Goal: Task Accomplishment & Management: Manage account settings

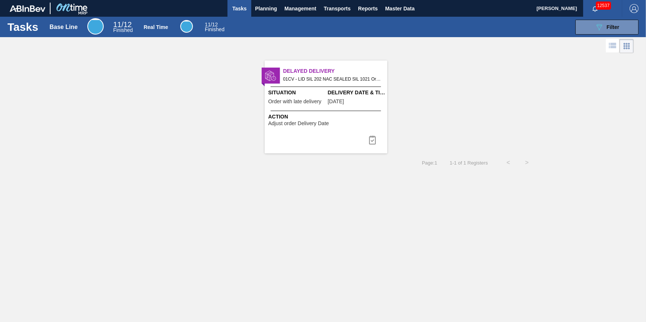
click at [240, 9] on span "Tasks" at bounding box center [239, 8] width 16 height 9
click at [269, 10] on span "Planning" at bounding box center [266, 8] width 22 height 9
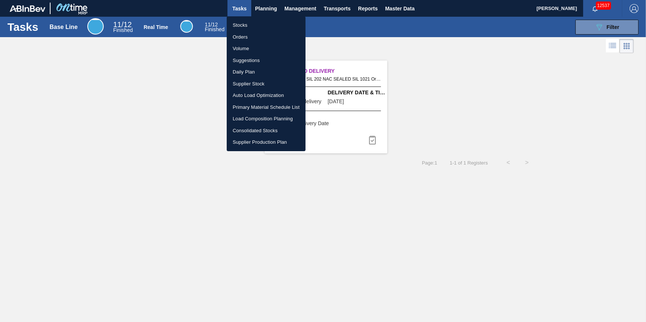
click at [267, 20] on li "Stocks" at bounding box center [266, 25] width 79 height 12
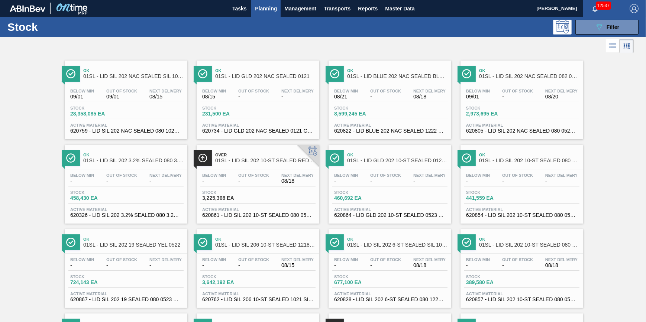
click at [605, 35] on div "Stock 089F7B8B-B2A5-4AFE-B5C0-19BA573D28AC Filter" at bounding box center [323, 27] width 646 height 20
click at [599, 34] on button "089F7B8B-B2A5-4AFE-B5C0-19BA573D28AC Filter" at bounding box center [607, 27] width 63 height 15
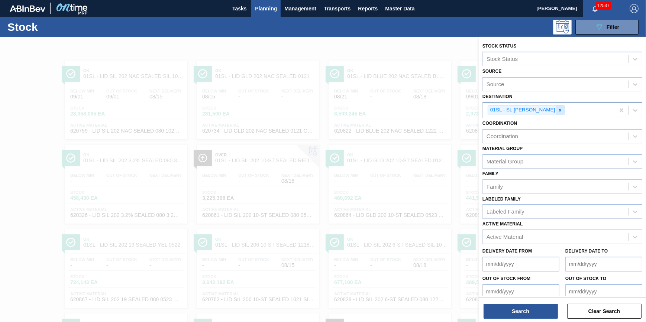
click at [556, 113] on div at bounding box center [560, 110] width 8 height 9
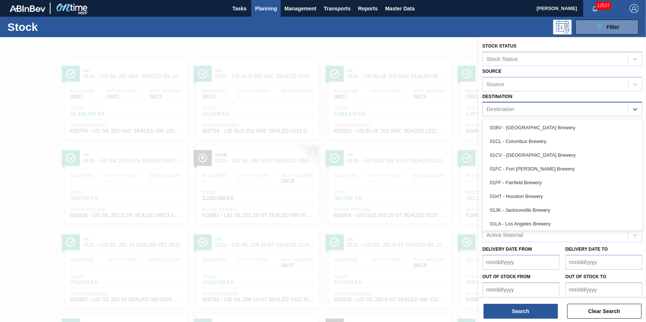
click at [550, 110] on div "Destination" at bounding box center [555, 109] width 145 height 11
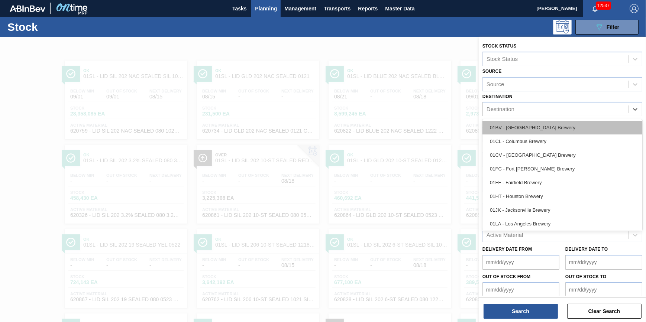
click at [544, 128] on div "01BV - [GEOGRAPHIC_DATA] Brewery" at bounding box center [563, 128] width 160 height 14
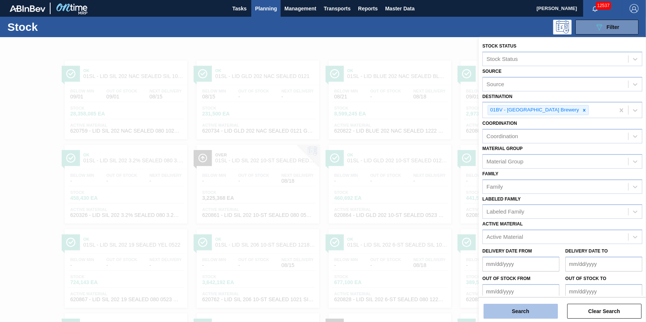
click at [522, 312] on button "Search" at bounding box center [521, 311] width 74 height 15
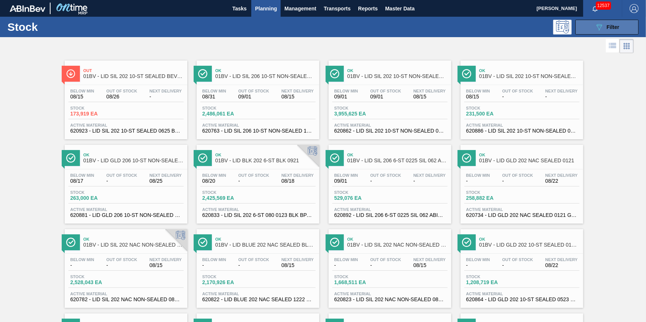
click at [587, 31] on button "089F7B8B-B2A5-4AFE-B5C0-19BA573D28AC Filter" at bounding box center [607, 27] width 63 height 15
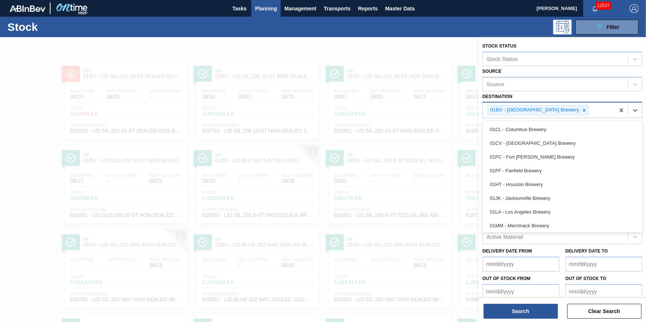
click at [556, 110] on div "01BV - [GEOGRAPHIC_DATA] Brewery" at bounding box center [534, 110] width 92 height 9
click at [582, 109] on icon at bounding box center [584, 110] width 5 height 5
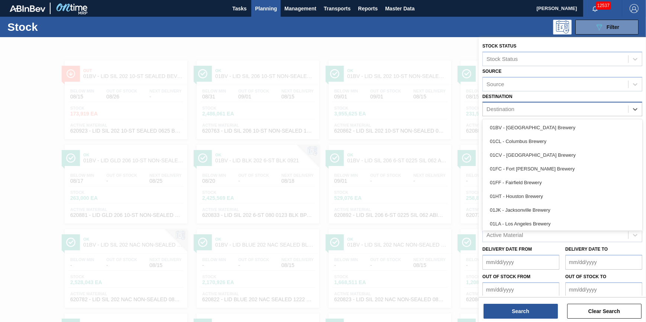
click at [559, 109] on div "Destination" at bounding box center [555, 109] width 145 height 11
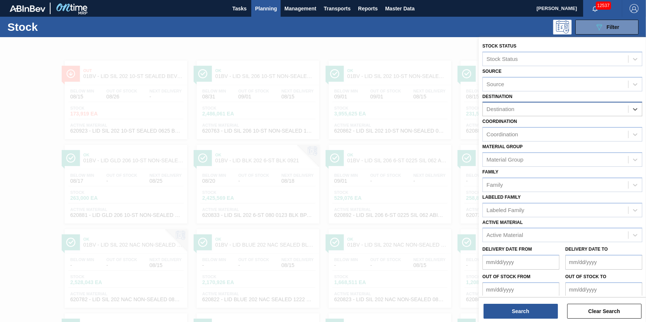
click at [559, 109] on div "Destination" at bounding box center [555, 109] width 145 height 11
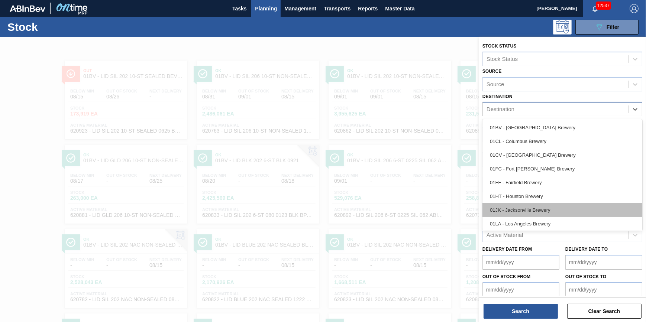
scroll to position [56, 0]
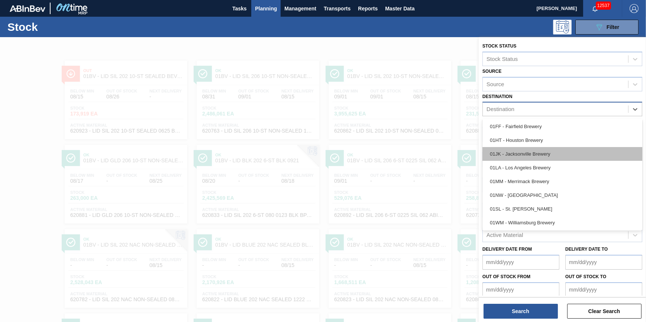
click at [547, 156] on div "01JK - Jacksonville Brewery" at bounding box center [563, 154] width 160 height 14
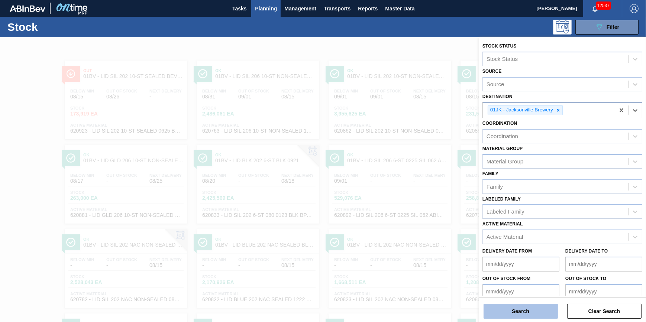
click at [521, 307] on button "Search" at bounding box center [521, 311] width 74 height 15
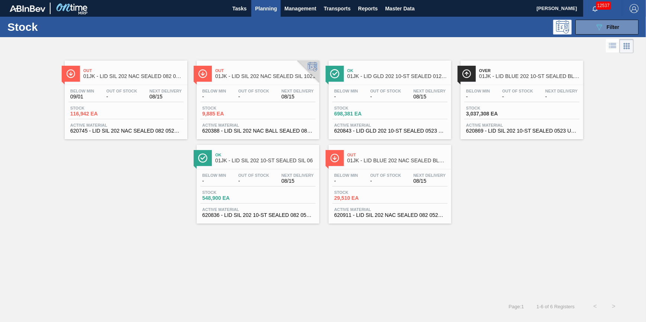
click at [148, 106] on div "Stock 116,942 EA" at bounding box center [125, 112] width 115 height 13
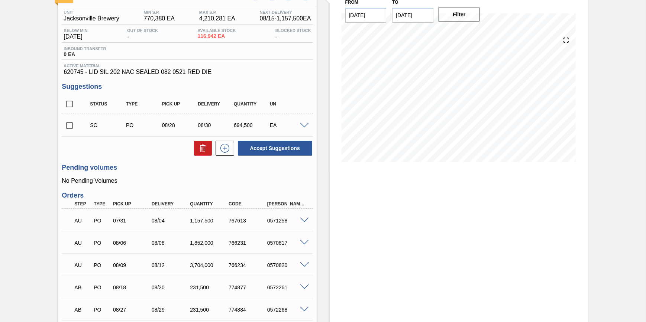
scroll to position [116, 0]
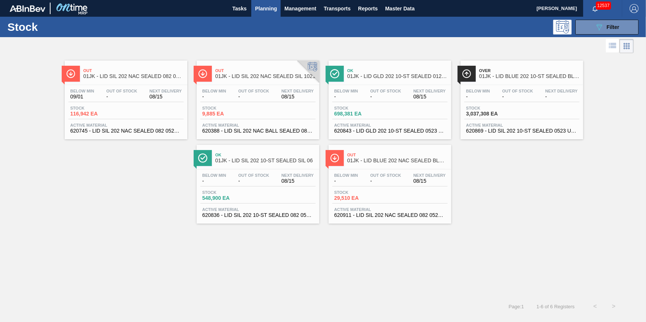
click at [362, 194] on span "Stock" at bounding box center [360, 192] width 52 height 4
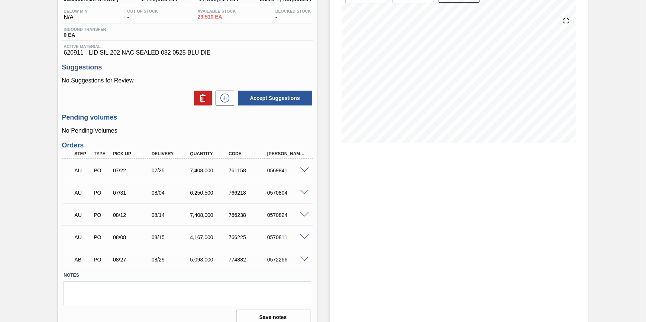
scroll to position [86, 0]
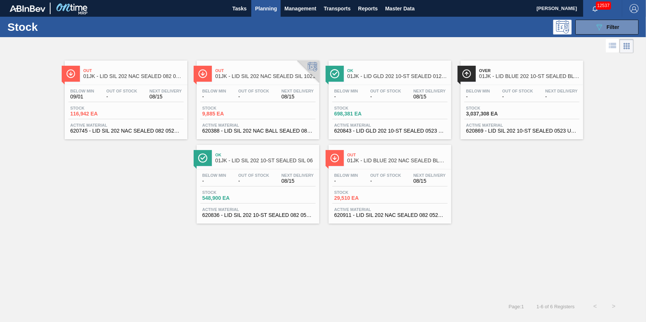
click at [99, 103] on div "Below Min 09/01 Out Of Stock - Next Delivery 08/15 Stock 116,942 EA Active Mate…" at bounding box center [126, 110] width 123 height 51
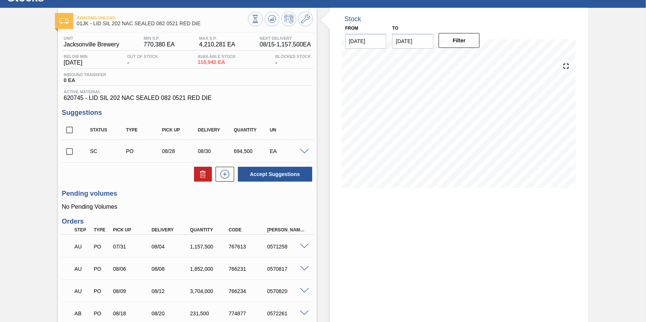
scroll to position [67, 0]
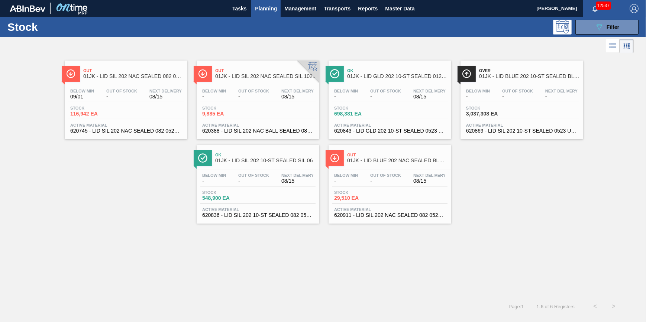
click at [284, 102] on div "Below Min - Out Of Stock - Next Delivery 08/15 Stock 9,885 EA Active Material 6…" at bounding box center [258, 110] width 123 height 51
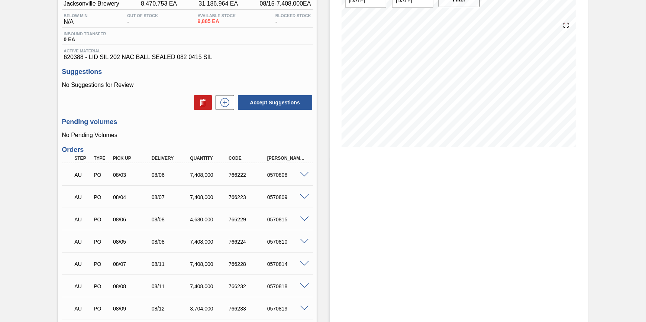
scroll to position [33, 0]
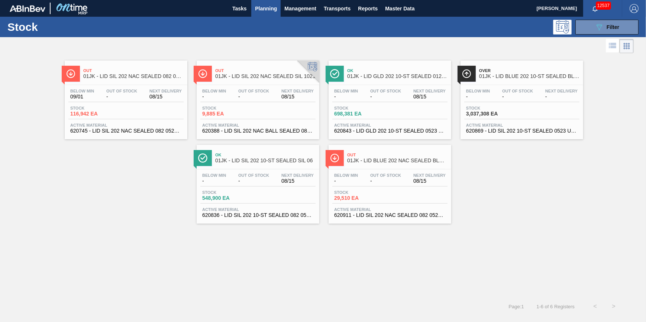
click at [422, 86] on div "Below Min - Out Of Stock - Next Delivery 08/15 Stock 698,381 EA Active Material…" at bounding box center [390, 110] width 123 height 51
click at [484, 96] on span "-" at bounding box center [478, 97] width 24 height 6
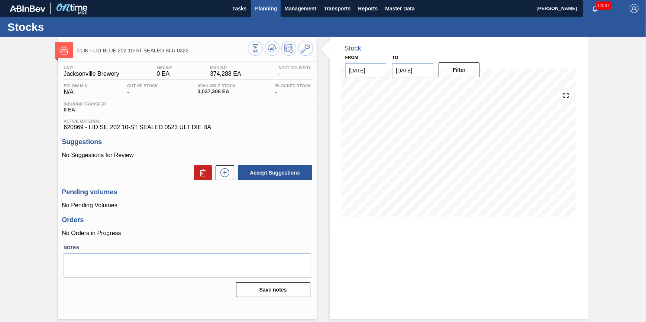
click at [264, 8] on span "Planning" at bounding box center [266, 8] width 22 height 9
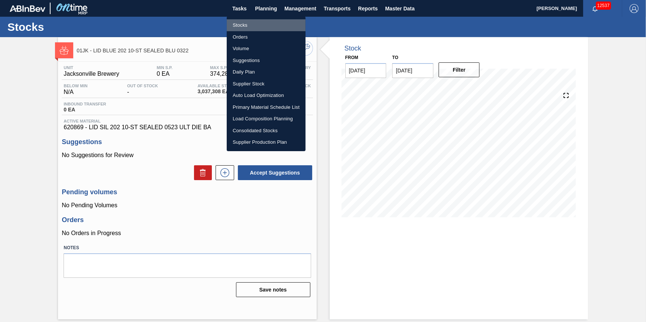
click at [260, 23] on li "Stocks" at bounding box center [266, 25] width 79 height 12
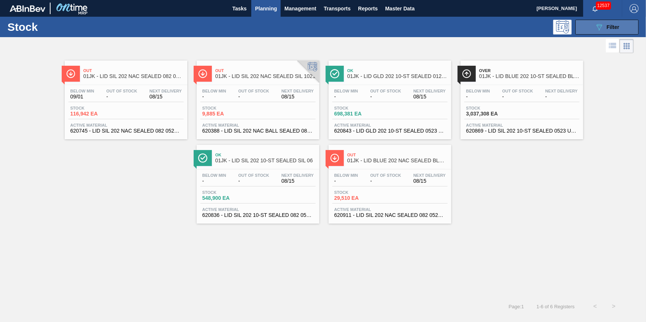
click at [587, 22] on button "089F7B8B-B2A5-4AFE-B5C0-19BA573D28AC Filter" at bounding box center [607, 27] width 63 height 15
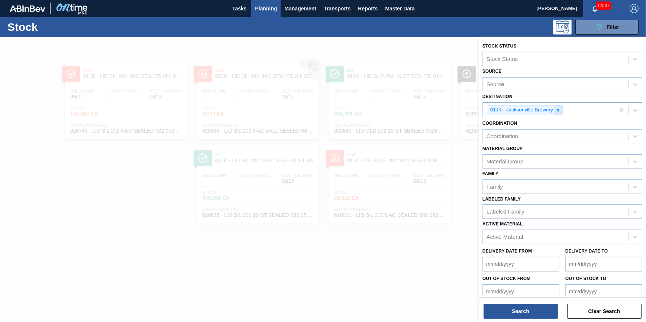
click at [561, 111] on icon at bounding box center [558, 110] width 5 height 5
click at [560, 112] on div "01JK - Jacksonville Brewery" at bounding box center [549, 110] width 132 height 15
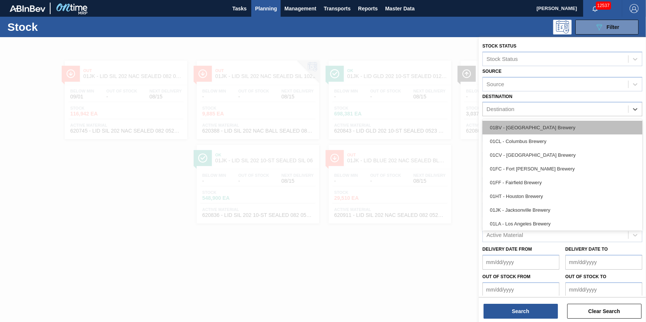
click at [549, 125] on div "01BV - [GEOGRAPHIC_DATA] Brewery" at bounding box center [563, 128] width 160 height 14
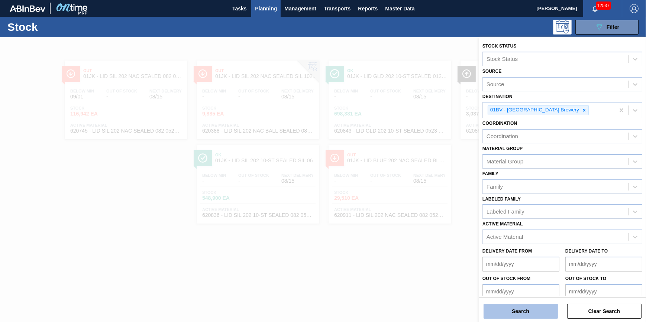
click at [524, 308] on button "Search" at bounding box center [521, 311] width 74 height 15
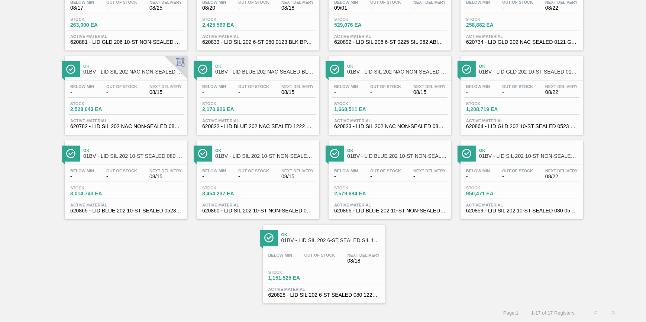
scroll to position [177, 0]
click at [364, 176] on div "Below Min - Out Of Stock - Next Delivery -" at bounding box center [390, 175] width 115 height 13
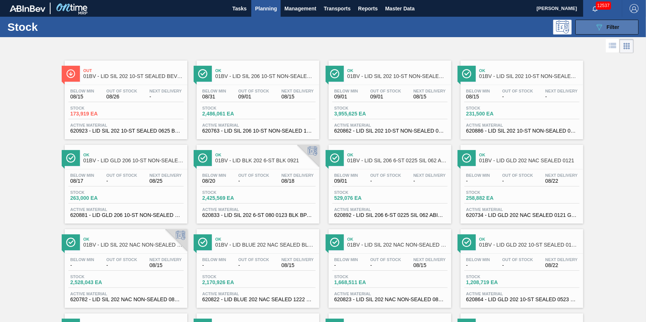
click at [588, 28] on button "089F7B8B-B2A5-4AFE-B5C0-19BA573D28AC Filter" at bounding box center [607, 27] width 63 height 15
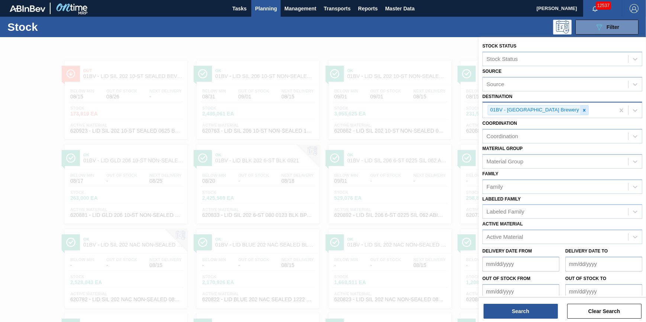
click at [582, 112] on icon at bounding box center [584, 110] width 5 height 5
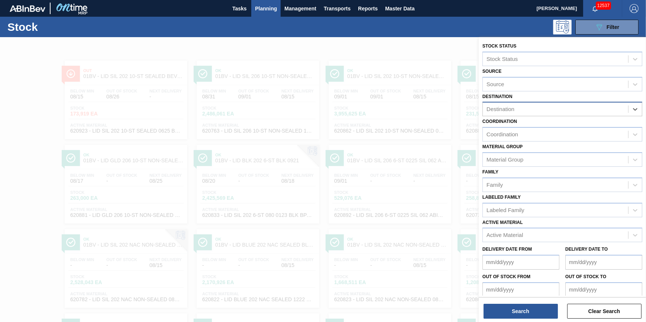
click at [562, 112] on div "Destination" at bounding box center [555, 109] width 145 height 11
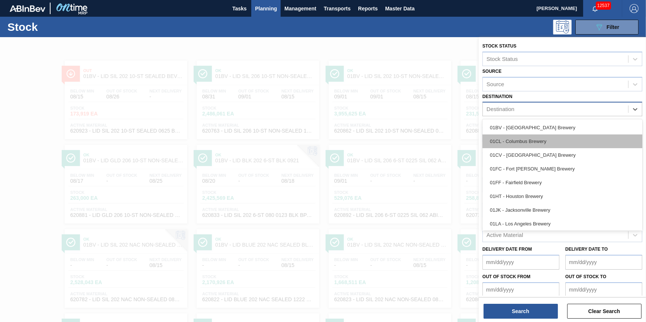
click at [555, 141] on div "01CL - Columbus Brewery" at bounding box center [563, 142] width 160 height 14
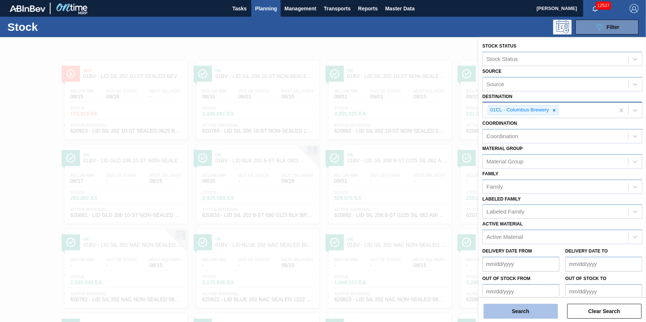
click at [527, 307] on button "Search" at bounding box center [521, 311] width 74 height 15
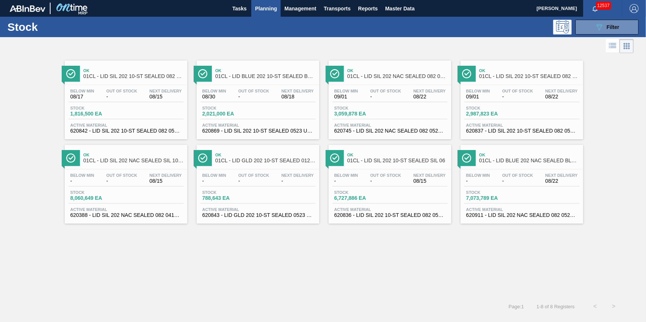
click at [487, 195] on span "Stock" at bounding box center [492, 192] width 52 height 4
click at [265, 184] on span "-" at bounding box center [253, 182] width 31 height 6
click at [357, 187] on div "Below Min - Out Of Stock - Next Delivery 08/15" at bounding box center [390, 179] width 115 height 13
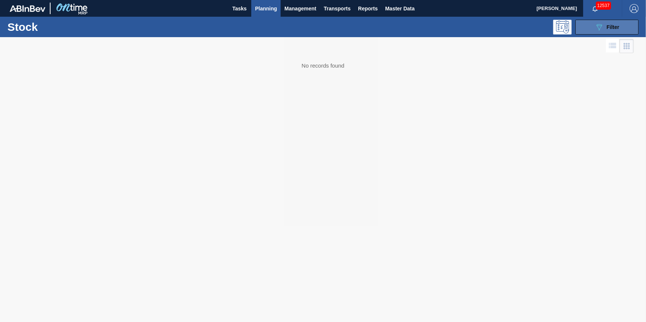
click at [606, 26] on div "089F7B8B-B2A5-4AFE-B5C0-19BA573D28AC Filter" at bounding box center [607, 27] width 25 height 9
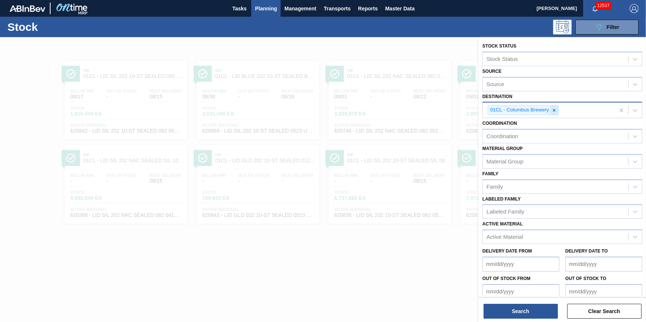
click at [558, 108] on div at bounding box center [554, 110] width 8 height 9
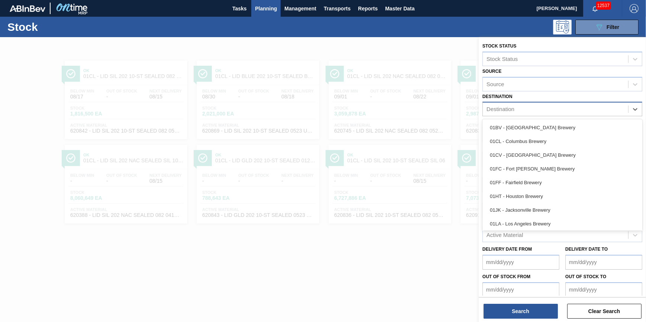
click at [556, 109] on div "Destination" at bounding box center [555, 109] width 145 height 11
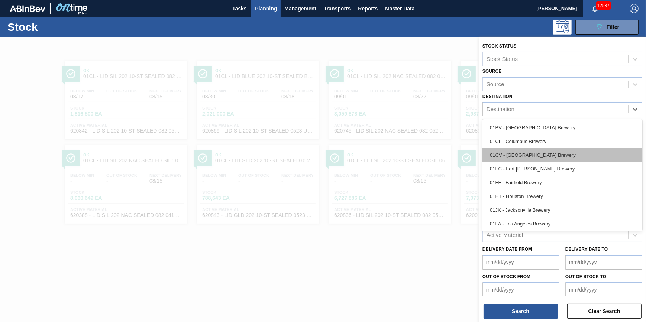
click at [547, 152] on div "01CV - Cartersville Brewery" at bounding box center [563, 155] width 160 height 14
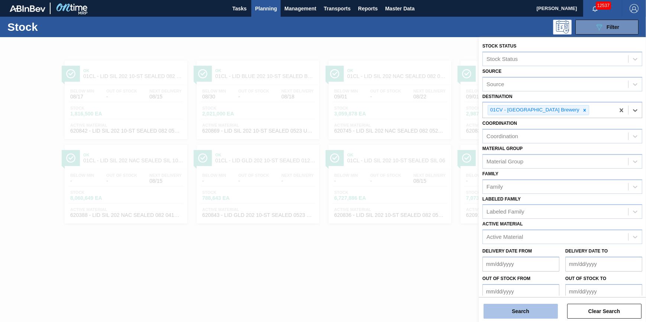
click at [506, 308] on button "Search" at bounding box center [521, 311] width 74 height 15
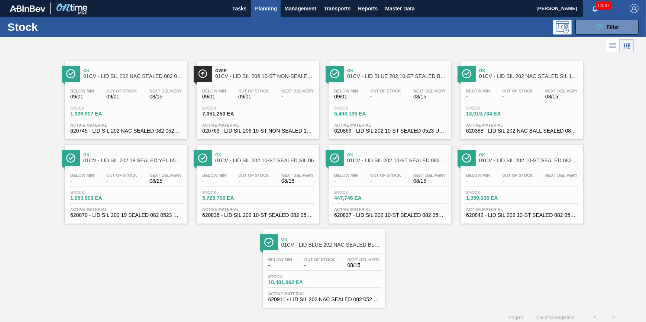
click at [210, 115] on span "7,051,250 EA" at bounding box center [228, 114] width 52 height 6
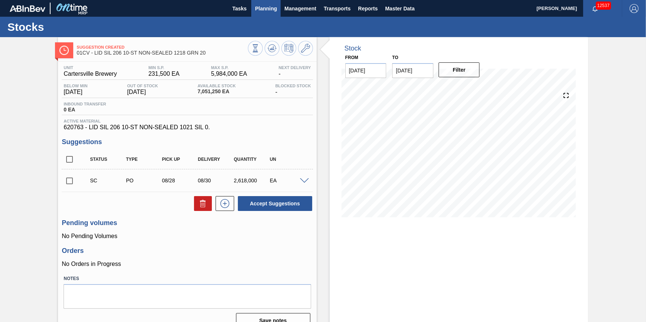
click at [251, 8] on div "Tasks Planning Management Transports Reports Master Data" at bounding box center [323, 8] width 646 height 17
click at [260, 13] on button "Planning" at bounding box center [265, 8] width 29 height 17
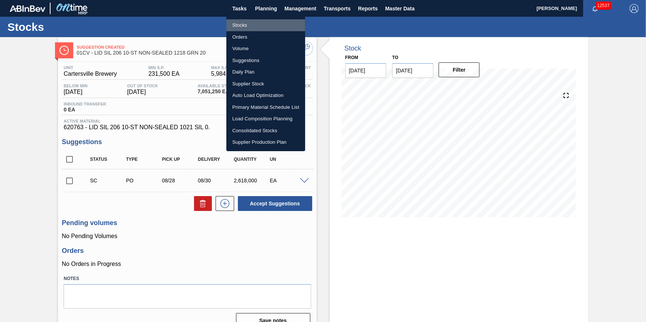
click at [256, 27] on li "Stocks" at bounding box center [266, 25] width 79 height 12
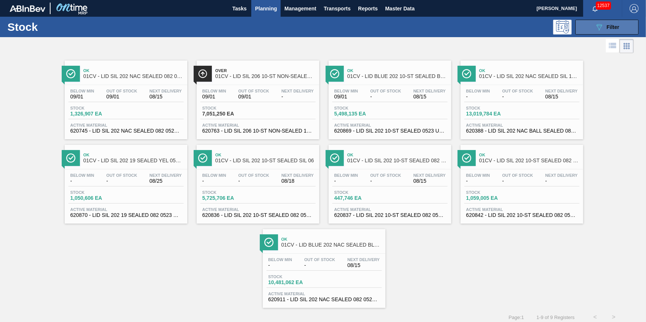
click at [608, 23] on div "089F7B8B-B2A5-4AFE-B5C0-19BA573D28AC Filter" at bounding box center [607, 27] width 25 height 9
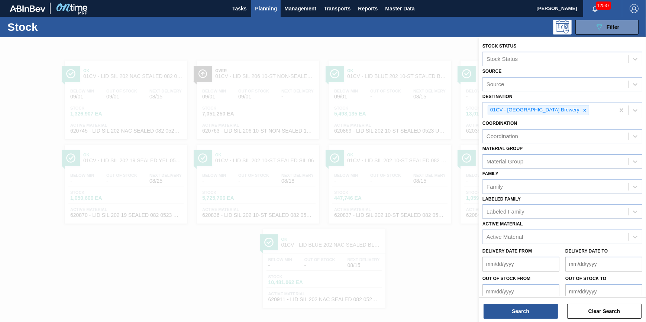
click at [449, 44] on div at bounding box center [323, 198] width 646 height 322
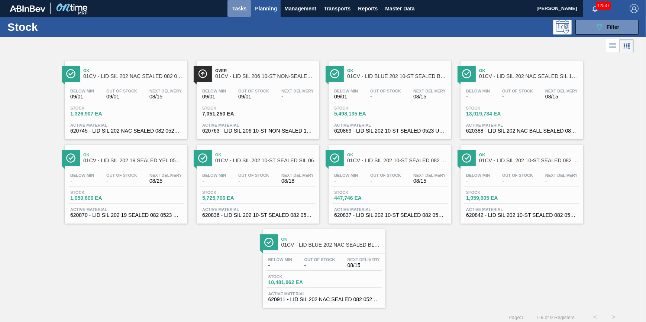
click at [240, 10] on span "Tasks" at bounding box center [239, 8] width 16 height 9
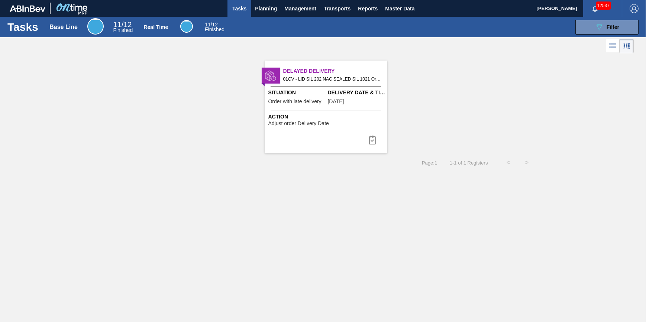
click at [331, 80] on span "01CV - LID SIL 202 NAC SEALED SIL 1021 Order - 766308" at bounding box center [332, 79] width 98 height 8
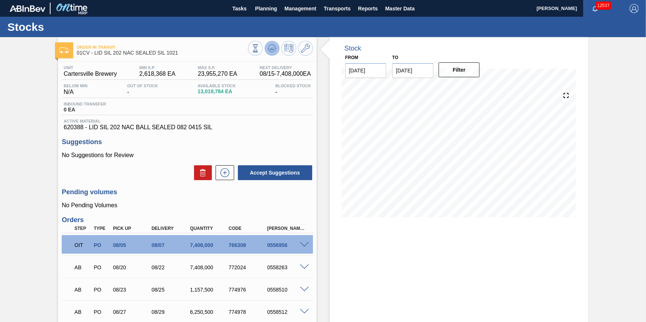
click at [260, 47] on icon at bounding box center [255, 48] width 8 height 8
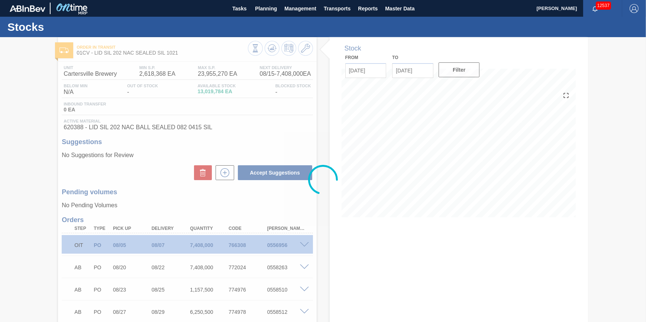
click at [264, 18] on div "Stocks" at bounding box center [323, 27] width 646 height 20
click at [265, 13] on button "Planning" at bounding box center [265, 8] width 29 height 17
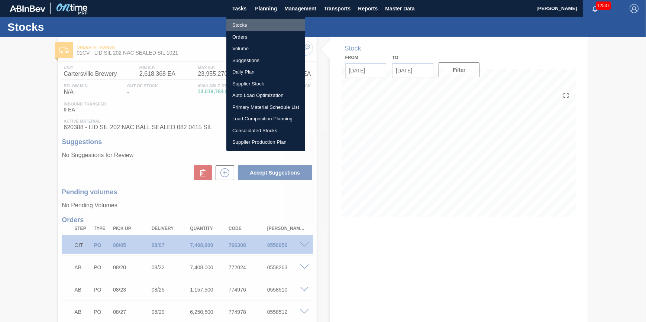
click at [260, 22] on li "Stocks" at bounding box center [266, 25] width 79 height 12
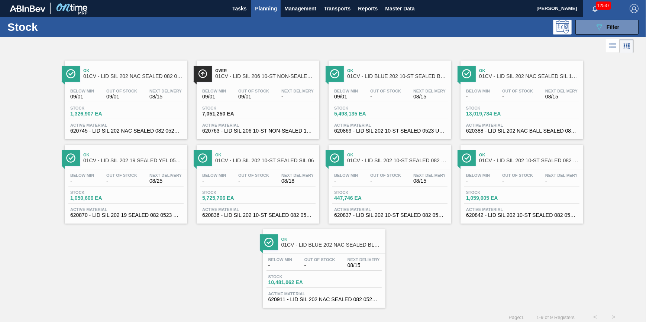
click at [273, 7] on span "Planning" at bounding box center [266, 8] width 22 height 9
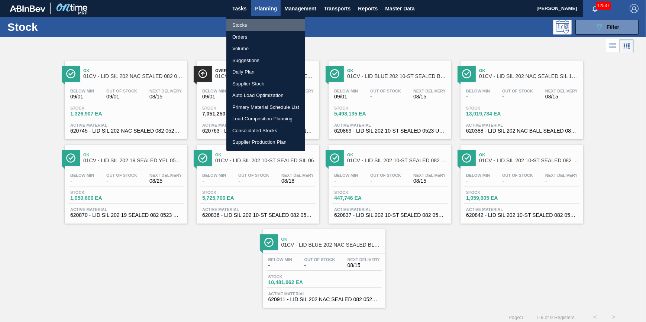
click at [266, 23] on li "Stocks" at bounding box center [266, 25] width 79 height 12
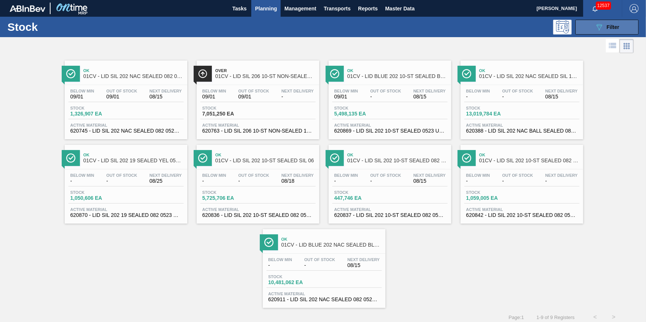
click at [607, 29] on span "Filter" at bounding box center [613, 27] width 13 height 6
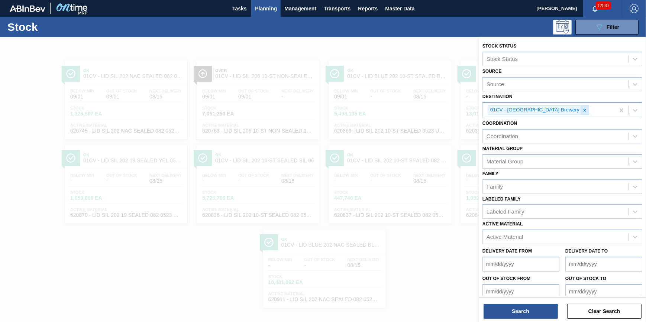
click at [582, 110] on icon at bounding box center [584, 110] width 5 height 5
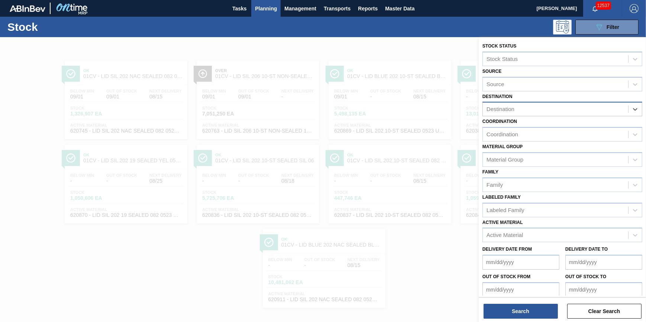
click at [559, 110] on div "Destination" at bounding box center [555, 109] width 145 height 11
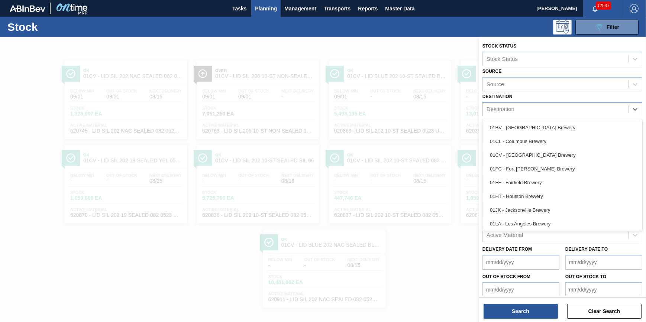
click at [552, 119] on div "Coordination Coordination" at bounding box center [563, 128] width 160 height 25
click at [555, 106] on div "Destination" at bounding box center [555, 109] width 145 height 11
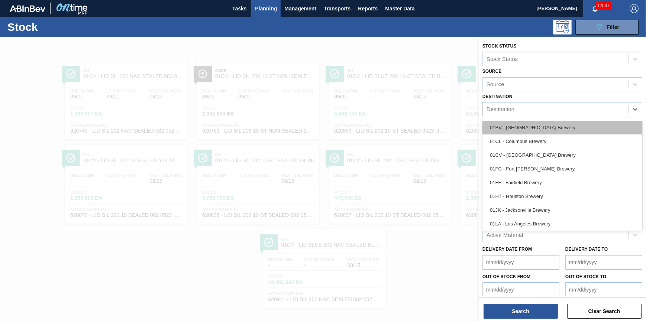
click at [548, 128] on div "01BV - [GEOGRAPHIC_DATA] Brewery" at bounding box center [563, 128] width 160 height 14
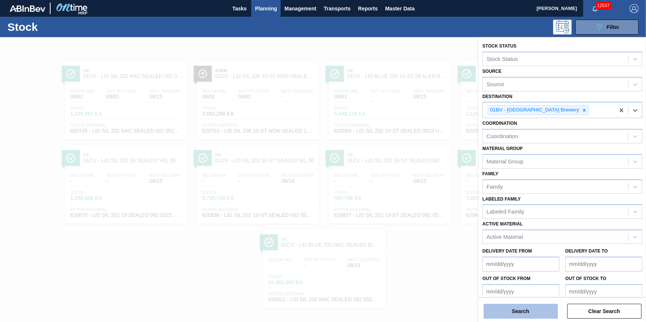
click at [530, 310] on button "Search" at bounding box center [521, 311] width 74 height 15
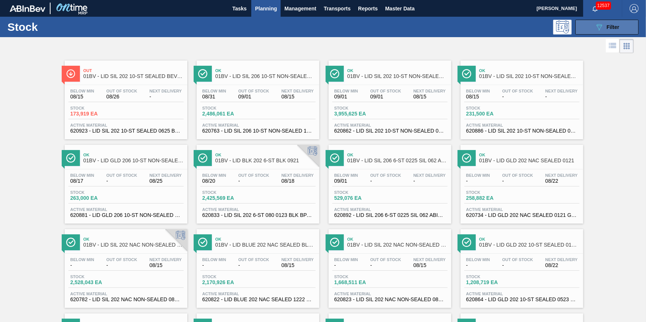
click at [603, 26] on icon "089F7B8B-B2A5-4AFE-B5C0-19BA573D28AC" at bounding box center [599, 27] width 9 height 9
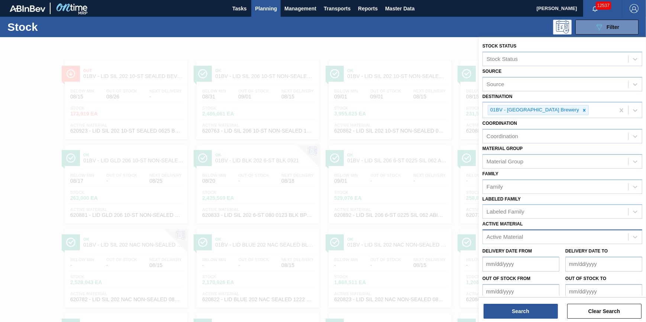
click at [578, 232] on div "Active Material" at bounding box center [555, 237] width 145 height 11
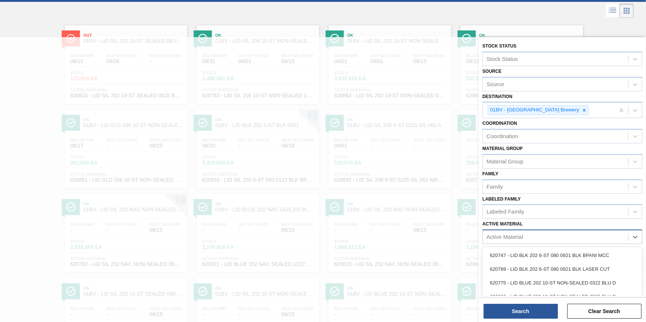
scroll to position [38, 0]
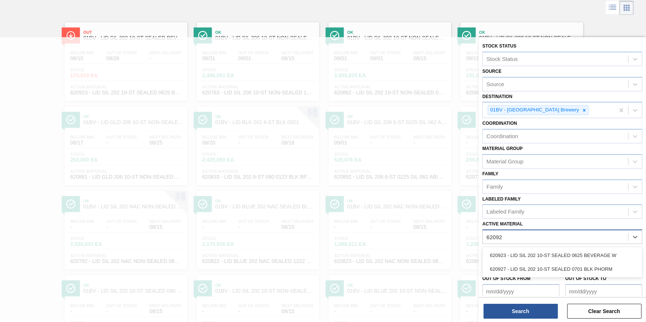
type Material "620923"
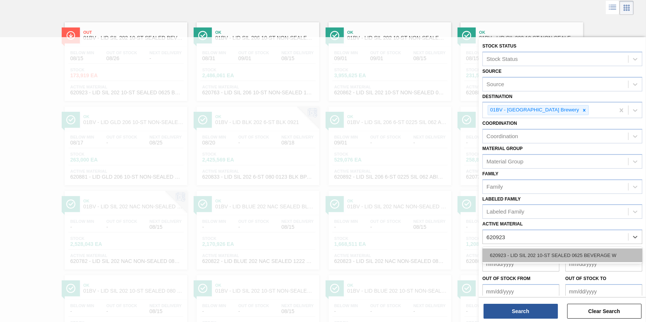
click at [548, 253] on div "620923 - LID SIL 202 10-ST SEALED 0625 BEVERAGE W" at bounding box center [563, 256] width 160 height 14
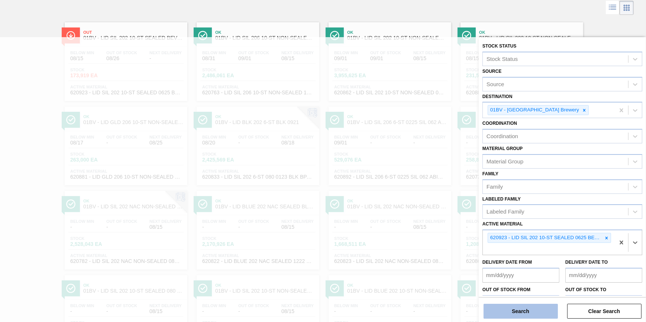
click at [524, 308] on button "Search" at bounding box center [521, 311] width 74 height 15
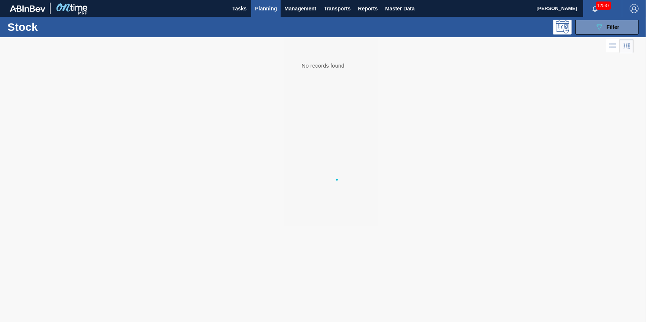
scroll to position [0, 0]
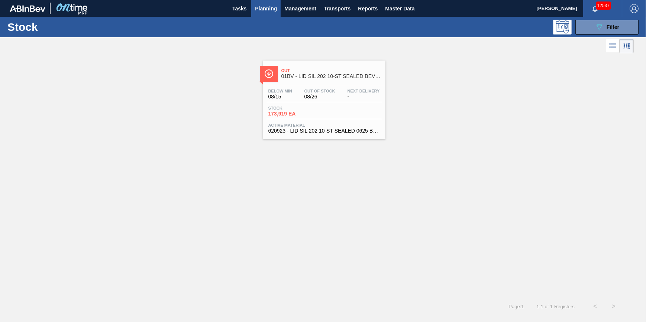
click at [342, 120] on div "Below Min 08/15 Out Of Stock 08/26 Next Delivery - Stock 173,919 EA Active Mate…" at bounding box center [324, 110] width 123 height 51
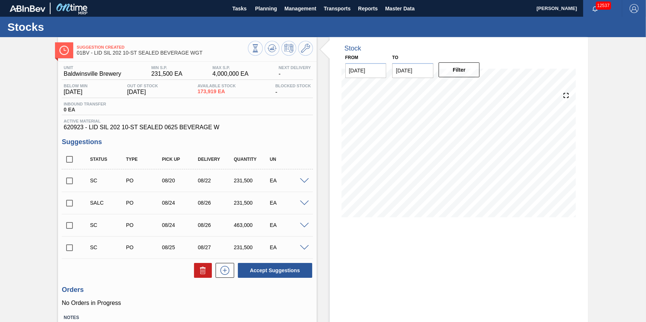
click at [303, 225] on span at bounding box center [304, 226] width 9 height 6
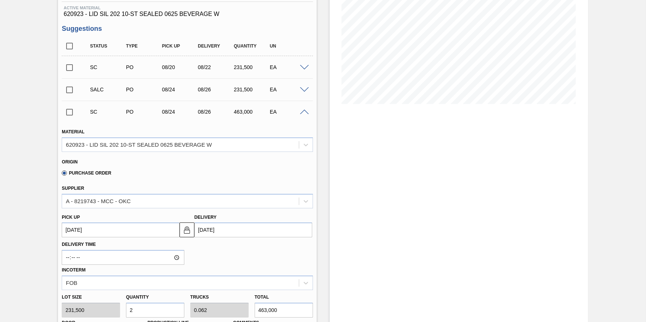
scroll to position [101, 0]
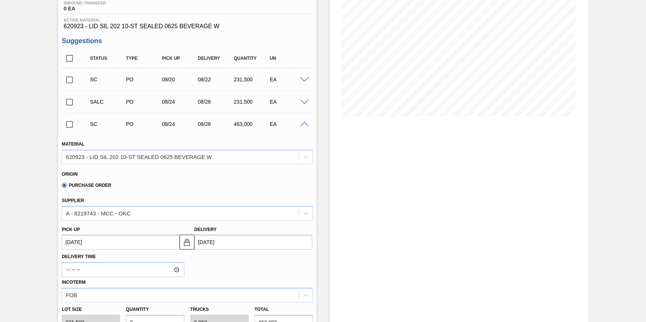
click at [310, 127] on div at bounding box center [305, 124] width 15 height 6
click at [306, 128] on span at bounding box center [304, 125] width 9 height 6
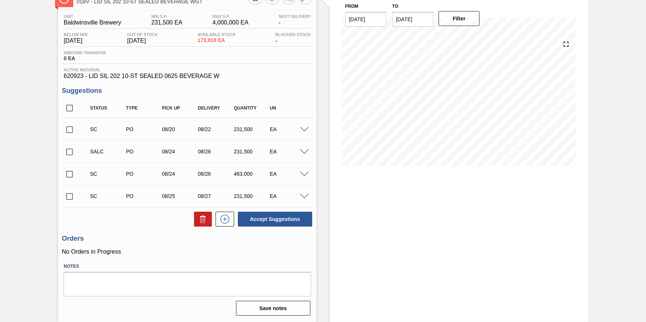
scroll to position [0, 0]
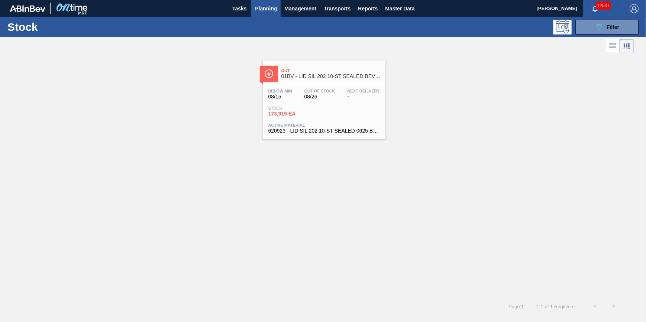
click at [268, 14] on button "Planning" at bounding box center [265, 8] width 29 height 17
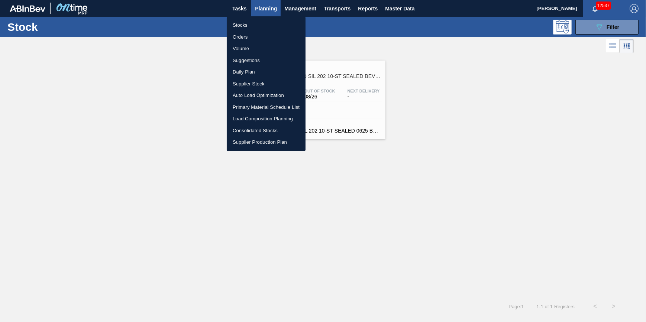
click at [264, 26] on li "Stocks" at bounding box center [266, 25] width 79 height 12
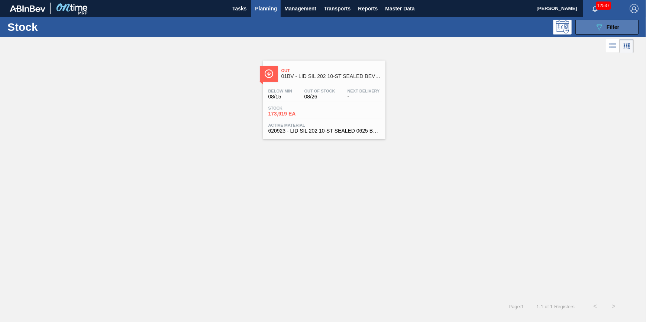
click at [595, 22] on button "089F7B8B-B2A5-4AFE-B5C0-19BA573D28AC Filter" at bounding box center [607, 27] width 63 height 15
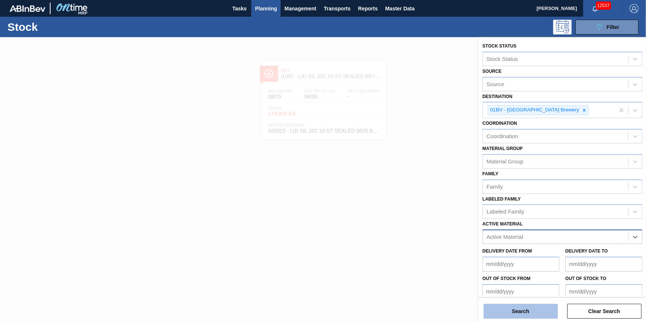
click at [541, 306] on button "Search" at bounding box center [521, 311] width 74 height 15
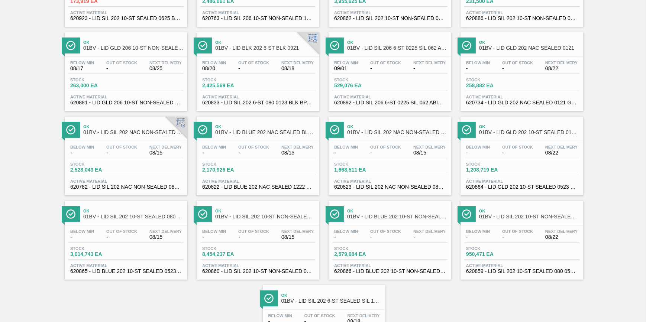
scroll to position [169, 0]
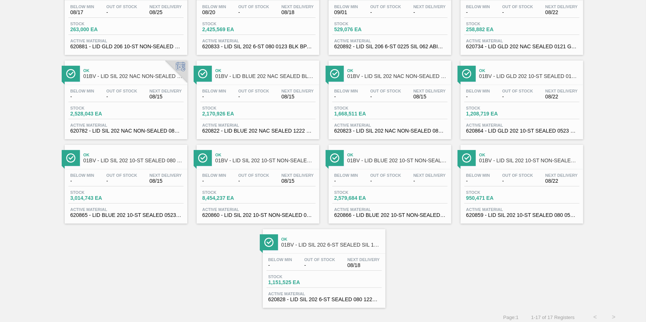
click at [126, 106] on div "Below Min - Out Of Stock - Next Delivery 08/15 Stock 2,528,043 EA Active Materi…" at bounding box center [126, 110] width 123 height 51
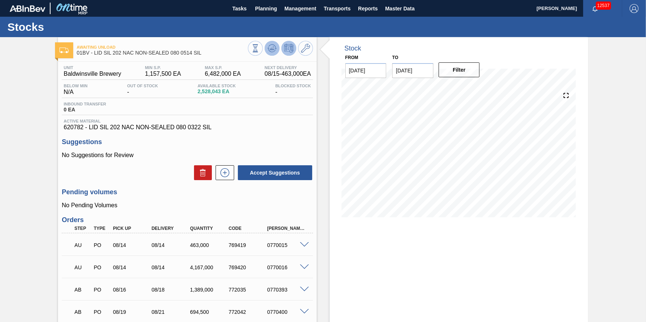
click at [260, 51] on icon at bounding box center [255, 48] width 8 height 8
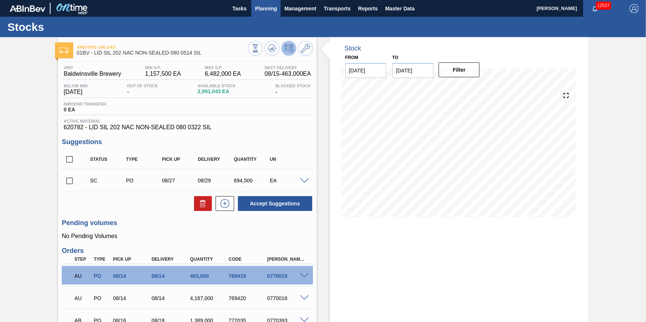
click at [257, 12] on span "Planning" at bounding box center [266, 8] width 22 height 9
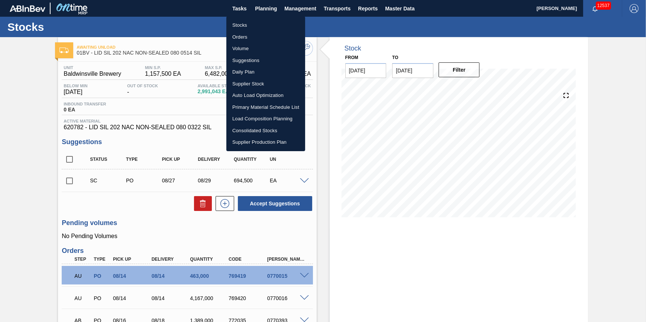
click at [256, 22] on li "Stocks" at bounding box center [266, 25] width 79 height 12
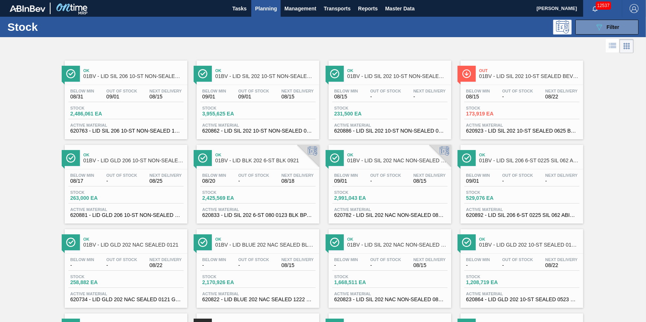
click at [508, 109] on span "Stock" at bounding box center [492, 108] width 52 height 4
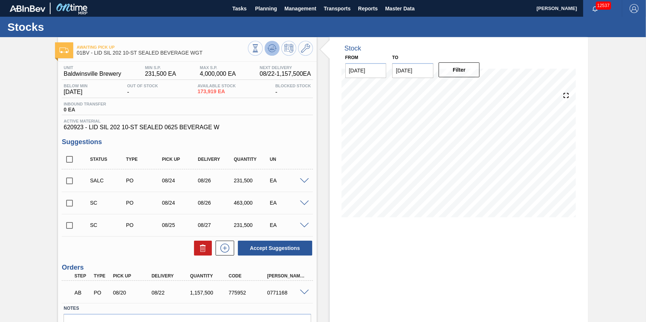
click at [270, 49] on icon at bounding box center [272, 47] width 5 height 3
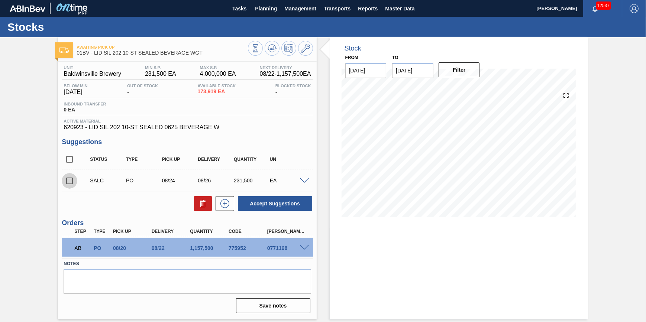
click at [73, 184] on input "checkbox" at bounding box center [70, 181] width 16 height 16
click at [202, 205] on icon at bounding box center [203, 203] width 9 height 9
checkbox input "false"
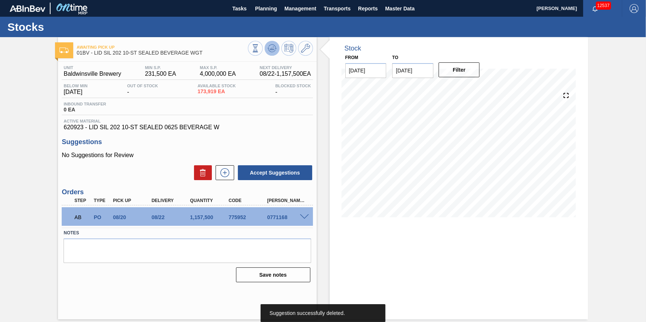
click at [274, 48] on icon at bounding box center [272, 47] width 5 height 3
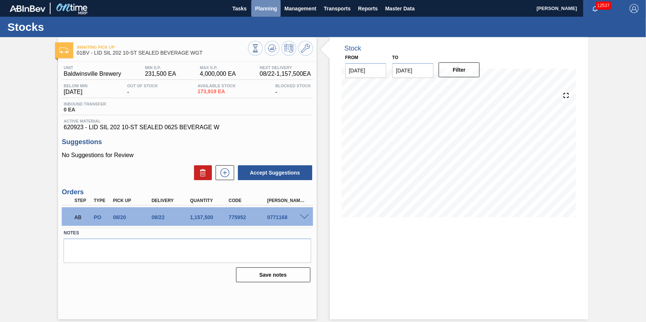
click at [257, 11] on span "Planning" at bounding box center [266, 8] width 22 height 9
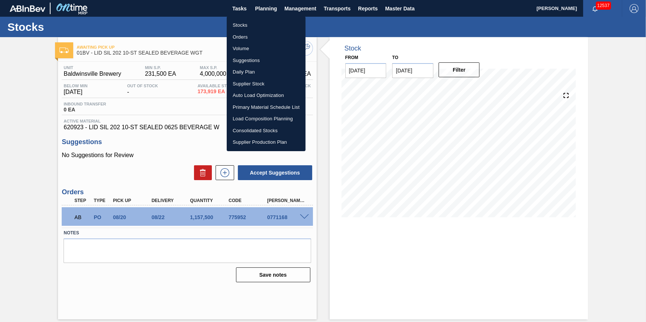
click at [257, 23] on li "Stocks" at bounding box center [266, 25] width 79 height 12
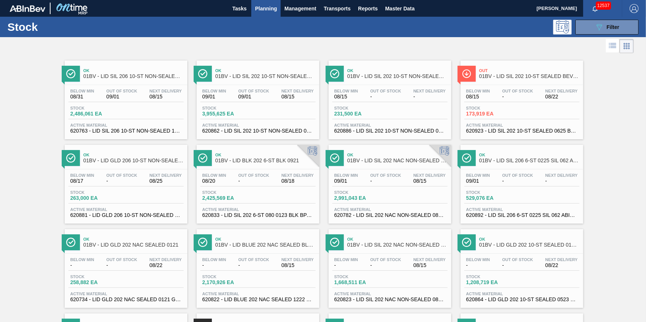
click at [139, 116] on div "Stock 2,486,061 EA" at bounding box center [125, 112] width 115 height 13
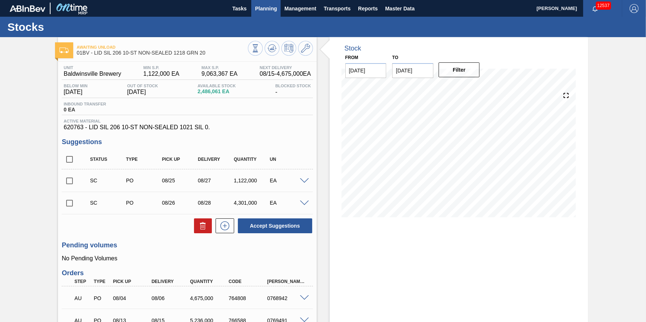
click at [264, 13] on button "Planning" at bounding box center [265, 8] width 29 height 17
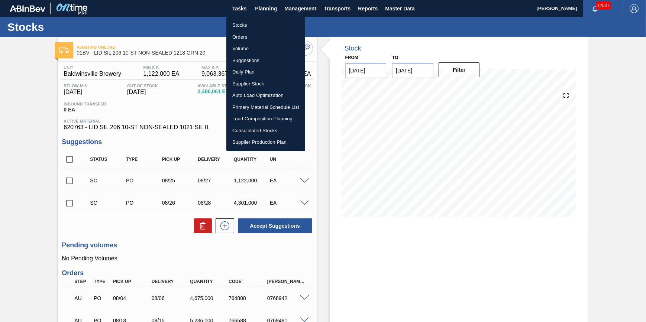
click at [264, 25] on li "Stocks" at bounding box center [266, 25] width 79 height 12
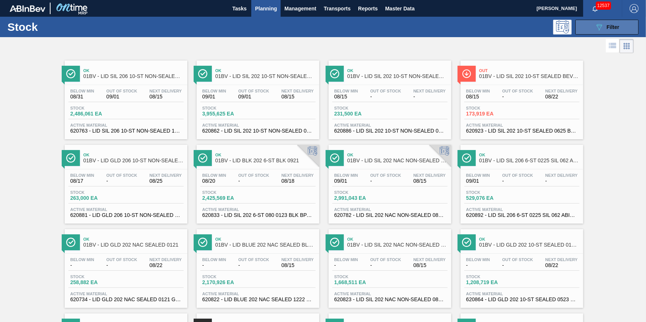
click at [610, 30] on div "089F7B8B-B2A5-4AFE-B5C0-19BA573D28AC Filter" at bounding box center [607, 27] width 25 height 9
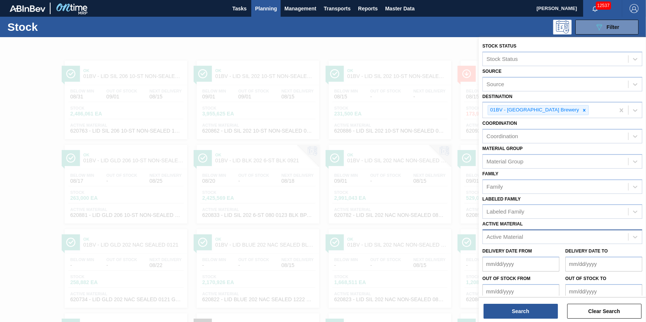
click at [589, 242] on div "Active Material" at bounding box center [555, 237] width 145 height 11
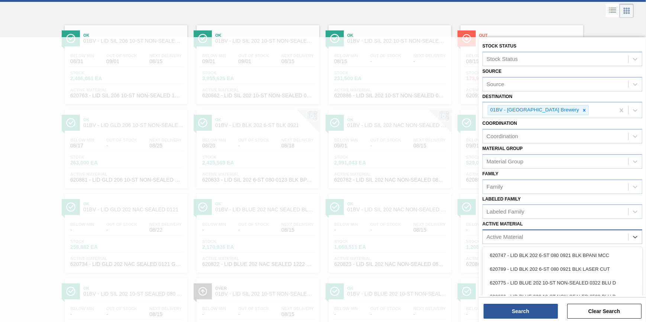
scroll to position [38, 0]
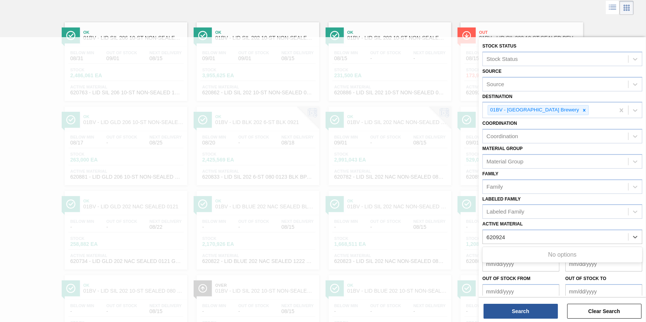
type Material "620924"
click at [33, 24] on div "Ok 01BV - LID SIL 206 10-ST NON-SEALED 1218 GRN 20 Below Min 08/31 Out Of Stock…" at bounding box center [323, 228] width 646 height 422
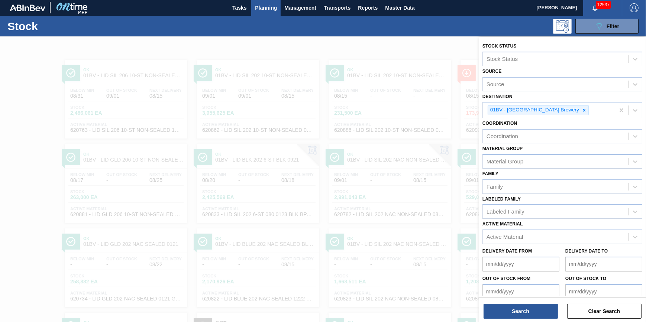
scroll to position [0, 0]
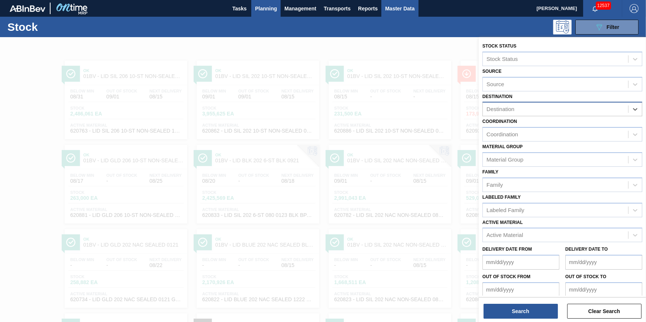
click at [401, 9] on span "Master Data" at bounding box center [399, 8] width 29 height 9
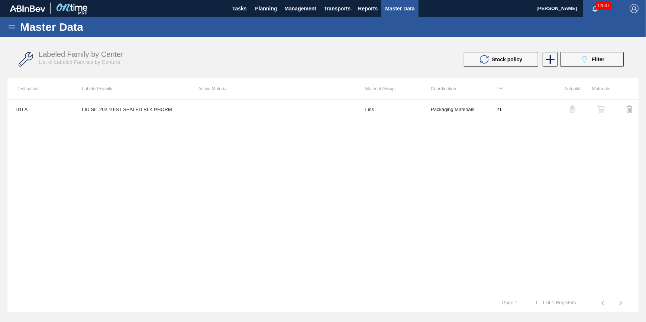
click at [7, 27] on div "Master Data" at bounding box center [323, 27] width 646 height 20
click at [8, 26] on icon at bounding box center [11, 27] width 9 height 9
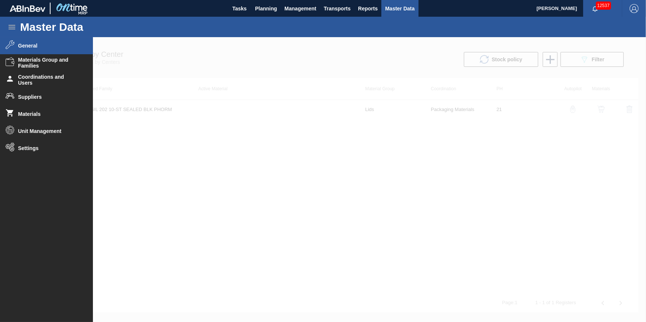
click at [67, 39] on li "General" at bounding box center [46, 45] width 93 height 17
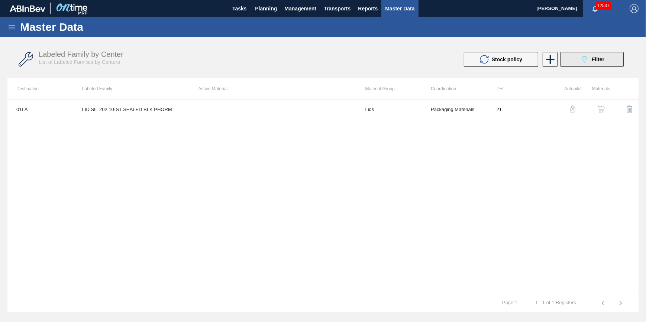
click at [601, 58] on span "Filter" at bounding box center [598, 60] width 13 height 6
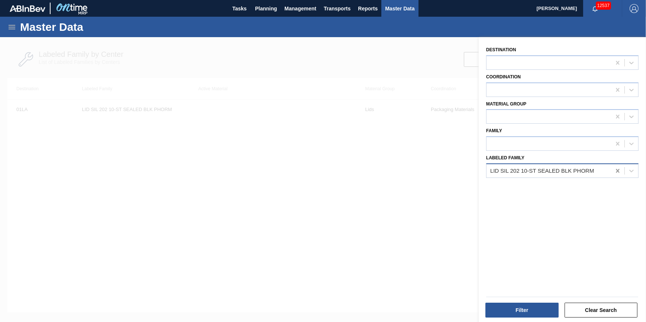
click at [616, 169] on icon at bounding box center [617, 171] width 3 height 4
drag, startPoint x: 242, startPoint y: 48, endPoint x: 212, endPoint y: 29, distance: 35.3
click at [240, 48] on div at bounding box center [323, 198] width 646 height 322
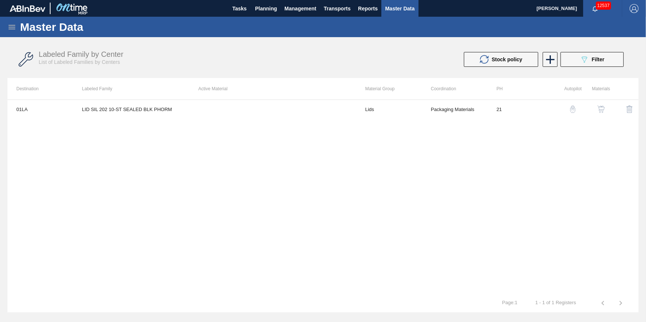
click at [15, 24] on icon at bounding box center [11, 27] width 9 height 9
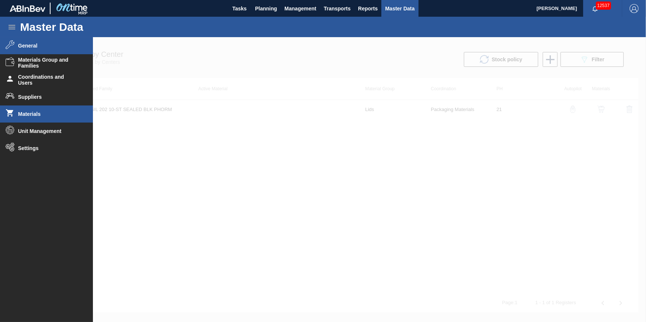
click at [44, 114] on span "Materials" at bounding box center [48, 114] width 61 height 6
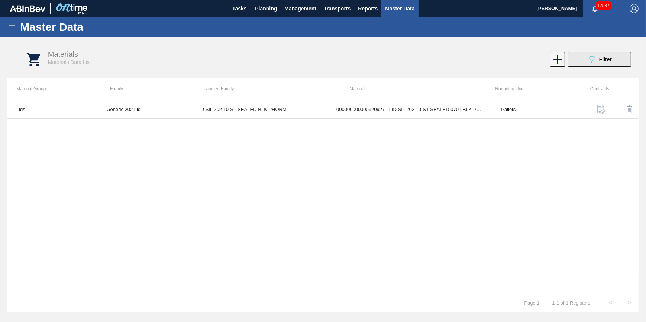
click at [590, 54] on button "089F7B8B-B2A5-4AFE-B5C0-19BA573D28AC Filter" at bounding box center [599, 59] width 63 height 15
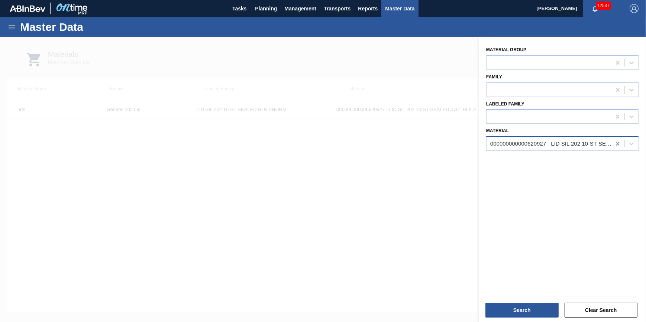
click at [613, 142] on div at bounding box center [617, 143] width 13 height 13
click at [597, 145] on div at bounding box center [549, 144] width 125 height 11
click at [501, 165] on div "No options" at bounding box center [563, 161] width 153 height 13
type input "620924"
click at [434, 192] on div at bounding box center [323, 198] width 646 height 322
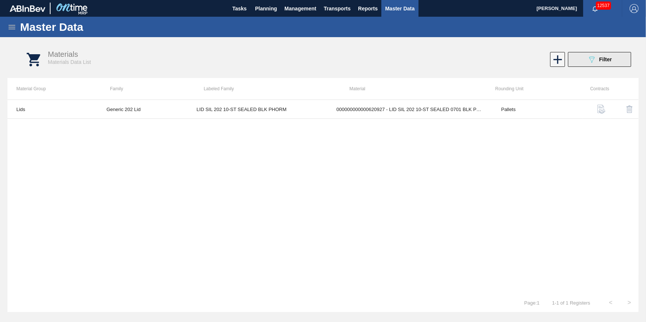
click at [584, 57] on button "089F7B8B-B2A5-4AFE-B5C0-19BA573D28AC Filter" at bounding box center [599, 59] width 63 height 15
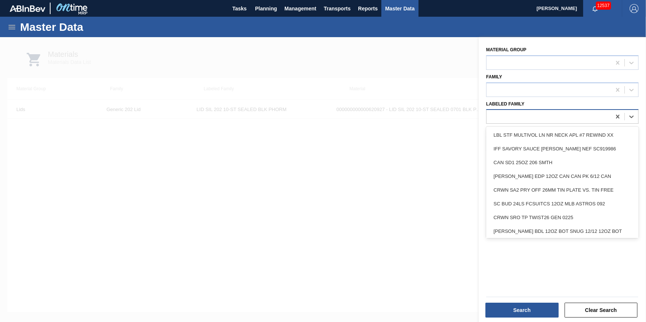
click at [560, 115] on div at bounding box center [549, 117] width 125 height 11
click at [455, 65] on div at bounding box center [323, 198] width 646 height 322
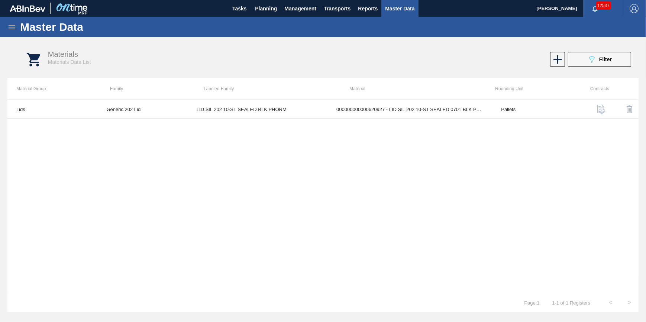
click at [16, 29] on icon at bounding box center [11, 27] width 9 height 9
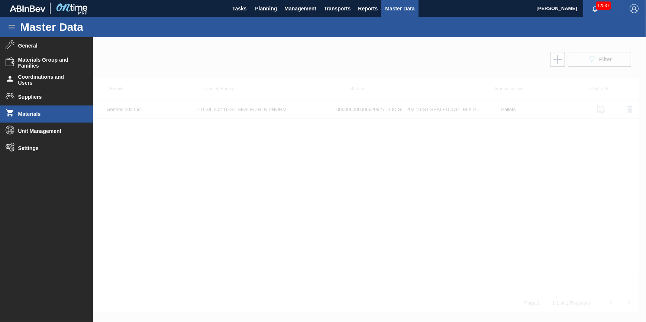
click at [45, 116] on span "Materials" at bounding box center [48, 114] width 61 height 6
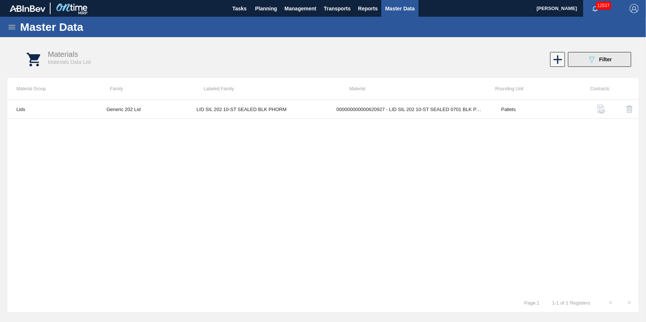
click at [587, 60] on button "089F7B8B-B2A5-4AFE-B5C0-19BA573D28AC Filter" at bounding box center [599, 59] width 63 height 15
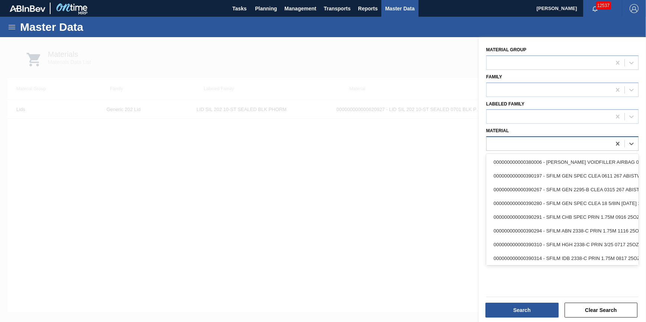
click at [538, 147] on div at bounding box center [549, 144] width 125 height 11
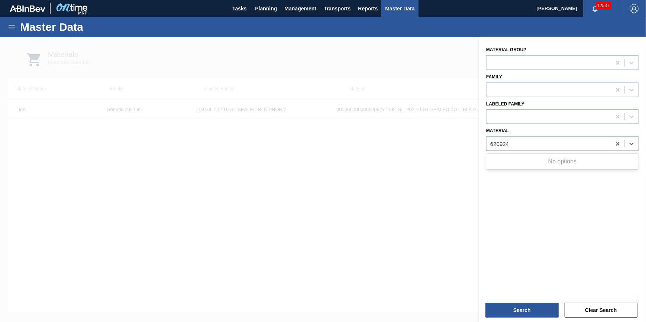
type input "620924"
drag, startPoint x: 384, startPoint y: 210, endPoint x: 391, endPoint y: 198, distance: 14.2
click at [384, 210] on div at bounding box center [323, 198] width 646 height 322
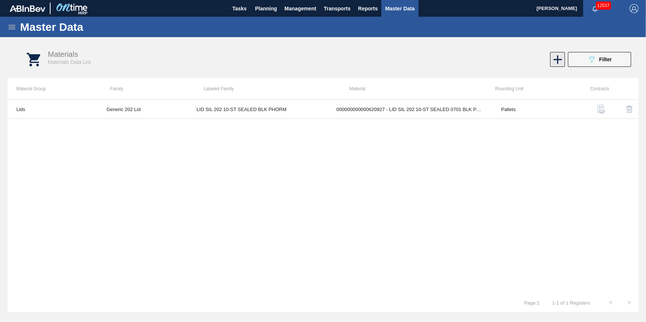
click at [556, 60] on icon at bounding box center [558, 59] width 15 height 15
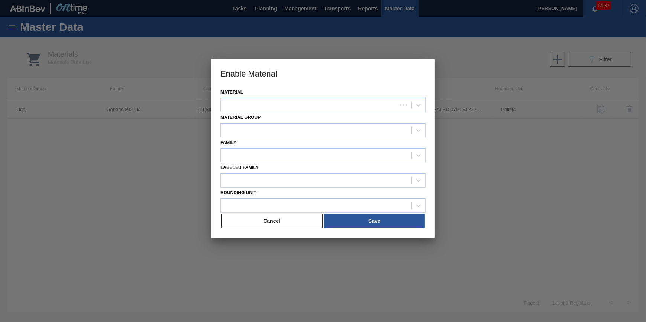
click at [288, 111] on div at bounding box center [323, 105] width 205 height 15
type input "5"
type input "620924"
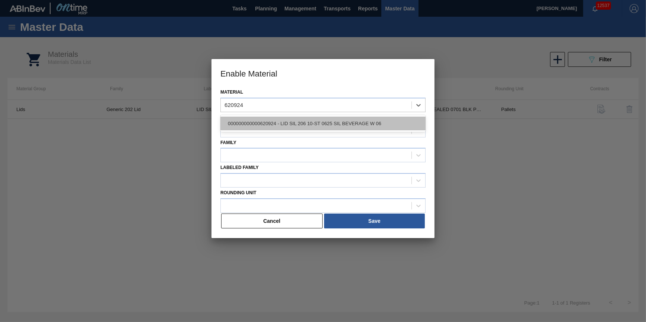
click at [283, 123] on div "000000000000620924 - LID SIL 206 10-ST 0625 SIL BEVERAGE W 06" at bounding box center [323, 124] width 205 height 14
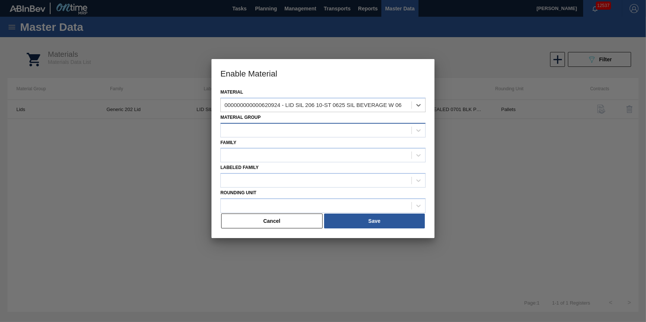
click at [286, 134] on div at bounding box center [316, 130] width 191 height 11
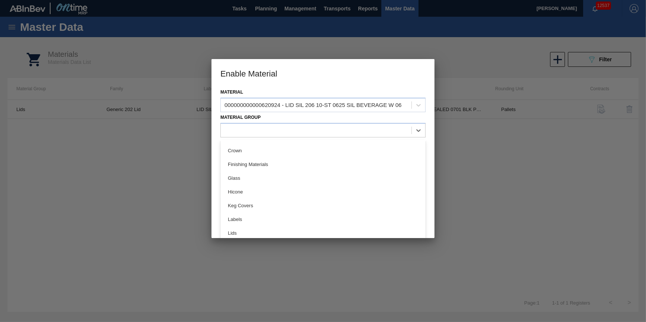
scroll to position [67, 0]
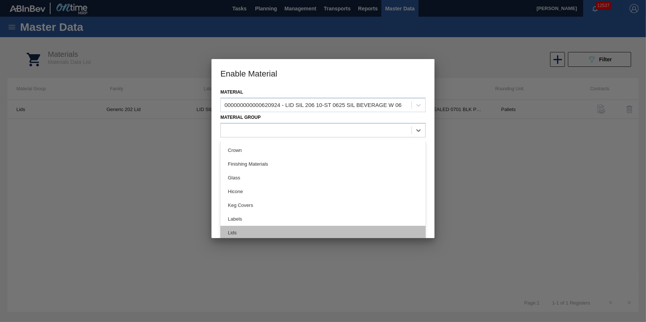
click at [264, 230] on div "Lids" at bounding box center [323, 233] width 205 height 14
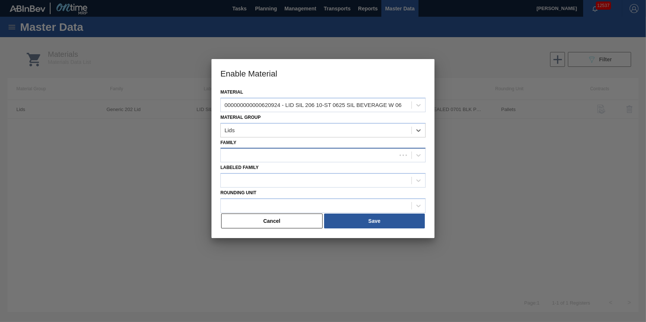
click at [283, 148] on div at bounding box center [323, 155] width 205 height 15
click at [285, 153] on div at bounding box center [309, 155] width 176 height 11
click at [285, 153] on div at bounding box center [316, 155] width 191 height 11
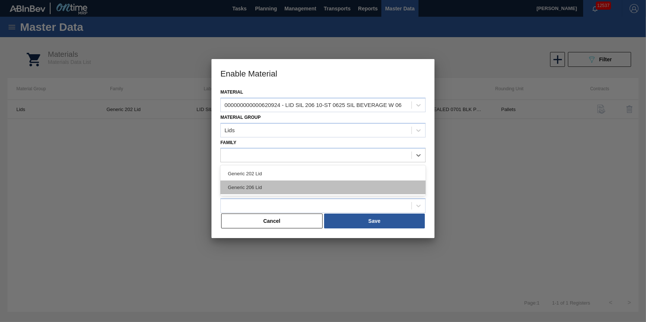
click at [272, 186] on div "Generic 206 Lid" at bounding box center [323, 188] width 205 height 14
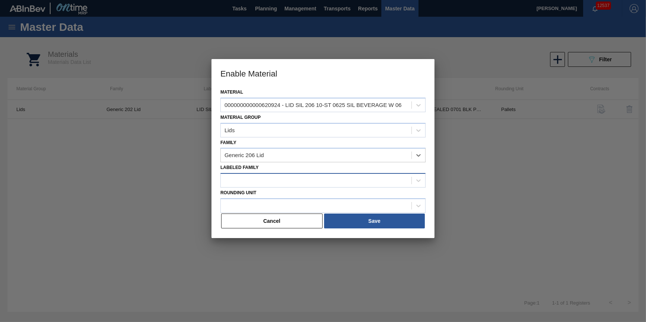
click at [364, 179] on div at bounding box center [316, 181] width 191 height 11
click at [334, 176] on div at bounding box center [316, 181] width 191 height 11
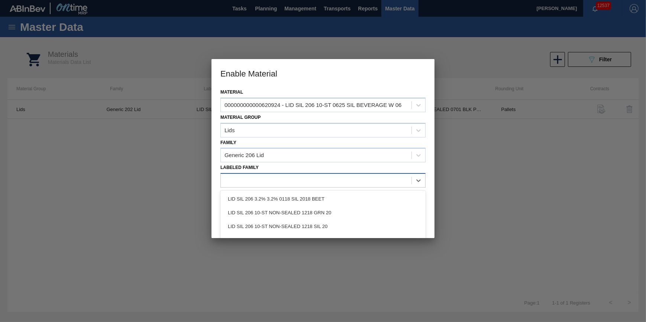
type Family "V"
paste Family "LID_ABI 620924 LID SIL 206 10-ST 0625 SIL BEVERAGE W 06 08/11/2025 08/18/2025 0…"
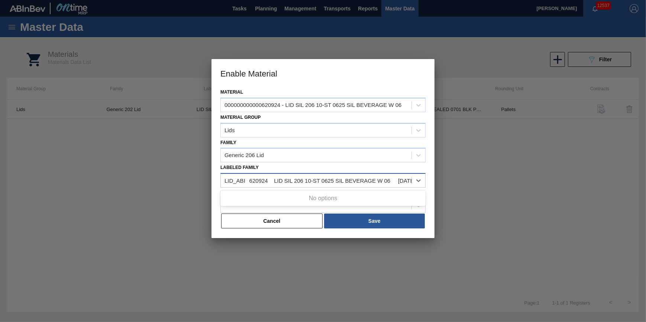
scroll to position [0, 346]
drag, startPoint x: 395, startPoint y: 182, endPoint x: 193, endPoint y: 184, distance: 202.4
click at [193, 184] on div "Enable Material Material 000000000000620924 - LID SIL 206 10-ST 0625 SIL BEVERA…" at bounding box center [323, 161] width 646 height 322
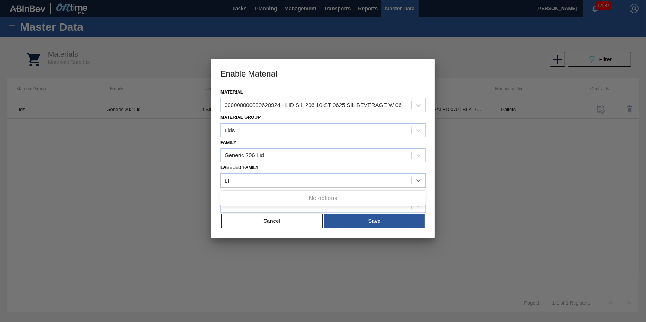
type Family "L"
type Family "LID SIL 206 10-ST 0625 SIL BEVERAGE W 06"
click at [408, 251] on div at bounding box center [323, 161] width 646 height 322
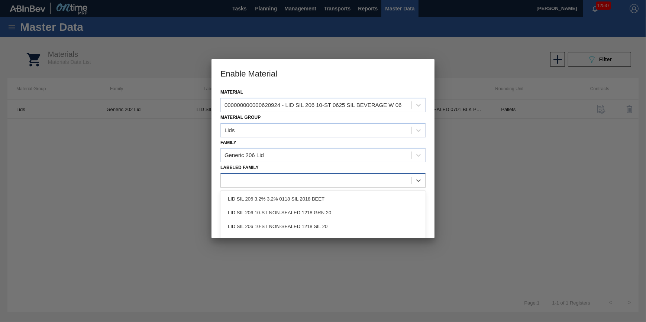
click at [340, 185] on div at bounding box center [316, 181] width 191 height 11
type Family "Lid sil 206 10-ST"
click at [148, 237] on div at bounding box center [323, 161] width 646 height 322
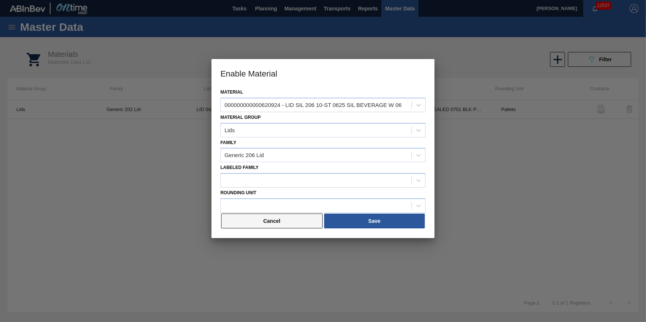
click at [292, 223] on button "Cancel" at bounding box center [272, 221] width 102 height 15
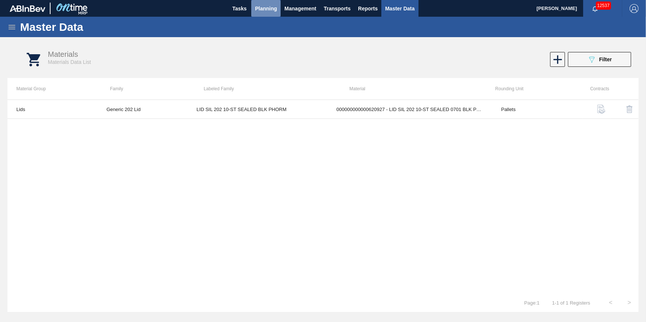
click at [268, 13] on button "Planning" at bounding box center [265, 8] width 29 height 17
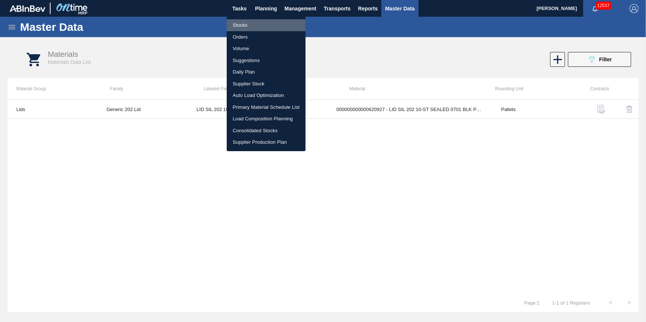
click at [261, 30] on li "Stocks" at bounding box center [266, 25] width 79 height 12
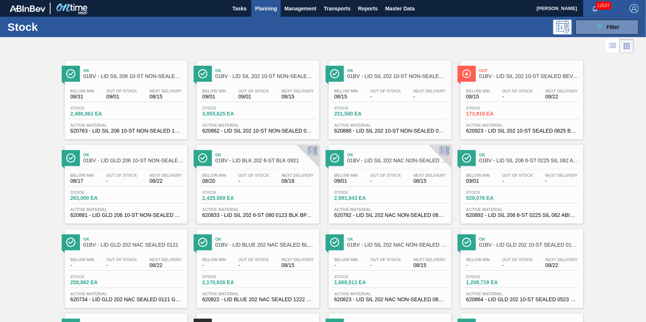
click at [266, 13] on button "Planning" at bounding box center [265, 8] width 29 height 17
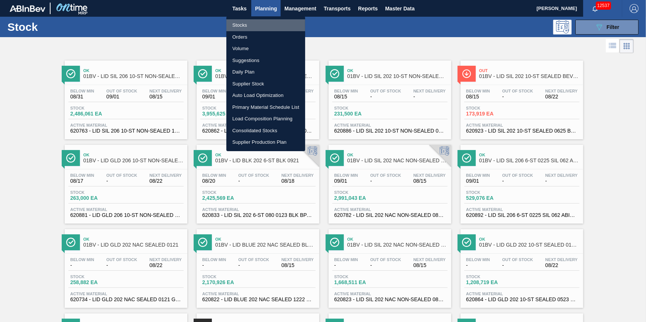
click at [264, 23] on li "Stocks" at bounding box center [266, 25] width 79 height 12
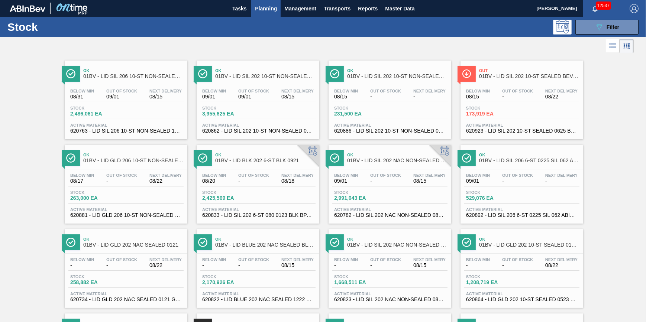
click at [103, 106] on span "Stock" at bounding box center [96, 108] width 52 height 4
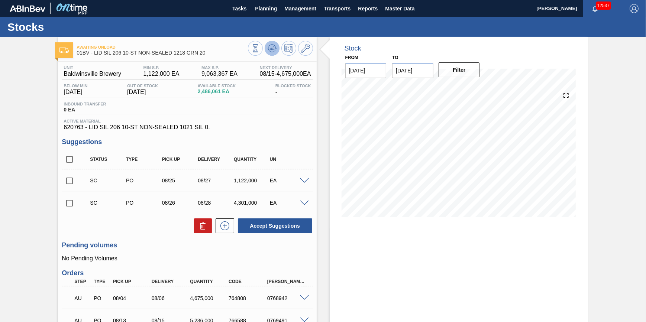
click at [260, 51] on icon at bounding box center [255, 48] width 8 height 8
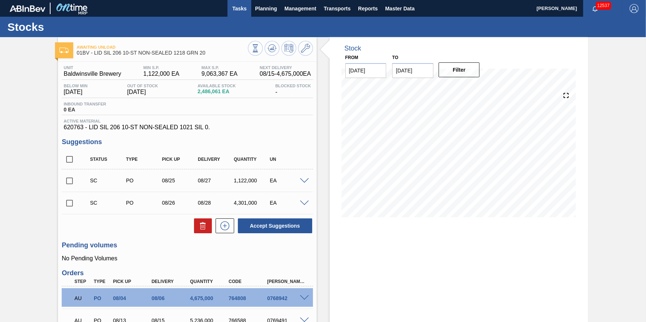
click at [237, 6] on span "Tasks" at bounding box center [239, 8] width 16 height 9
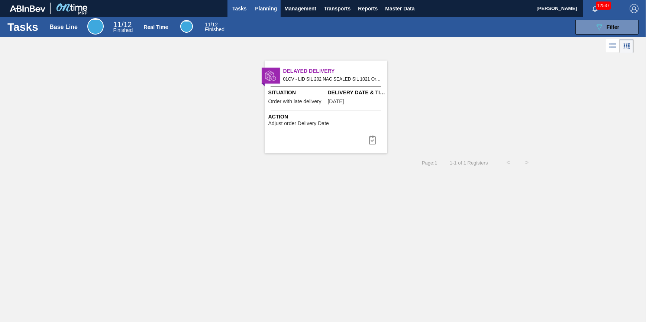
click at [266, 12] on span "Planning" at bounding box center [266, 8] width 22 height 9
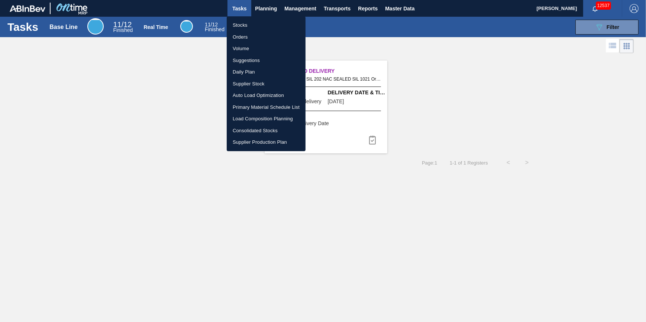
click at [263, 26] on li "Stocks" at bounding box center [266, 25] width 79 height 12
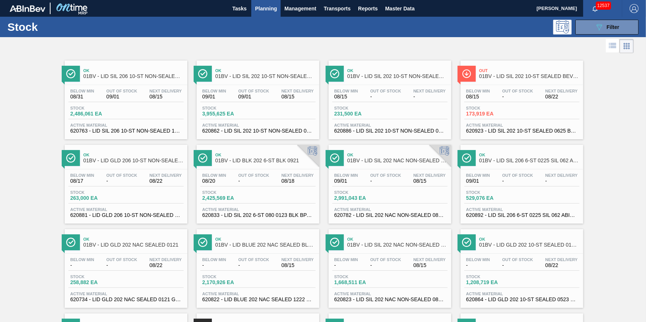
click at [147, 103] on div "Below Min 08/31 Out Of Stock 09/01 Next Delivery 08/15 Stock 2,486,061 EA Activ…" at bounding box center [126, 110] width 123 height 51
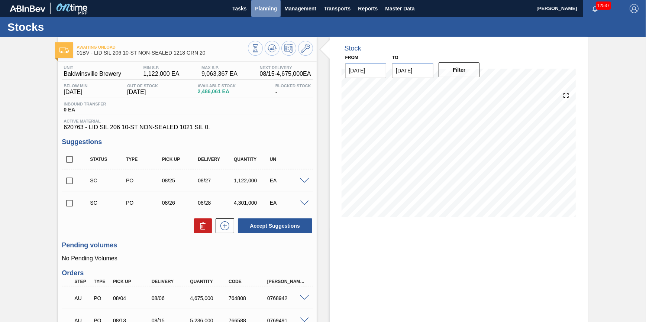
click at [261, 7] on span "Planning" at bounding box center [266, 8] width 22 height 9
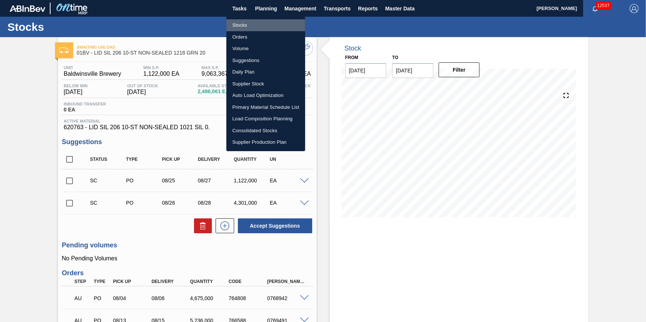
click at [257, 21] on li "Stocks" at bounding box center [266, 25] width 79 height 12
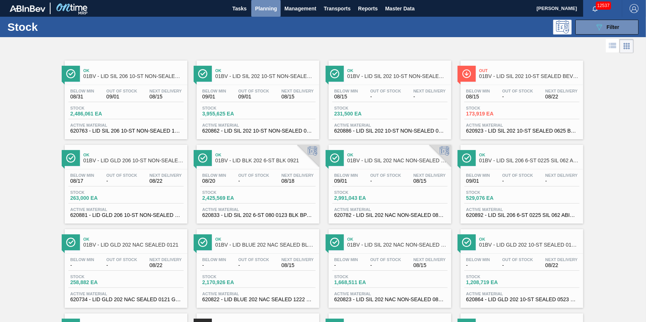
click at [258, 13] on button "Planning" at bounding box center [265, 8] width 29 height 17
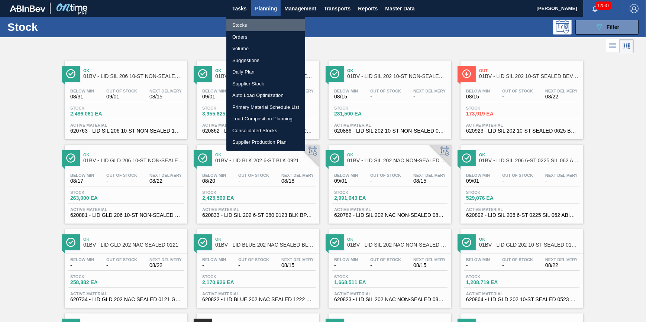
click at [255, 23] on li "Stocks" at bounding box center [266, 25] width 79 height 12
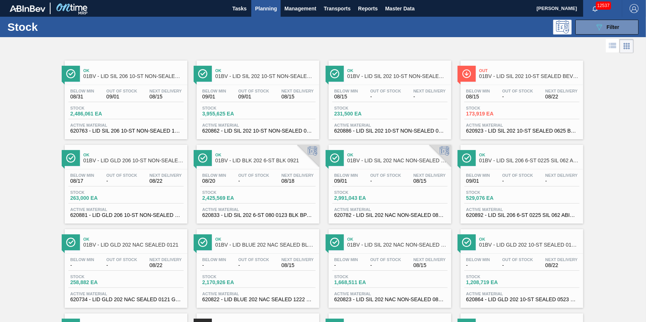
click at [265, 9] on span "Planning" at bounding box center [266, 8] width 22 height 9
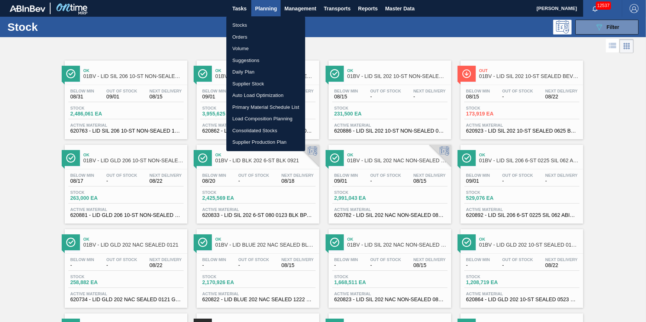
click at [264, 21] on li "Stocks" at bounding box center [266, 25] width 79 height 12
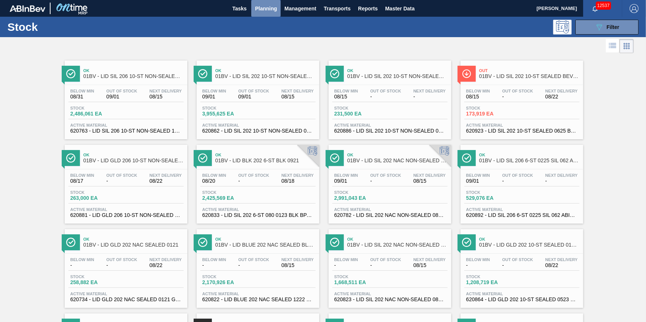
click at [257, 11] on span "Planning" at bounding box center [266, 8] width 22 height 9
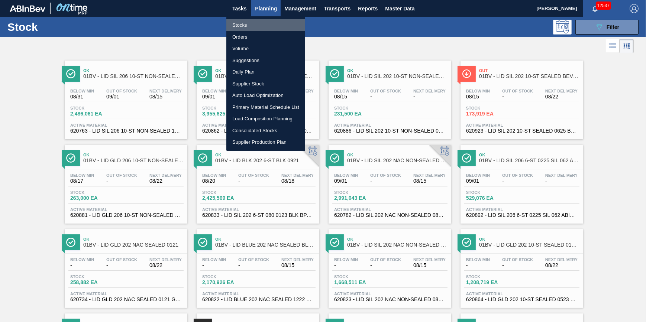
click at [252, 25] on li "Stocks" at bounding box center [266, 25] width 79 height 12
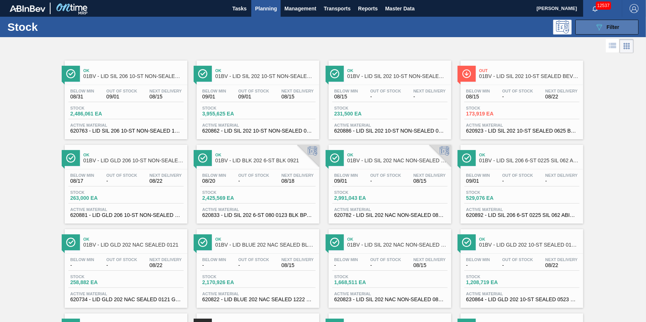
click at [611, 31] on button "089F7B8B-B2A5-4AFE-B5C0-19BA573D28AC Filter" at bounding box center [607, 27] width 63 height 15
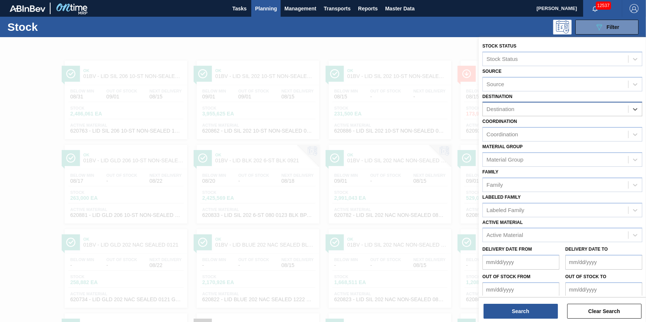
scroll to position [32, 0]
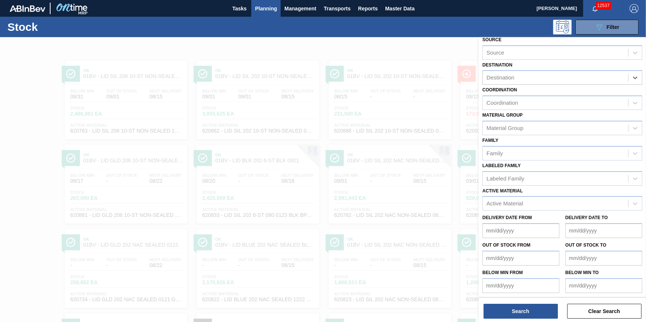
click at [413, 40] on div at bounding box center [323, 198] width 646 height 322
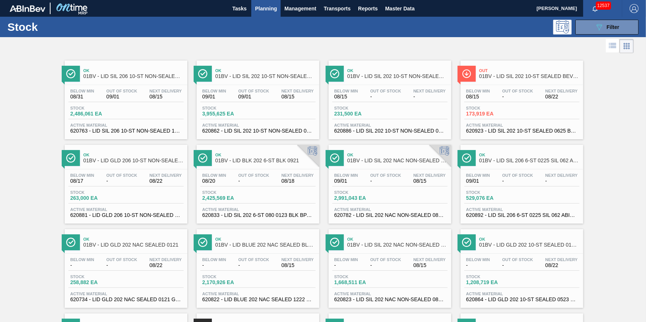
click at [506, 204] on div "Stock 529,076 EA" at bounding box center [522, 196] width 115 height 13
click at [261, 11] on span "Planning" at bounding box center [266, 8] width 22 height 9
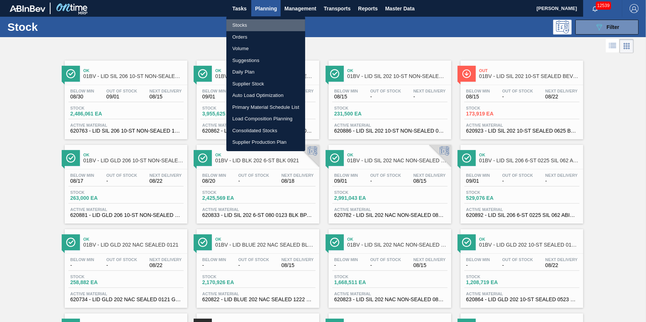
click at [255, 26] on li "Stocks" at bounding box center [266, 25] width 79 height 12
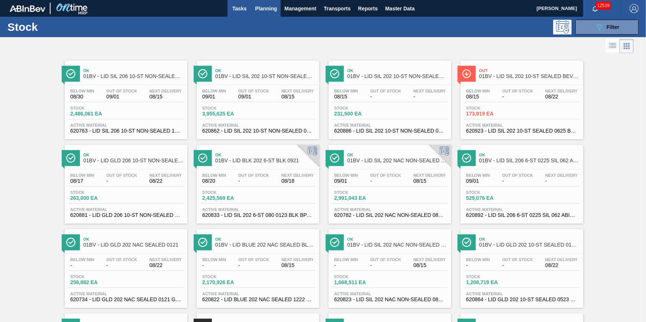
click at [242, 6] on span "Tasks" at bounding box center [239, 8] width 16 height 9
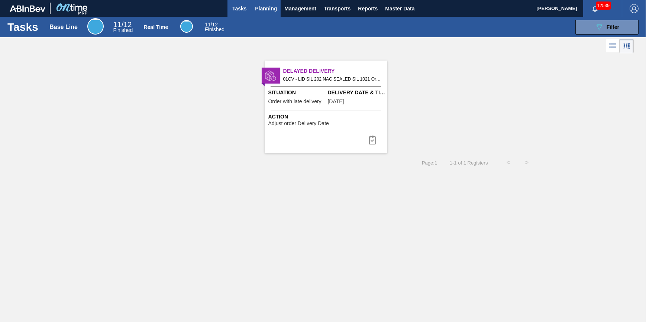
click at [264, 11] on span "Planning" at bounding box center [266, 8] width 22 height 9
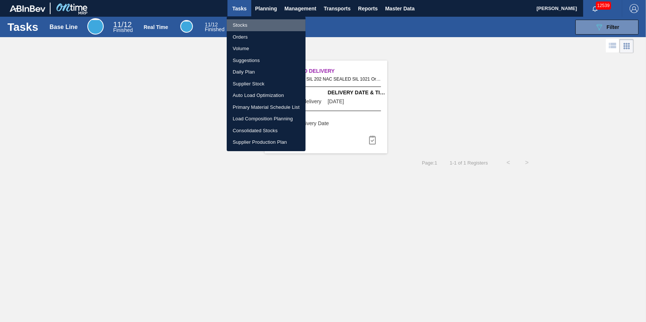
click at [261, 28] on li "Stocks" at bounding box center [266, 25] width 79 height 12
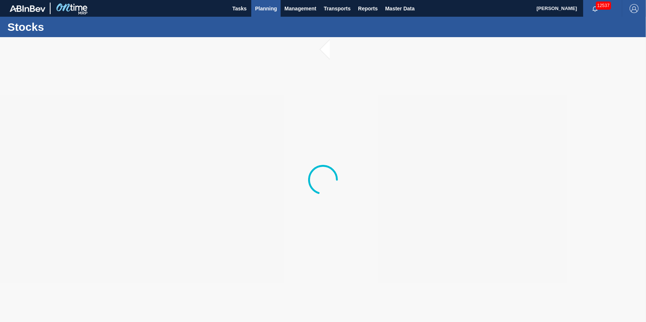
click at [260, 11] on span "Planning" at bounding box center [266, 8] width 22 height 9
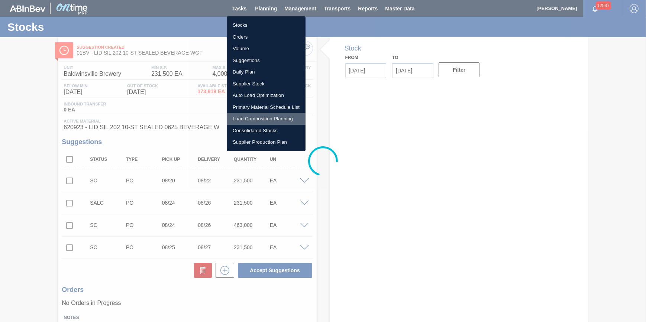
click at [266, 119] on li "Load Composition Planning" at bounding box center [266, 119] width 79 height 12
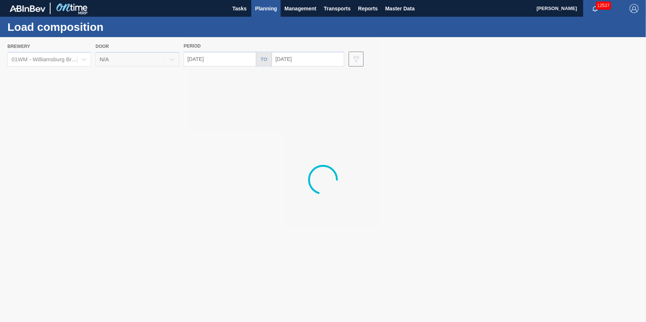
click at [74, 56] on div at bounding box center [323, 179] width 646 height 285
click at [77, 59] on div at bounding box center [83, 59] width 13 height 13
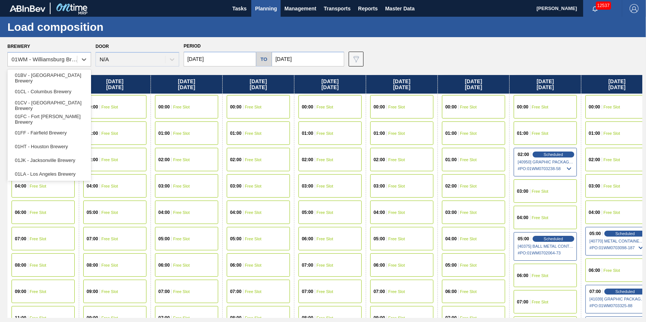
click at [77, 59] on div at bounding box center [83, 59] width 13 height 13
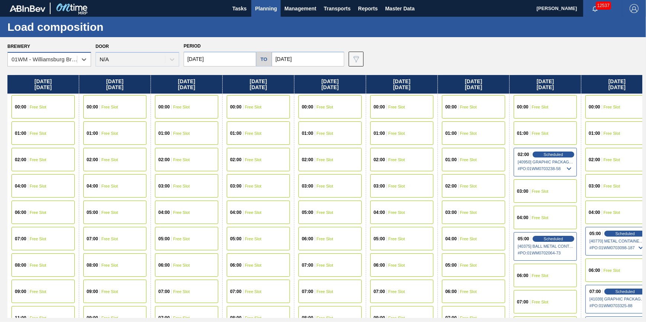
drag, startPoint x: 76, startPoint y: 56, endPoint x: 76, endPoint y: 66, distance: 10.4
click at [76, 57] on div "01WM - Williamsburg Brewery" at bounding box center [45, 60] width 66 height 6
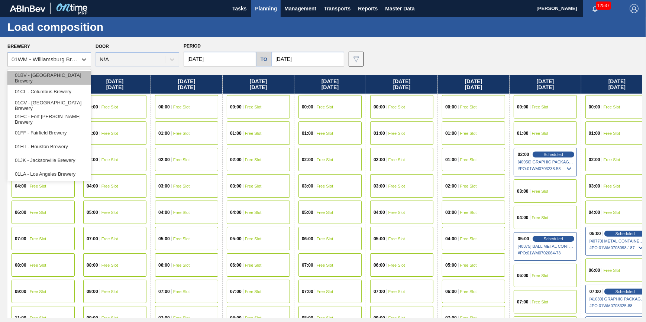
click at [72, 80] on div "01BV - [GEOGRAPHIC_DATA] Brewery" at bounding box center [49, 78] width 84 height 14
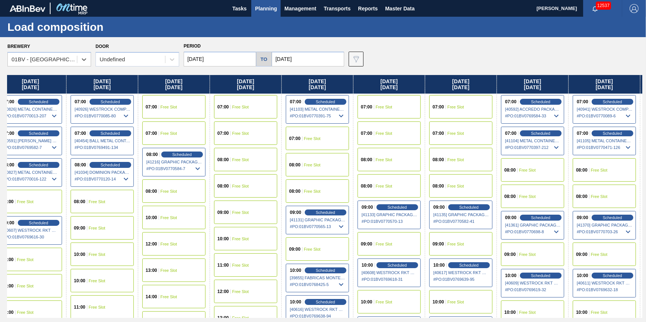
drag, startPoint x: 262, startPoint y: 174, endPoint x: -95, endPoint y: 192, distance: 357.5
click at [0, 0] on html "Tasks Planning Management Transports Reports Master Data Jack Schuld 12537 Mark…" at bounding box center [323, 0] width 646 height 0
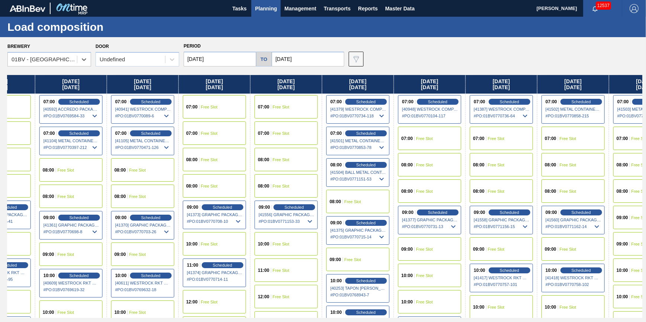
drag, startPoint x: 317, startPoint y: 182, endPoint x: -147, endPoint y: 222, distance: 465.9
click at [0, 0] on html "Tasks Planning Management Transports Reports Master Data Jack Schuld 12537 Mark…" at bounding box center [323, 0] width 646 height 0
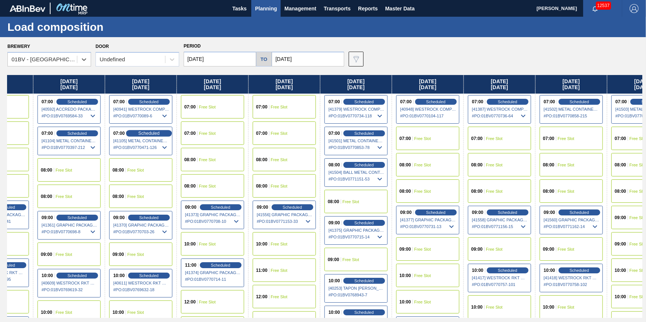
click at [157, 132] on span "Scheduled" at bounding box center [148, 133] width 21 height 5
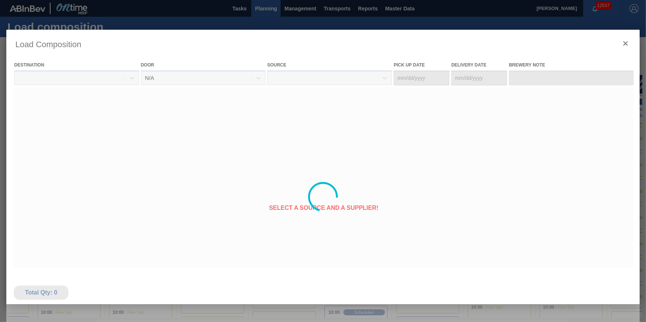
type Date "08/20/2025"
type Date "08/22/2025"
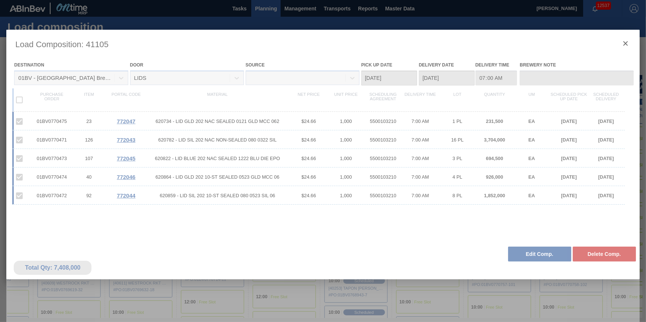
click at [533, 255] on div at bounding box center [322, 197] width 633 height 335
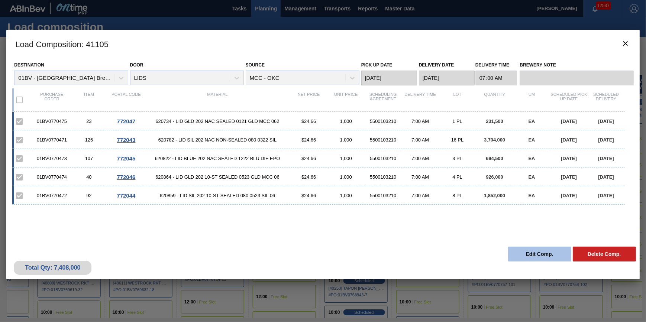
click at [531, 254] on button "Edit Comp." at bounding box center [539, 254] width 63 height 15
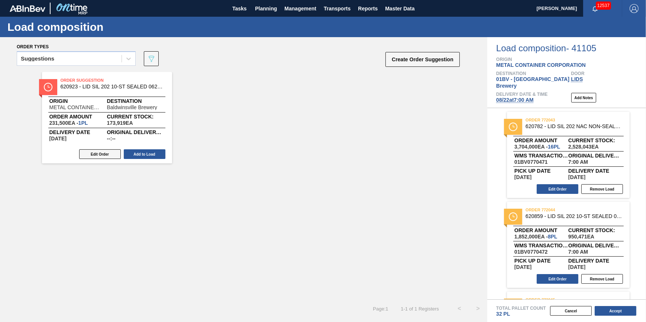
click at [112, 154] on button "Edit Order" at bounding box center [100, 155] width 42 height 10
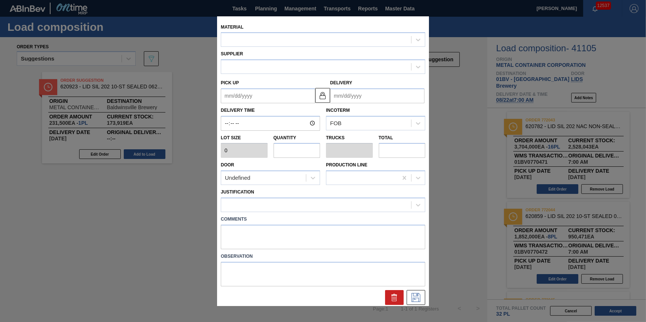
type input "231,500"
type input "1"
type input "0.031"
type input "231,500"
type up "08/20/2025"
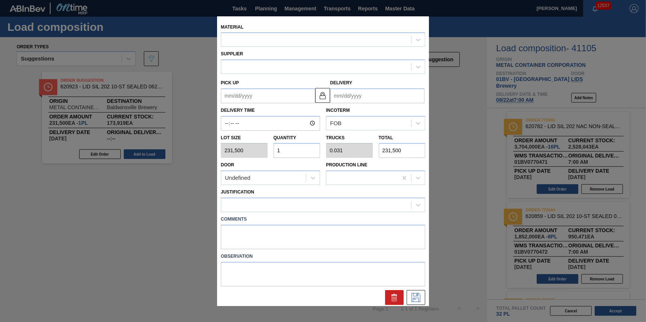
type input "08/22/2025"
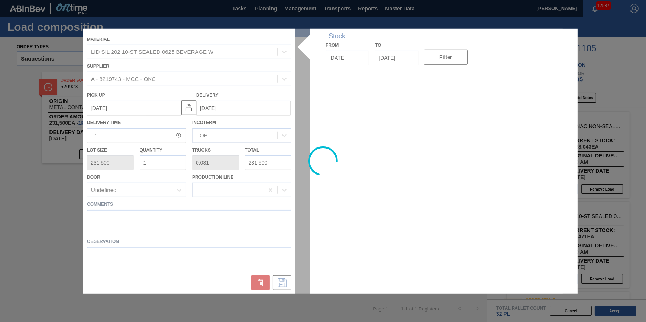
click at [153, 160] on input "1" at bounding box center [163, 162] width 47 height 15
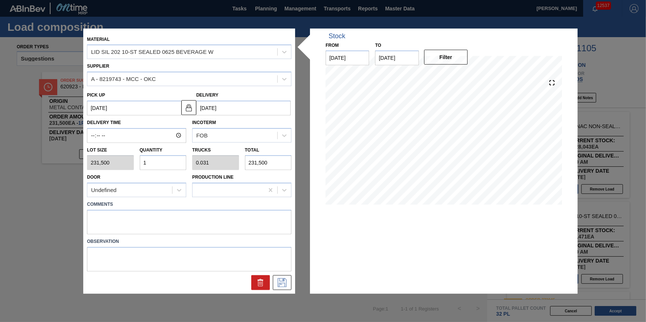
type input "0"
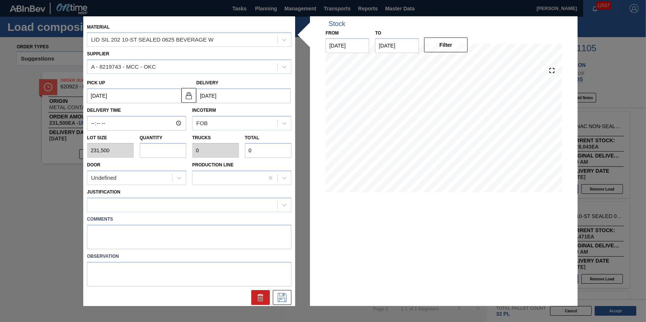
type input "5"
type input "0.156"
type input "1,157,500"
type input "5"
click at [279, 296] on icon at bounding box center [282, 297] width 12 height 9
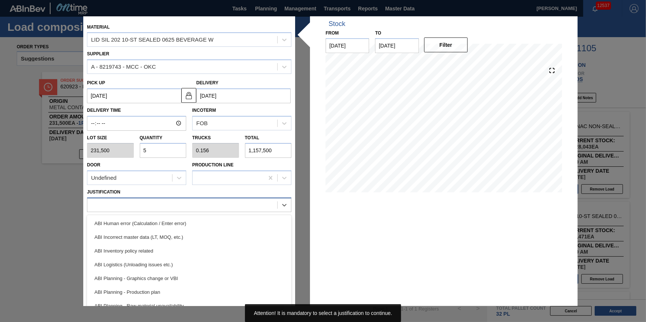
click at [212, 209] on div at bounding box center [182, 205] width 190 height 11
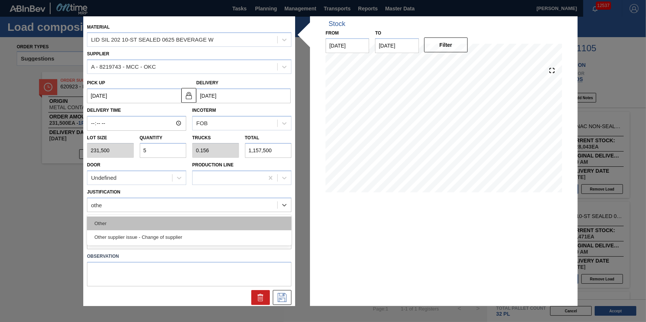
type input "other"
click at [190, 221] on div "Other" at bounding box center [189, 224] width 205 height 14
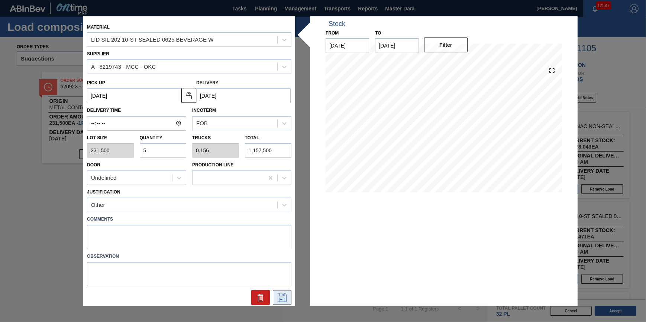
click at [283, 290] on button at bounding box center [282, 297] width 19 height 15
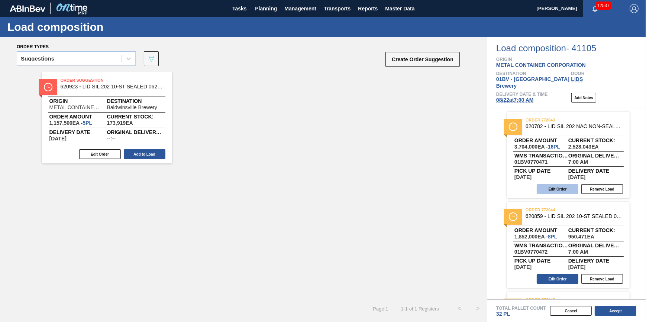
click at [544, 184] on button "Edit Order" at bounding box center [558, 189] width 42 height 10
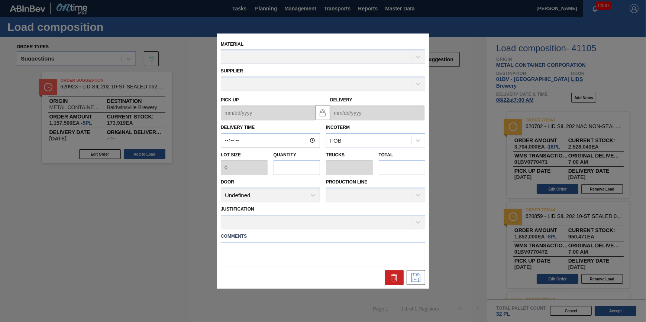
type input "07:00:00"
type input "231,500"
type input "16"
type input "0.5"
type input "3,704,000"
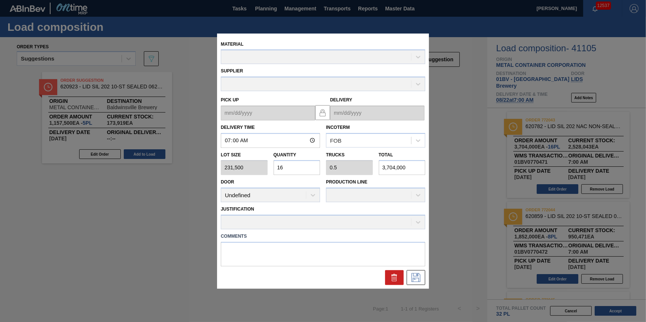
type up "08/20/2025"
type input "08/22/2025"
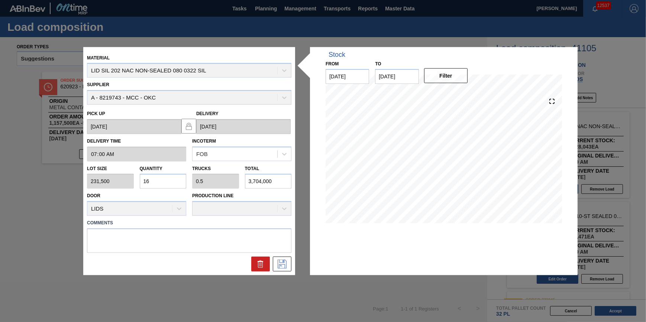
click at [174, 179] on input "16" at bounding box center [163, 181] width 47 height 15
type input "1"
type input "0.031"
type input "231,500"
type input "11"
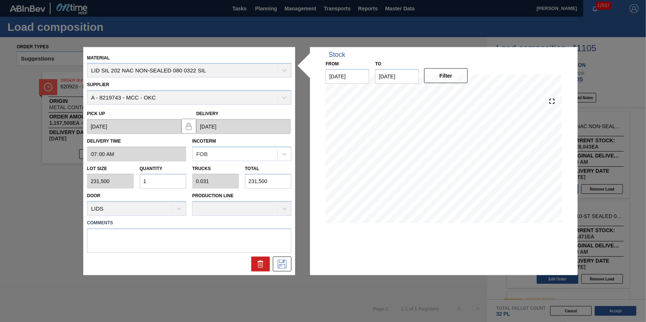
type input "0.344"
type input "2,546,500"
type input "11"
click at [285, 261] on icon at bounding box center [282, 264] width 9 height 9
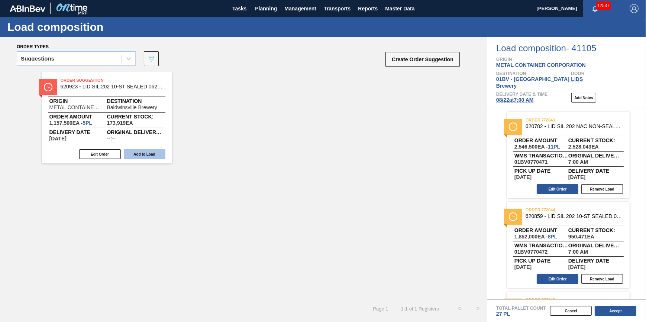
click at [144, 153] on button "Add to Load" at bounding box center [145, 155] width 42 height 10
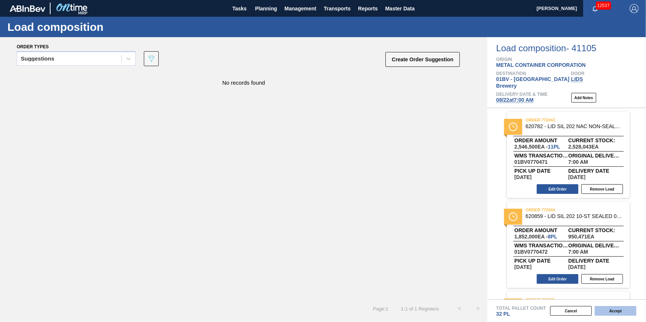
click at [610, 315] on button "Accept" at bounding box center [616, 311] width 42 height 10
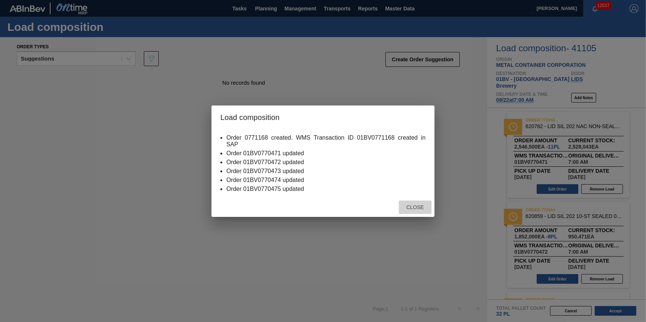
click at [420, 206] on span "Close" at bounding box center [415, 208] width 29 height 6
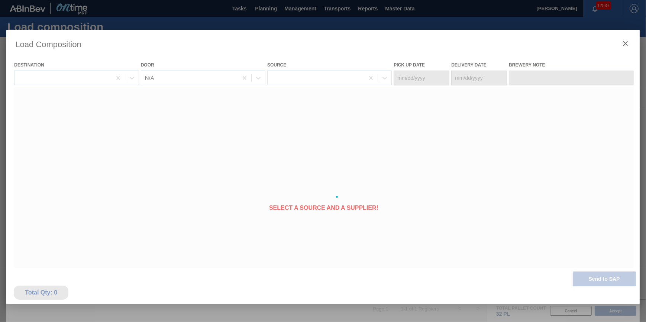
type Date "08/20/2025"
type Date "08/22/2025"
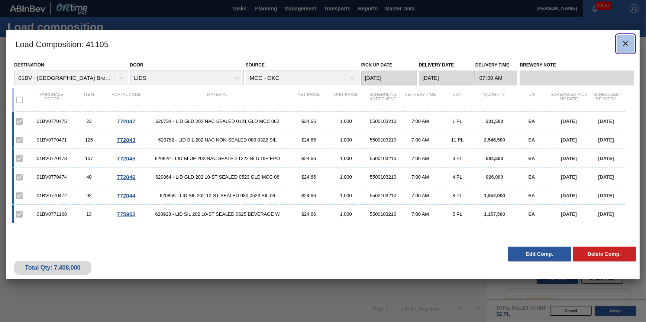
click at [624, 39] on icon "botão de ícone" at bounding box center [626, 43] width 9 height 9
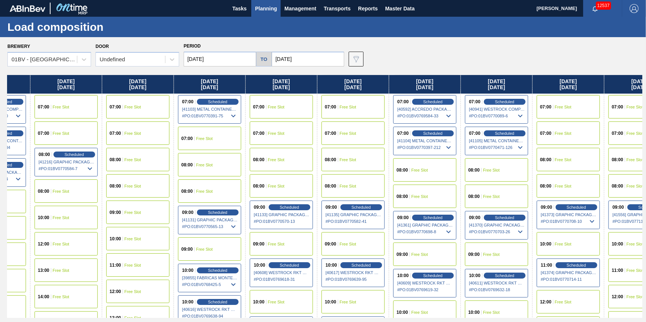
drag, startPoint x: 549, startPoint y: 151, endPoint x: -89, endPoint y: 198, distance: 640.4
click at [0, 0] on html "Tasks Planning Management Transports Reports Master Data Jack Schuld 12537 Mark…" at bounding box center [323, 0] width 646 height 0
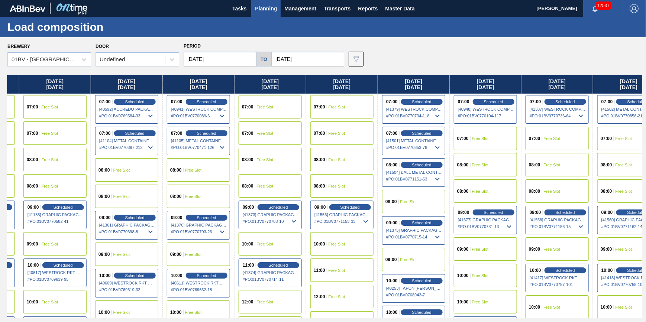
scroll to position [0, 943]
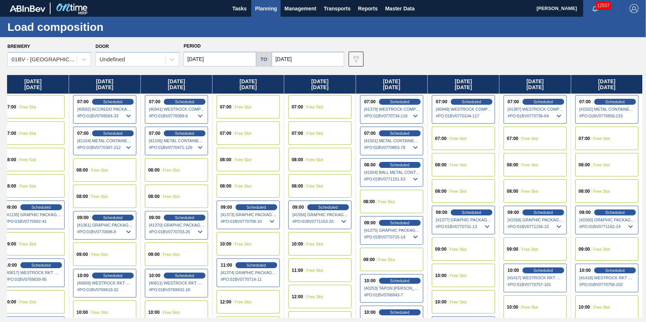
drag, startPoint x: 417, startPoint y: 153, endPoint x: 94, endPoint y: 169, distance: 323.3
click at [94, 169] on div "Thursday 08/07/2025 08:00 Free Slot 08:00 Free Slot 09:00 Free Slot 10:00 Free …" at bounding box center [324, 196] width 635 height 243
click at [402, 165] on span "Scheduled" at bounding box center [399, 165] width 21 height 5
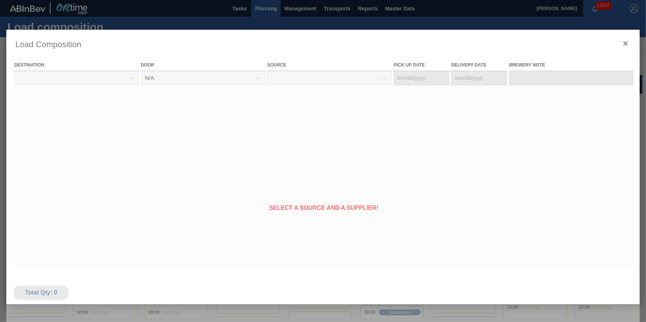
type Date "08/23/2025"
type Date "08/25/2025"
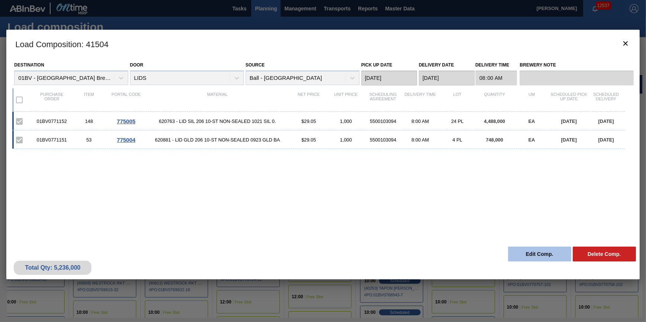
click at [523, 250] on button "Edit Comp." at bounding box center [539, 254] width 63 height 15
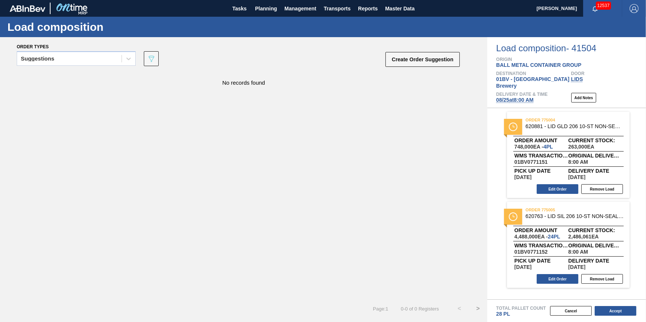
drag, startPoint x: 541, startPoint y: 94, endPoint x: 533, endPoint y: 95, distance: 8.2
click at [541, 94] on div "Delivery Date & Time 08/25 at 8:00 AM" at bounding box center [522, 97] width 51 height 11
click at [533, 97] on span "08/25 at 8:00 AM" at bounding box center [516, 100] width 38 height 6
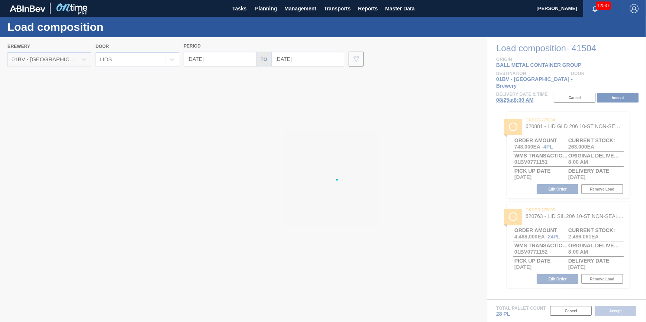
type input "08/25/2025"
type input "09/01/2025"
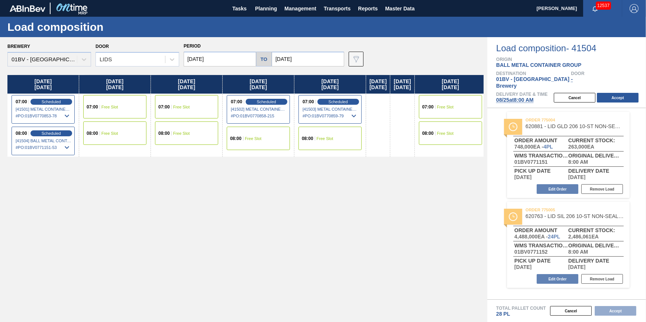
click at [224, 61] on input "08/25/2025" at bounding box center [220, 59] width 73 height 15
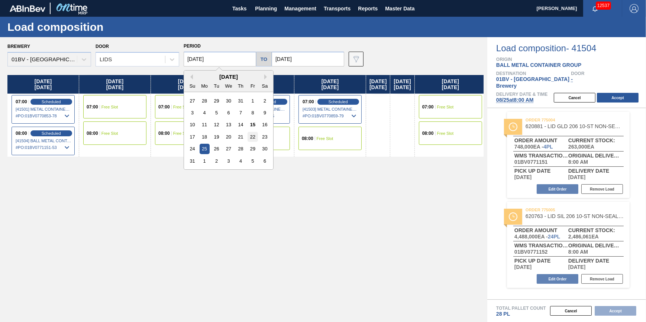
click at [250, 137] on div "22" at bounding box center [253, 137] width 10 height 10
type input "08/22/2025"
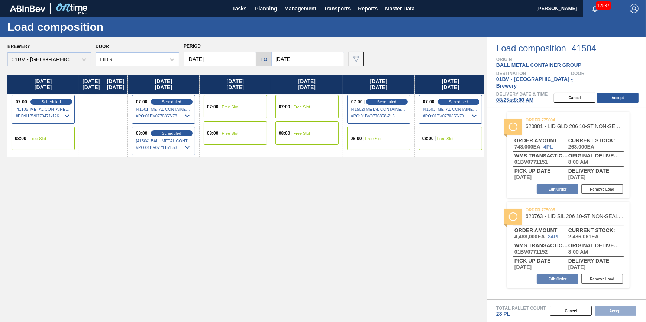
click at [58, 139] on div "08:00 Free Slot" at bounding box center [43, 138] width 63 height 23
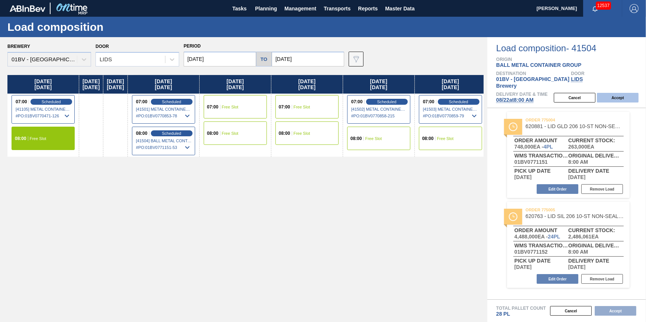
click at [627, 93] on button "Accept" at bounding box center [618, 98] width 42 height 10
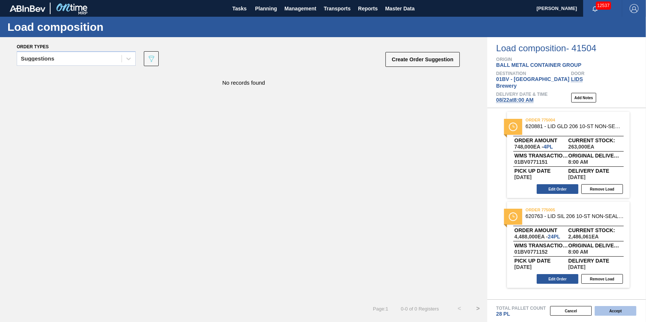
click at [619, 312] on button "Accept" at bounding box center [616, 311] width 42 height 10
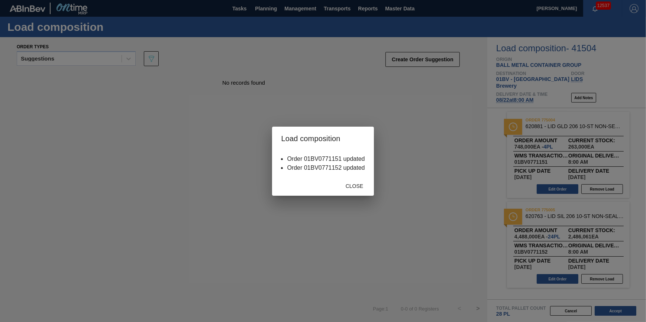
click at [338, 187] on div "Close" at bounding box center [354, 187] width 33 height 14
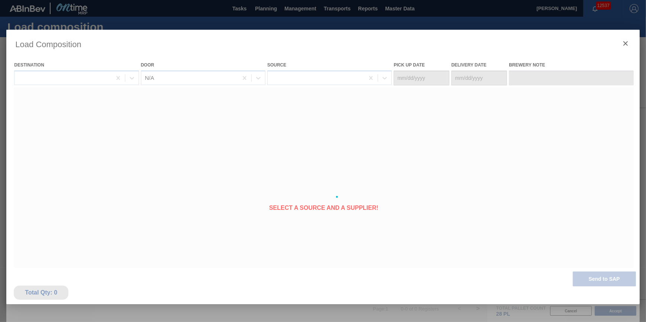
type Date "08/20/2025"
type Date "08/22/2025"
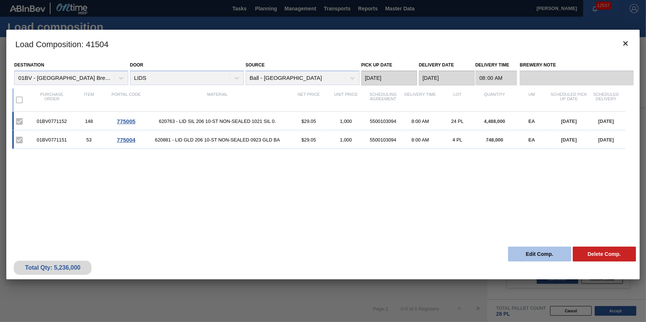
click at [520, 252] on button "Edit Comp." at bounding box center [539, 254] width 63 height 15
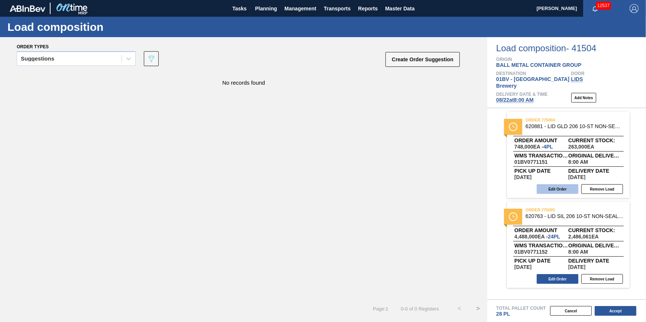
click at [551, 184] on button "Edit Order" at bounding box center [558, 189] width 42 height 10
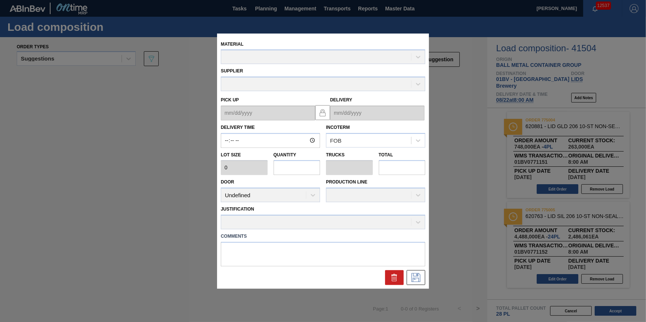
type input "08:00:00"
type input "187,000"
type input "4"
type input "0.4"
type input "748,000"
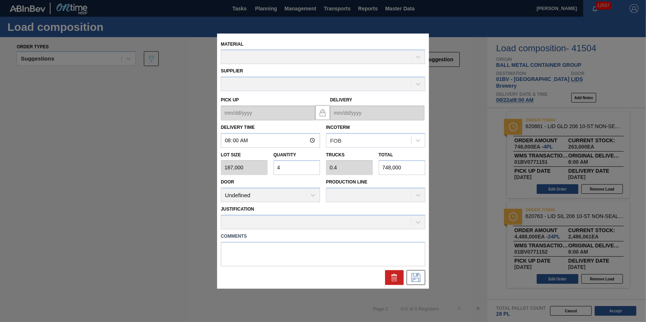
type up "08/20/2025"
type input "08/22/2025"
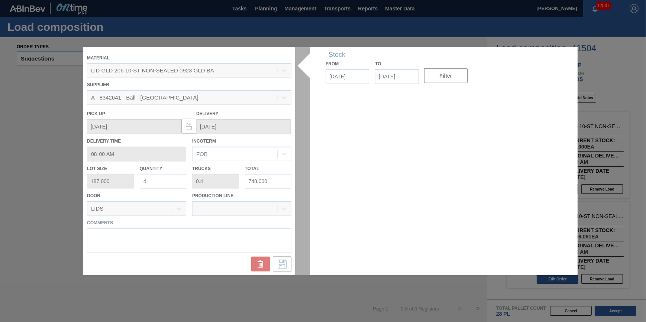
click at [164, 186] on div at bounding box center [323, 161] width 480 height 229
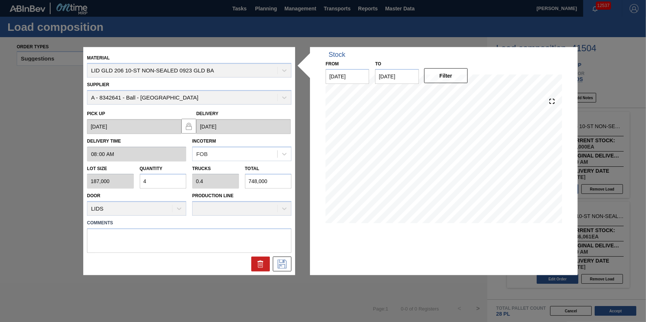
click at [166, 183] on input "4" at bounding box center [163, 181] width 47 height 15
type input "0"
type input "1"
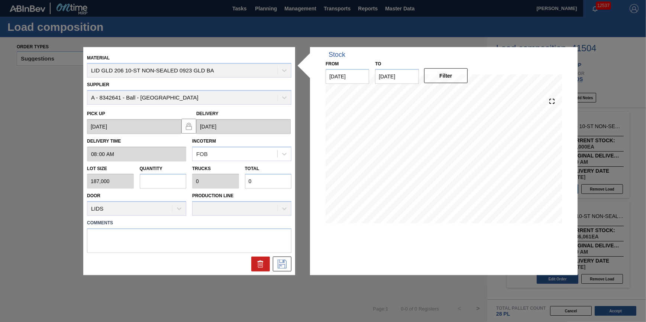
type input "0.1"
type input "187,000"
type input "0"
type input "2"
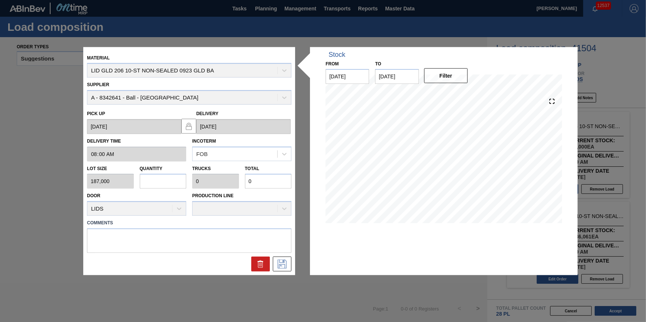
type input "0.2"
type input "374,000"
type input "2"
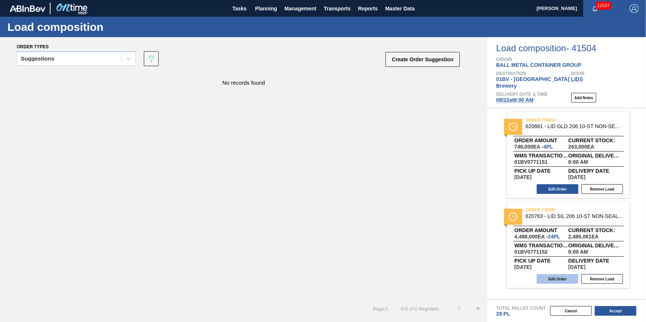
click at [543, 275] on button "Edit Order" at bounding box center [558, 280] width 42 height 10
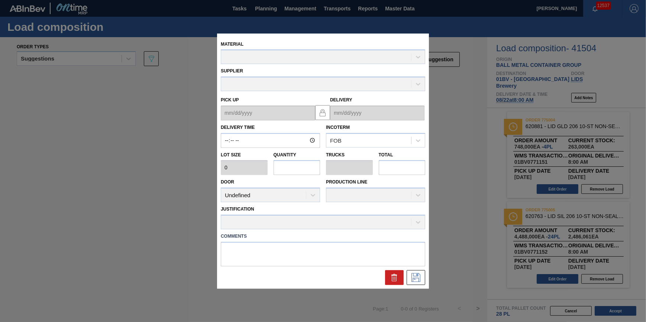
type input "08:00:00"
type input "187,000"
type input "24"
type input "0.857"
type input "4,488,000"
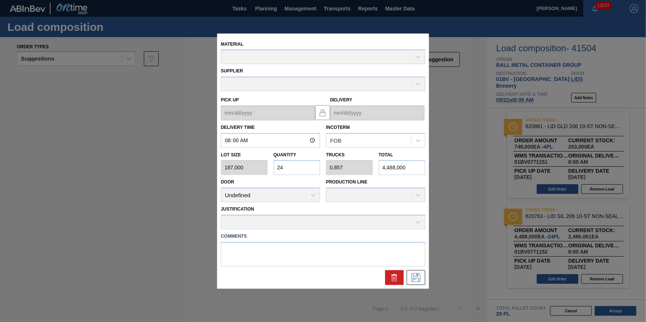
type up "08/20/2025"
type input "08/22/2025"
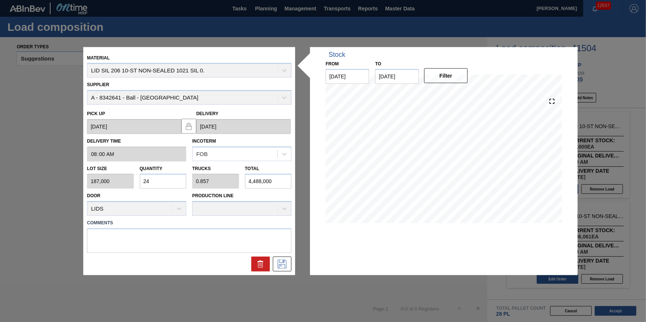
click at [169, 179] on input "24" at bounding box center [163, 181] width 47 height 15
type input "2"
type input "0.071"
type input "374,000"
type input "22"
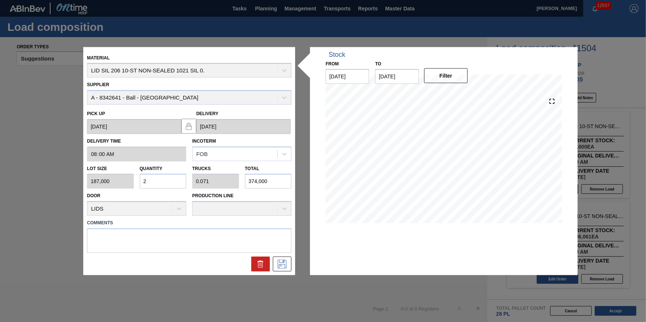
type input "0.786"
type input "4,114,000"
type input "22"
click at [294, 264] on div at bounding box center [189, 264] width 211 height 15
click at [289, 264] on button at bounding box center [282, 264] width 19 height 15
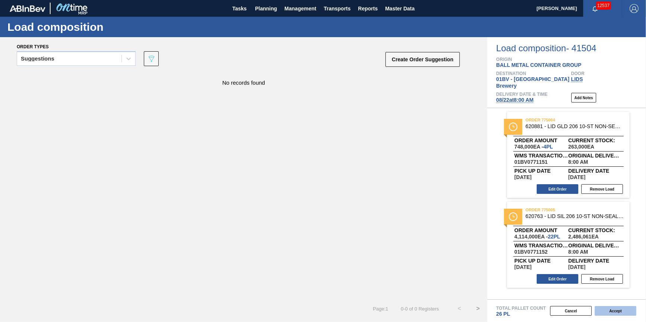
click at [613, 316] on button "Accept" at bounding box center [616, 311] width 42 height 10
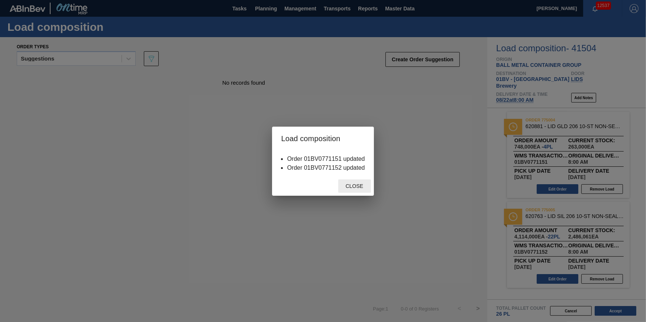
click at [353, 188] on span "Close" at bounding box center [354, 186] width 29 height 6
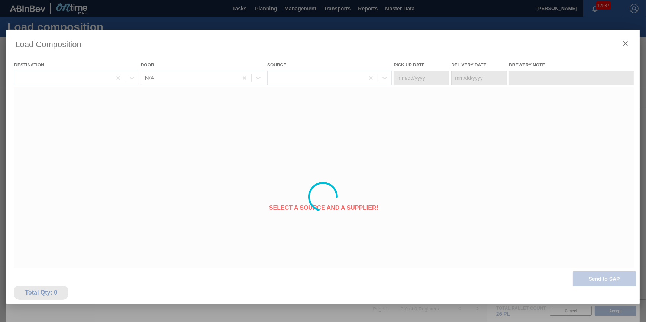
type Date "08/20/2025"
type Date "08/22/2025"
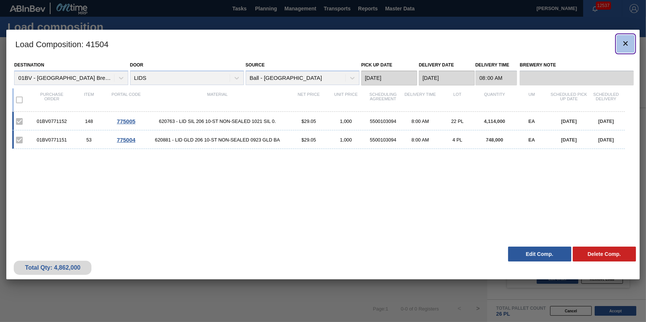
click at [632, 42] on button "botão de ícone" at bounding box center [626, 44] width 18 height 18
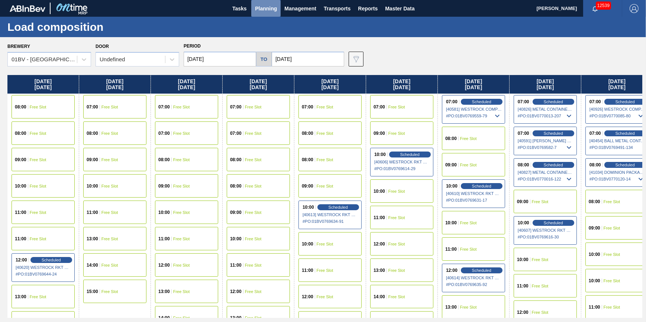
click at [256, 7] on span "Planning" at bounding box center [266, 8] width 22 height 9
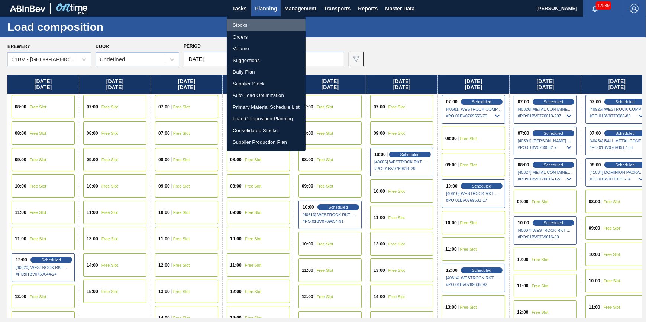
click at [259, 22] on li "Stocks" at bounding box center [266, 25] width 79 height 12
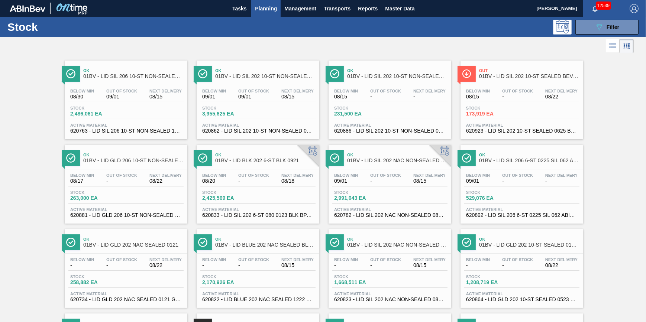
click at [265, 8] on span "Planning" at bounding box center [266, 8] width 22 height 9
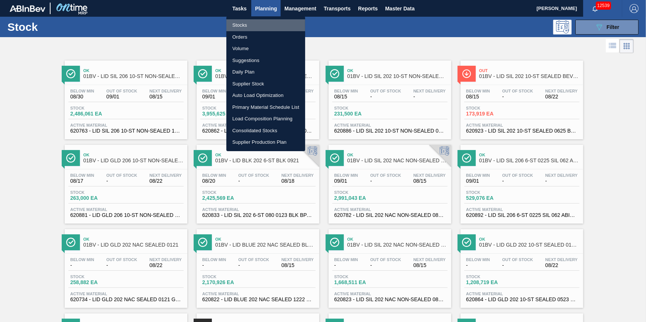
click at [261, 20] on li "Stocks" at bounding box center [266, 25] width 79 height 12
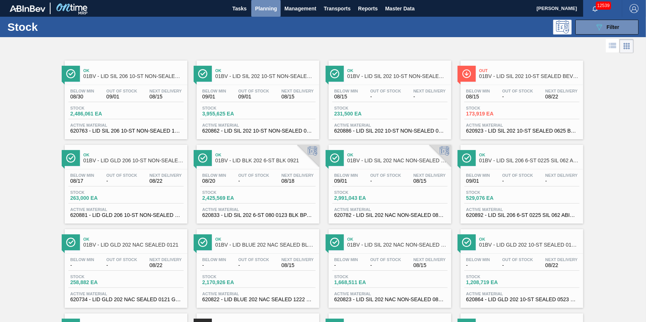
click at [258, 11] on span "Planning" at bounding box center [266, 8] width 22 height 9
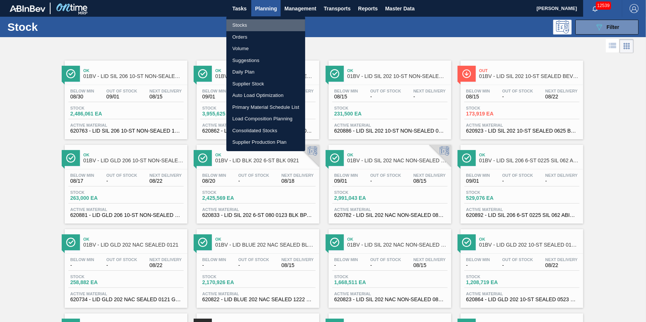
click at [256, 22] on li "Stocks" at bounding box center [266, 25] width 79 height 12
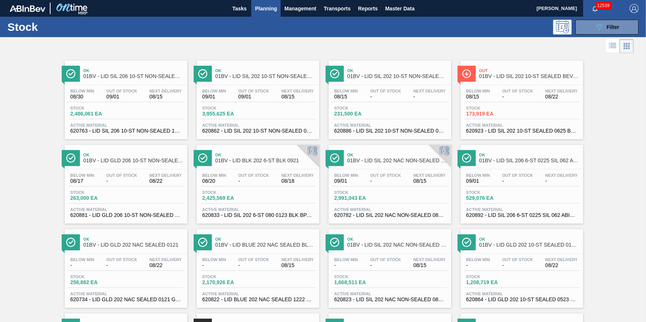
click at [273, 12] on span "Planning" at bounding box center [266, 8] width 22 height 9
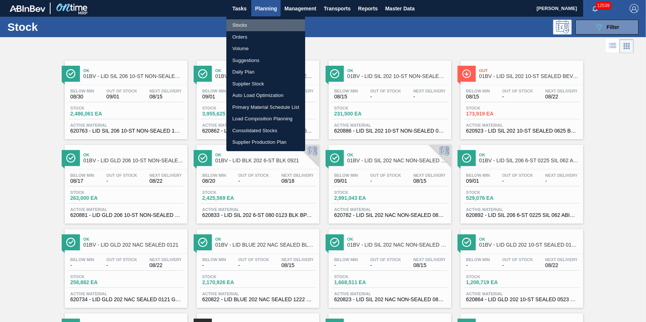
click at [262, 25] on li "Stocks" at bounding box center [266, 25] width 79 height 12
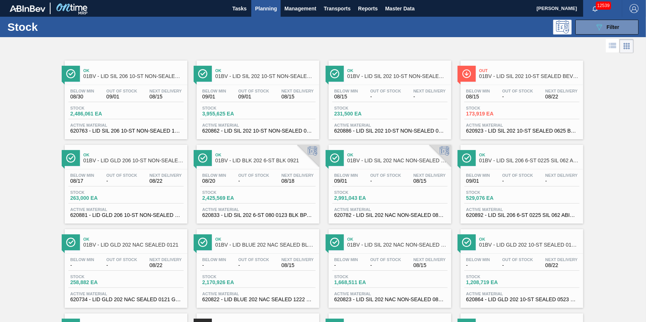
click at [264, 15] on button "Planning" at bounding box center [265, 8] width 29 height 17
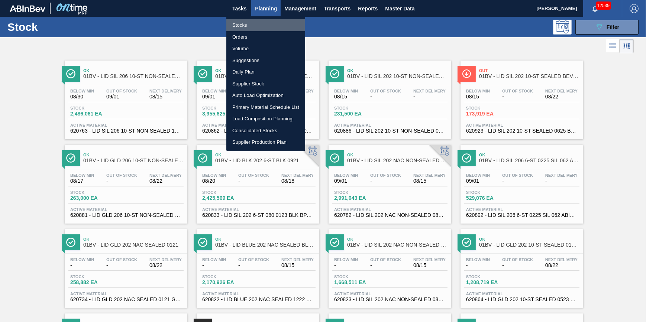
click at [264, 25] on li "Stocks" at bounding box center [266, 25] width 79 height 12
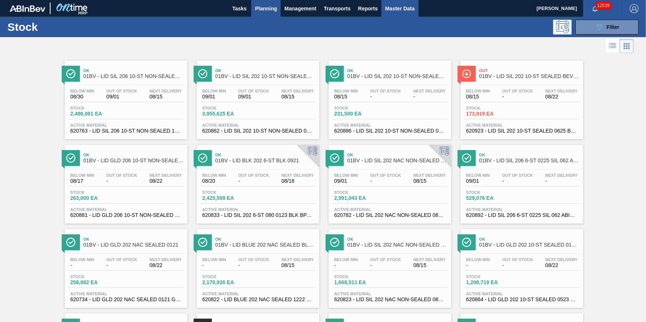
click at [399, 1] on button "Master Data" at bounding box center [400, 8] width 37 height 17
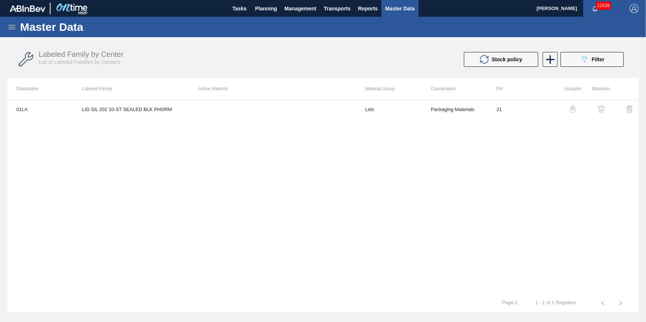
click at [7, 26] on icon at bounding box center [11, 27] width 9 height 9
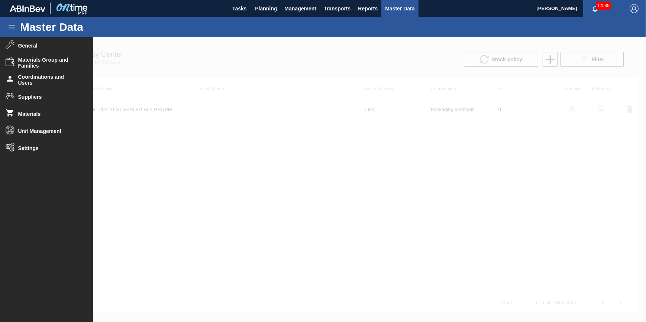
click at [178, 157] on div at bounding box center [323, 179] width 646 height 285
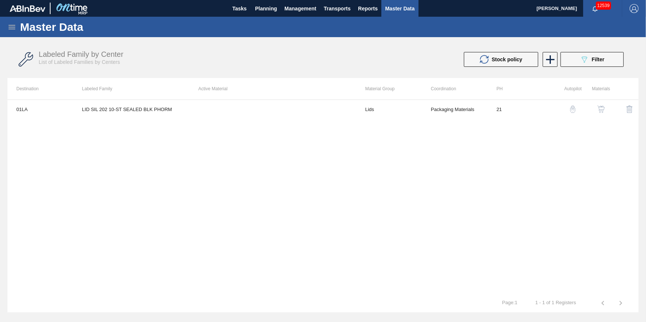
click at [9, 21] on div "Master Data" at bounding box center [323, 27] width 646 height 20
click at [9, 24] on icon at bounding box center [11, 27] width 9 height 9
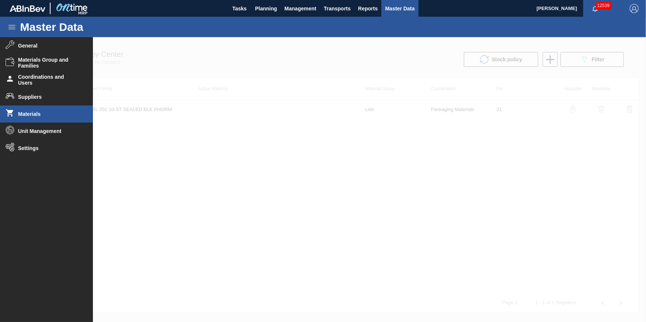
click at [45, 109] on li "Materials" at bounding box center [46, 114] width 93 height 17
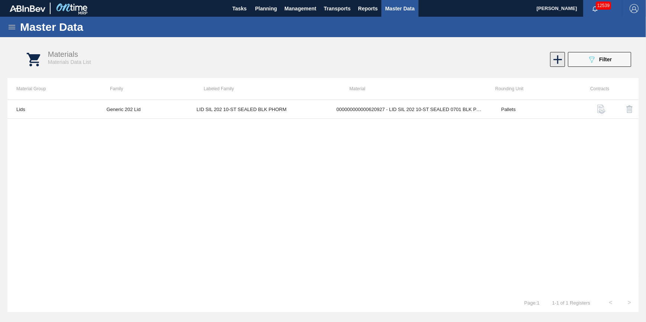
click at [556, 57] on icon at bounding box center [558, 59] width 15 height 15
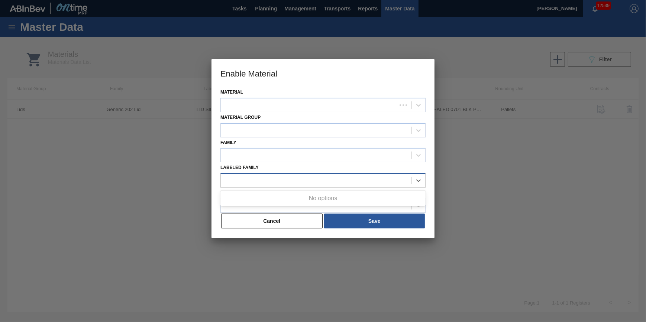
click at [308, 178] on div at bounding box center [316, 181] width 191 height 11
drag, startPoint x: 382, startPoint y: 179, endPoint x: 378, endPoint y: 184, distance: 6.6
click at [382, 179] on div at bounding box center [316, 181] width 191 height 11
click at [263, 219] on button "Cancel" at bounding box center [272, 221] width 102 height 15
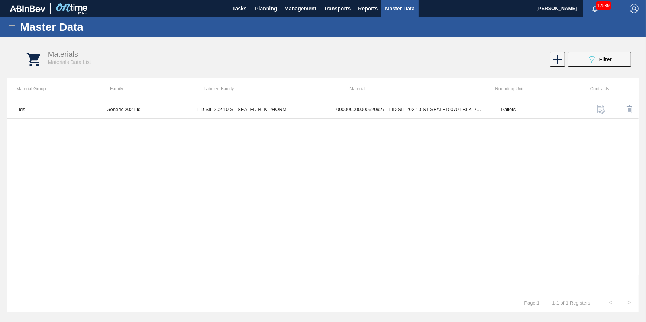
click at [10, 25] on icon at bounding box center [12, 27] width 7 height 4
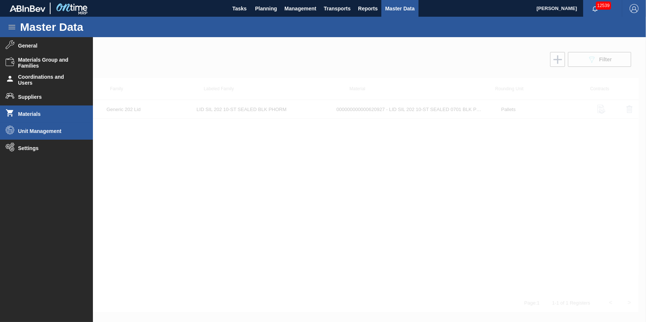
click at [51, 133] on span "Unit Management" at bounding box center [48, 131] width 61 height 6
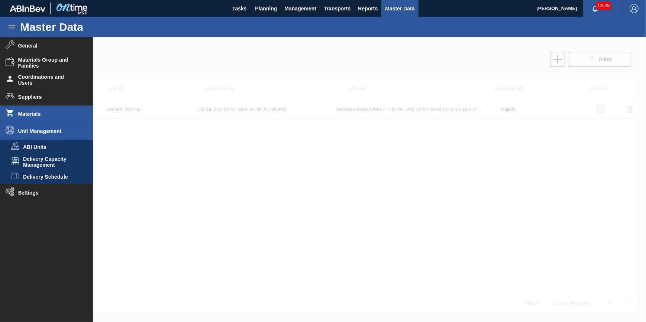
click at [57, 113] on span "Materials" at bounding box center [48, 114] width 61 height 6
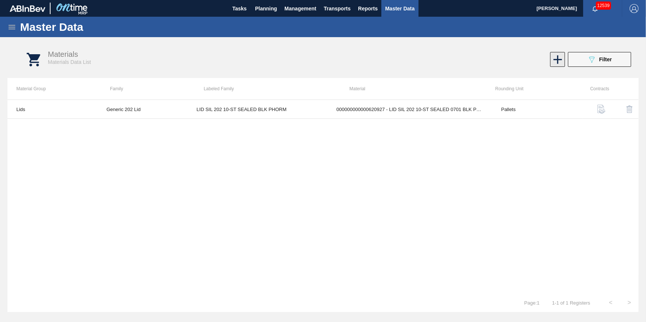
click at [559, 61] on icon at bounding box center [558, 59] width 15 height 15
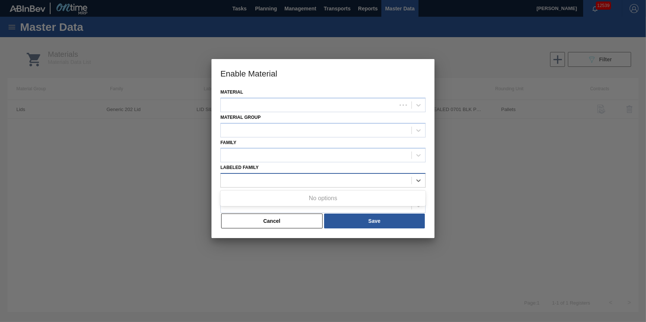
click at [296, 181] on div at bounding box center [316, 181] width 191 height 11
drag, startPoint x: 257, startPoint y: 249, endPoint x: 228, endPoint y: 269, distance: 35.3
click at [252, 259] on div at bounding box center [323, 161] width 646 height 322
click at [279, 222] on button "Cancel" at bounding box center [272, 221] width 102 height 15
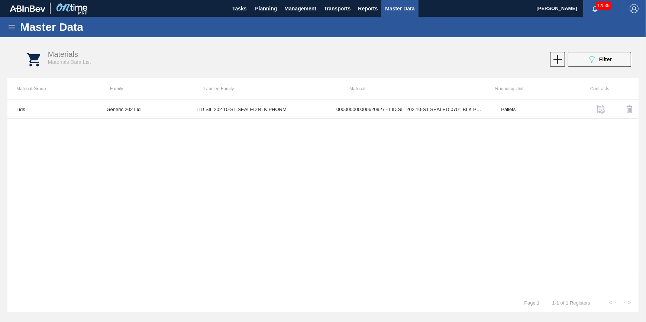
click at [10, 26] on icon at bounding box center [11, 27] width 9 height 9
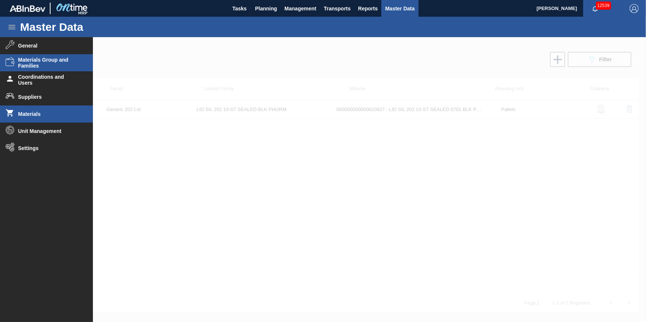
click at [62, 62] on span "Materials Group and Families" at bounding box center [48, 63] width 61 height 12
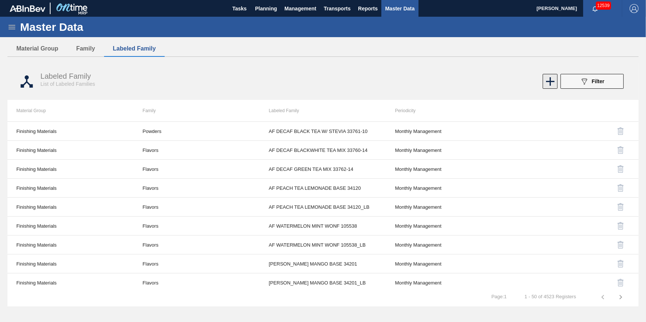
click at [547, 80] on icon at bounding box center [550, 81] width 15 height 15
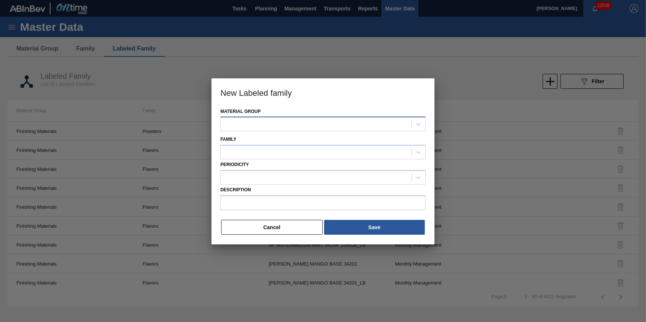
click at [298, 126] on div at bounding box center [316, 124] width 191 height 11
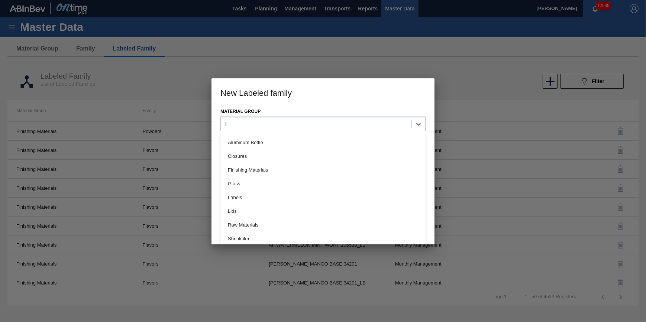
type Group "lid"
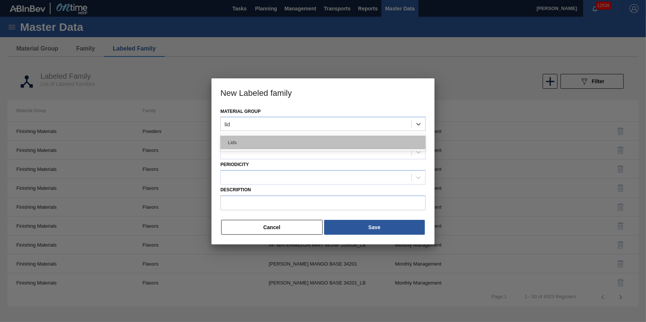
click at [275, 145] on div "Lids" at bounding box center [323, 143] width 205 height 14
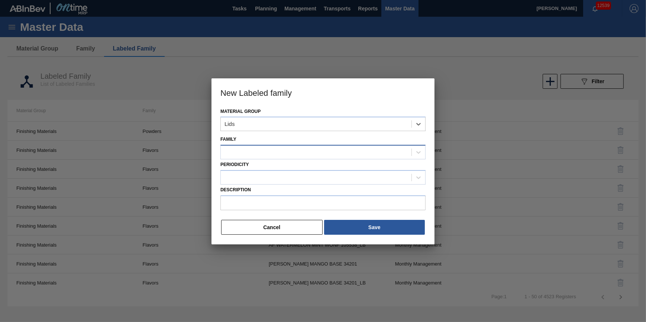
click at [275, 151] on div at bounding box center [316, 152] width 191 height 11
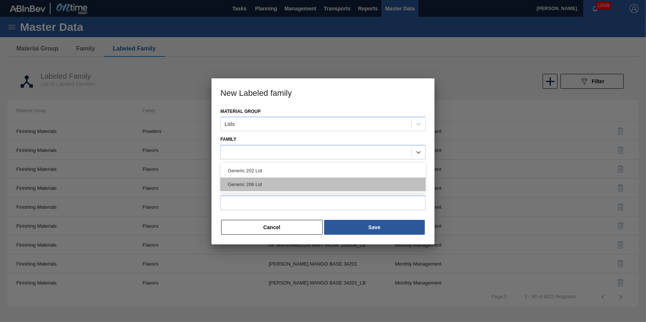
click at [279, 178] on div "Generic 206 Lid" at bounding box center [323, 185] width 205 height 14
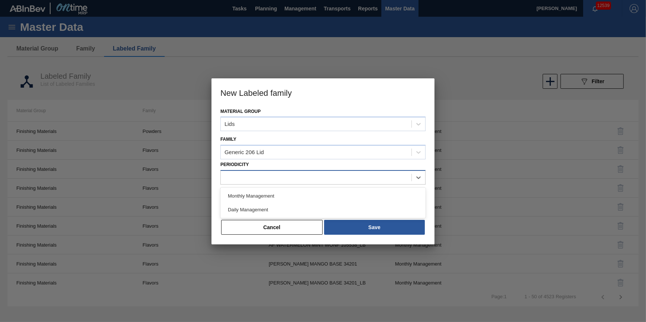
click at [274, 178] on div at bounding box center [316, 177] width 191 height 11
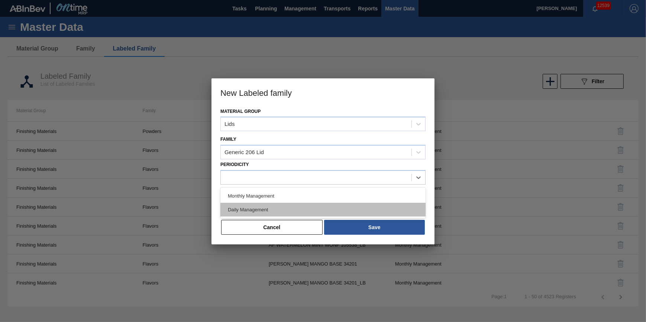
click at [269, 209] on div "Daily Management" at bounding box center [323, 210] width 205 height 14
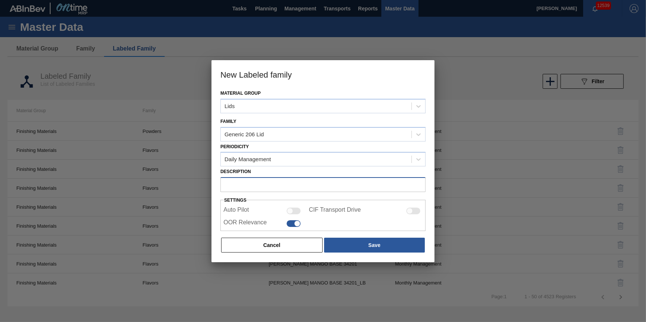
click at [272, 187] on input "Description" at bounding box center [323, 184] width 205 height 15
paste input "LID_ABI 620924 LID SIL 206 10-ST 0625 SIL BEVERAGE W 06 08/11/2025 08/18/2025 0…"
type input "LID_ABI 620924 LID SIL 206 10-ST 0625 SIL BEVERAGE W 06 08/11/2025 08/18/2025 0…"
drag, startPoint x: 391, startPoint y: 183, endPoint x: 67, endPoint y: 174, distance: 323.7
click at [67, 174] on div "New Labeled family Material Group Lids Family Generic 206 Lid Periodicity Daily…" at bounding box center [323, 161] width 646 height 322
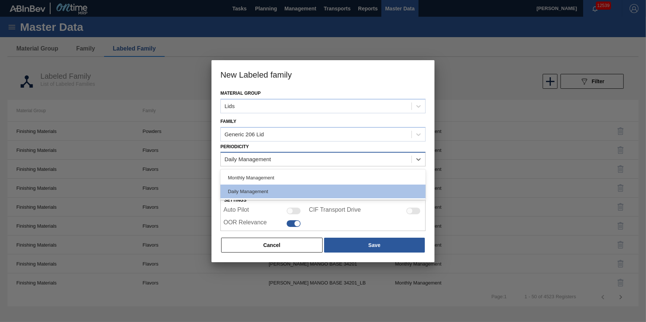
click at [283, 166] on div "Daily Management" at bounding box center [323, 159] width 205 height 15
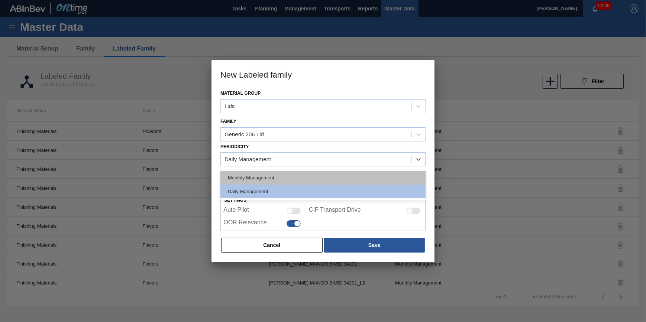
click at [279, 178] on div "Monthly Management" at bounding box center [323, 178] width 205 height 14
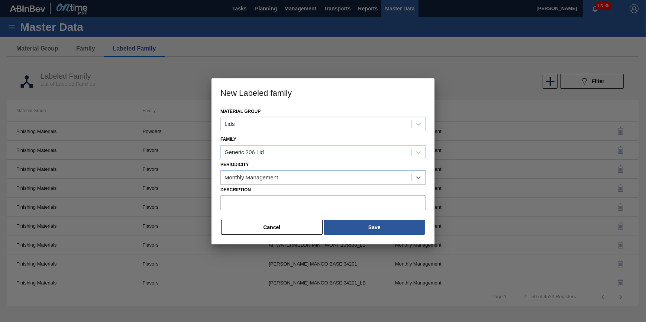
drag, startPoint x: 283, startPoint y: 177, endPoint x: 282, endPoint y: 187, distance: 9.7
click at [283, 178] on div "Monthly Management" at bounding box center [316, 177] width 191 height 11
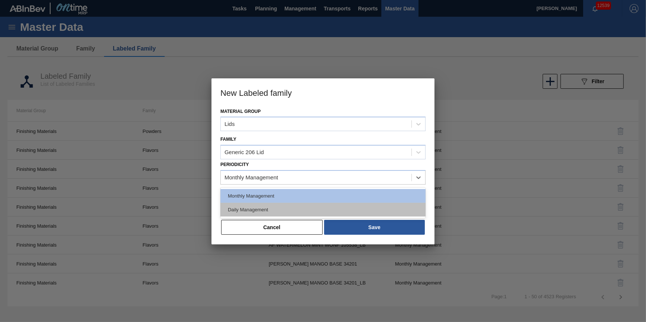
click at [279, 204] on div "Daily Management" at bounding box center [323, 210] width 205 height 14
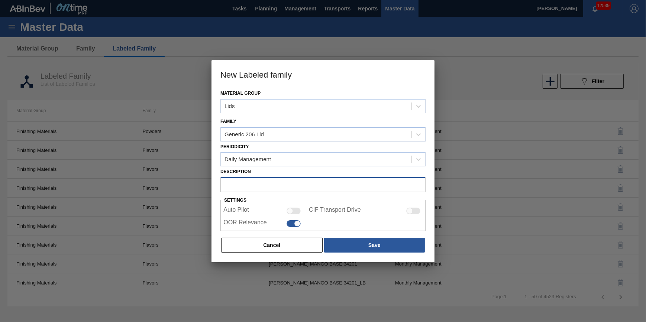
click at [267, 178] on input "Description" at bounding box center [323, 184] width 205 height 15
type input "LID SIL 206 10-ST 0625 SIL BEVERAGE W 06"
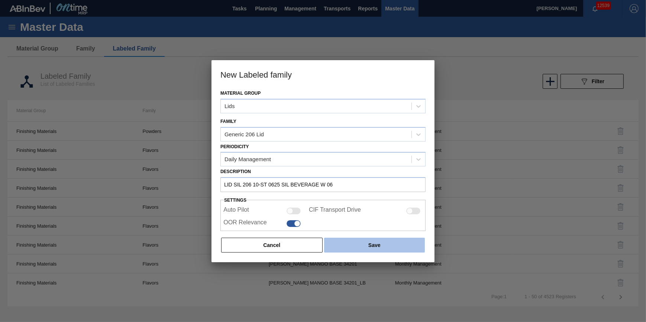
click at [355, 249] on button "Save" at bounding box center [374, 245] width 101 height 15
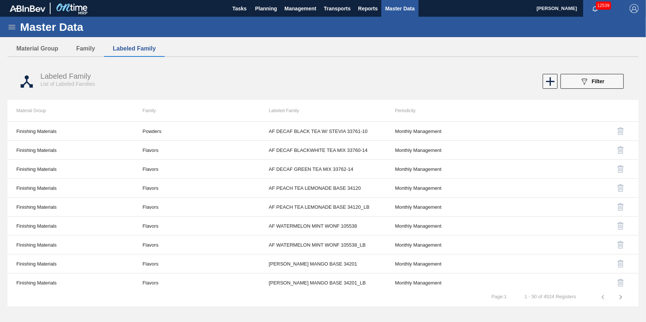
click at [9, 26] on icon at bounding box center [12, 27] width 7 height 4
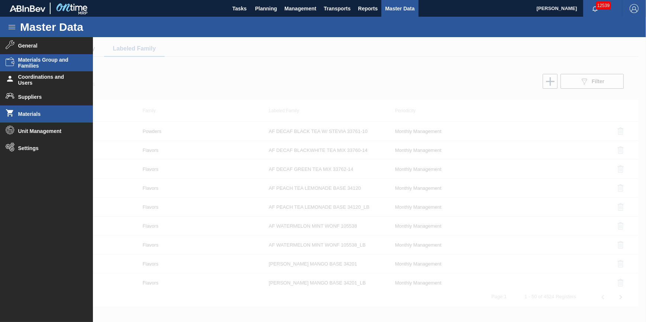
click at [47, 118] on li "Materials" at bounding box center [46, 114] width 93 height 17
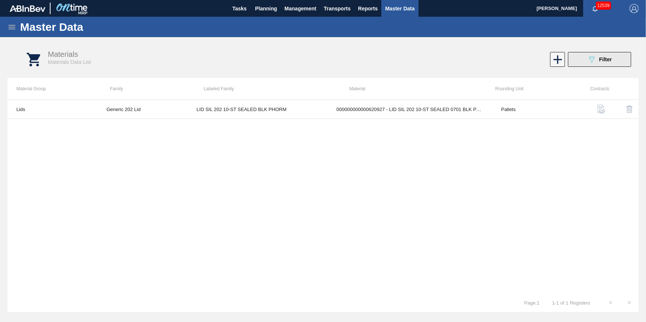
click at [603, 60] on span "Filter" at bounding box center [606, 60] width 13 height 6
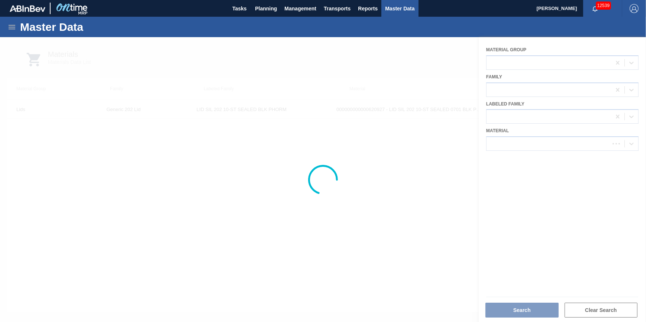
click at [579, 117] on div at bounding box center [323, 179] width 646 height 285
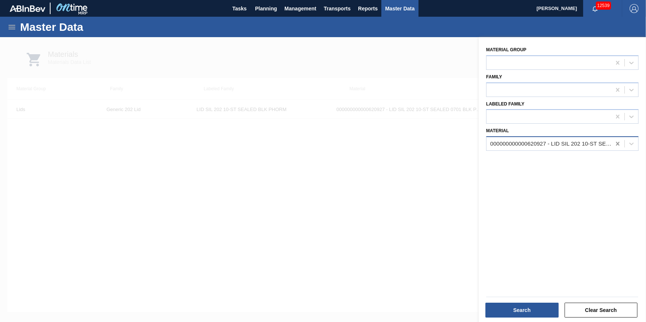
click at [614, 141] on icon at bounding box center [617, 143] width 7 height 7
click at [584, 117] on div at bounding box center [549, 117] width 125 height 11
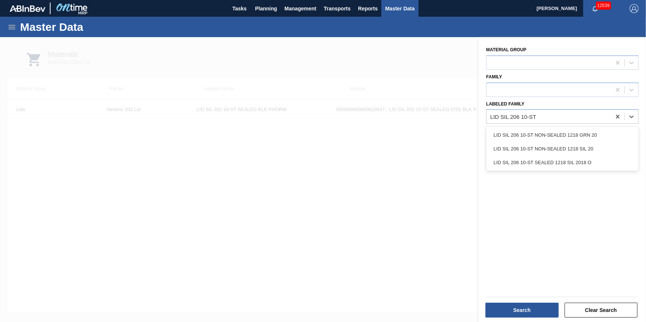
type Family "LID SIL 206 10-ST"
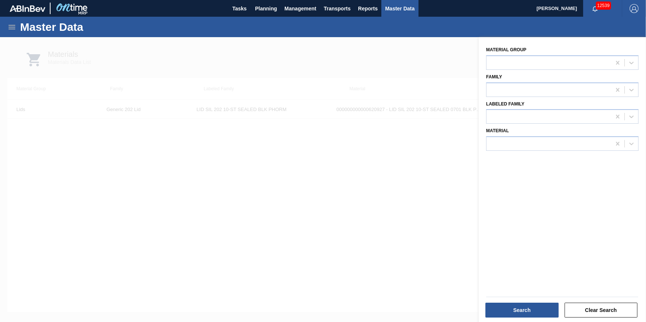
click at [330, 253] on div at bounding box center [323, 198] width 646 height 322
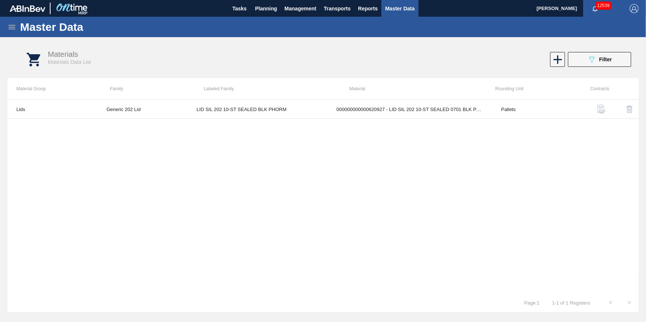
click at [17, 32] on div "Master Data" at bounding box center [323, 27] width 646 height 20
click at [13, 29] on icon at bounding box center [11, 27] width 9 height 9
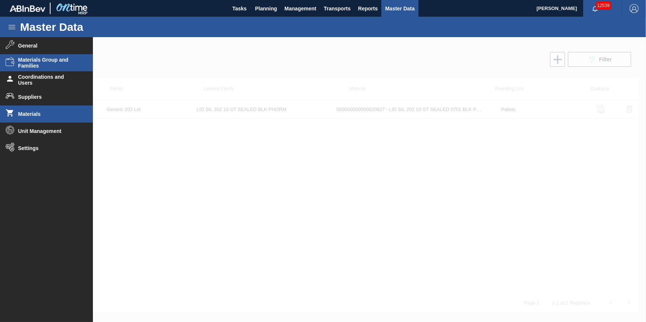
click at [51, 62] on span "Materials Group and Families" at bounding box center [48, 63] width 61 height 12
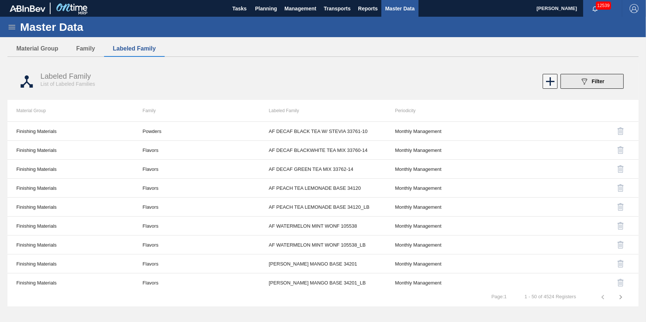
click at [594, 86] on div "089F7B8B-B2A5-4AFE-B5C0-19BA573D28AC Filter" at bounding box center [592, 81] width 25 height 9
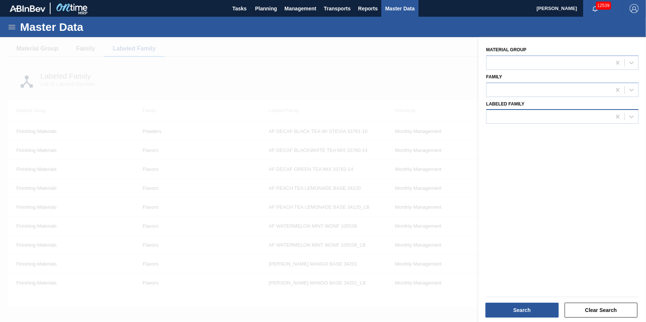
click at [571, 113] on div at bounding box center [549, 117] width 125 height 11
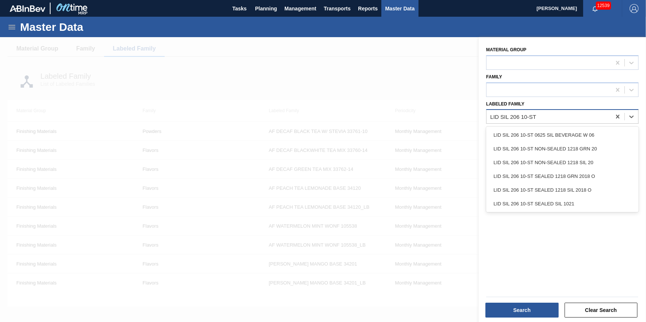
type Family "LID SIL 206 10-ST"
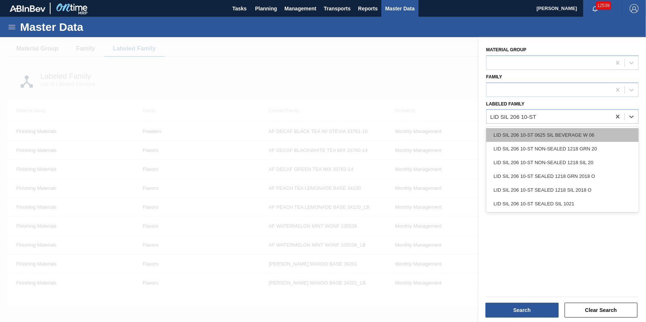
click at [577, 133] on div "LID SIL 206 10-ST 0625 SIL BEVERAGE W 06" at bounding box center [563, 135] width 153 height 14
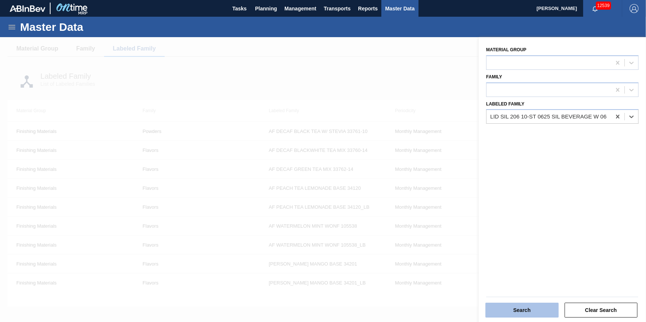
click at [530, 305] on button "Search" at bounding box center [522, 310] width 73 height 15
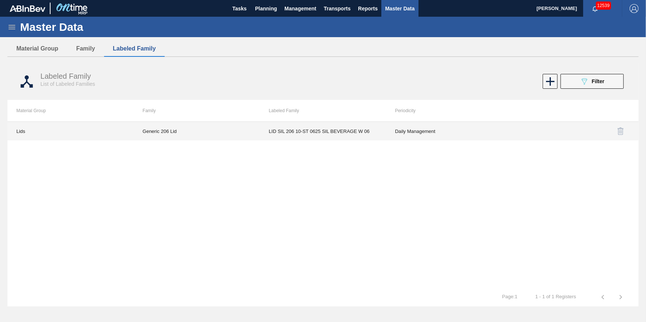
click at [174, 131] on td "Generic 206 Lid" at bounding box center [197, 131] width 126 height 19
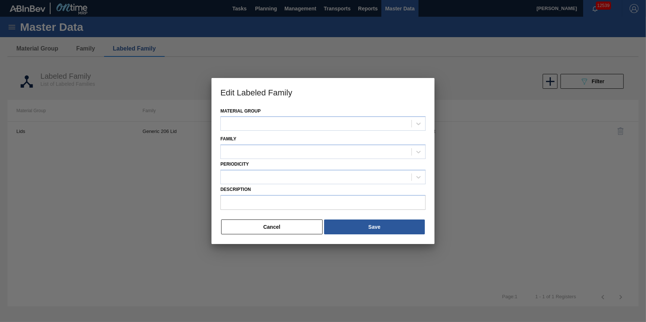
type input "LID SIL 206 10-ST 0625 SIL BEVERAGE W 06"
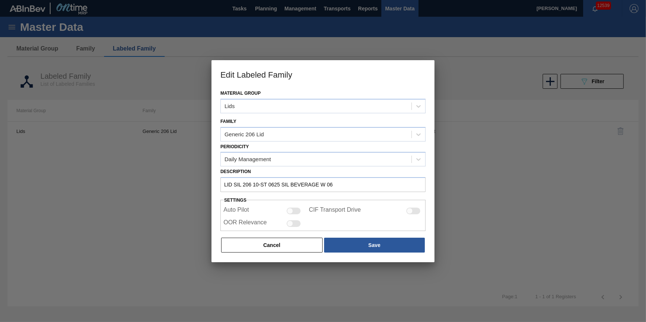
click at [296, 226] on div at bounding box center [294, 224] width 14 height 7
checkbox input "true"
click at [351, 248] on button "Save" at bounding box center [374, 245] width 101 height 15
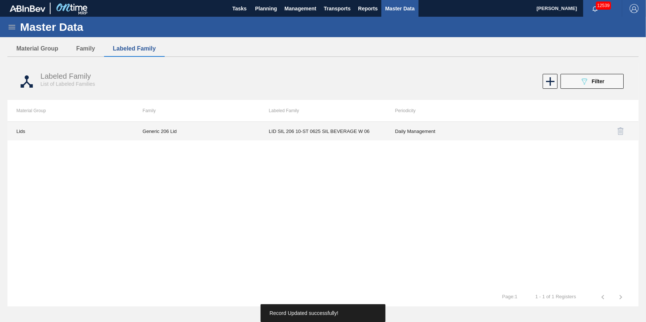
click at [425, 133] on td "Daily Management" at bounding box center [449, 131] width 126 height 19
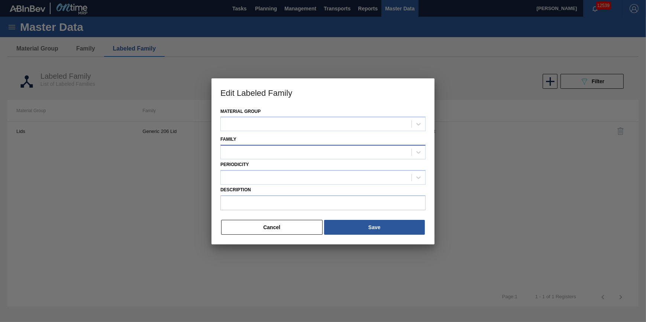
type input "LID SIL 206 10-ST 0625 SIL BEVERAGE W 06"
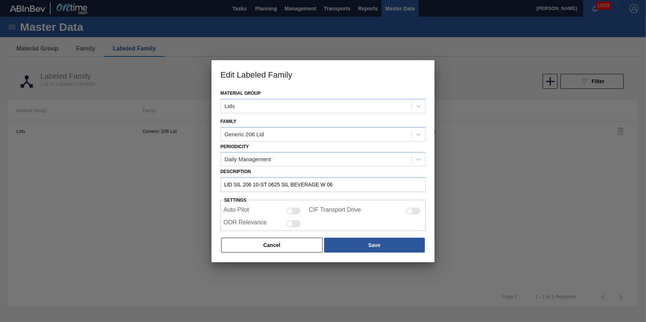
click at [296, 221] on div at bounding box center [294, 224] width 14 height 7
checkbox input "true"
click at [360, 250] on button "Save" at bounding box center [374, 245] width 101 height 15
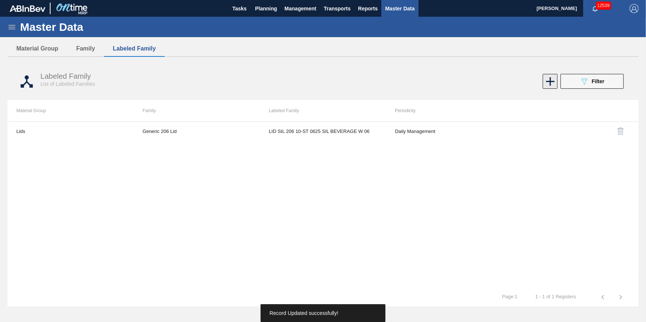
click at [547, 80] on icon at bounding box center [550, 81] width 15 height 15
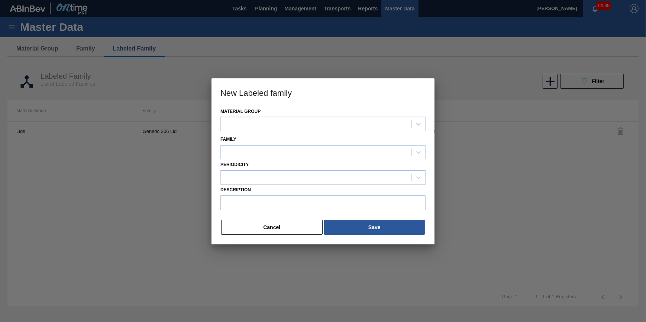
click at [198, 245] on div at bounding box center [323, 161] width 646 height 322
click at [234, 225] on button "Cancel" at bounding box center [272, 227] width 102 height 15
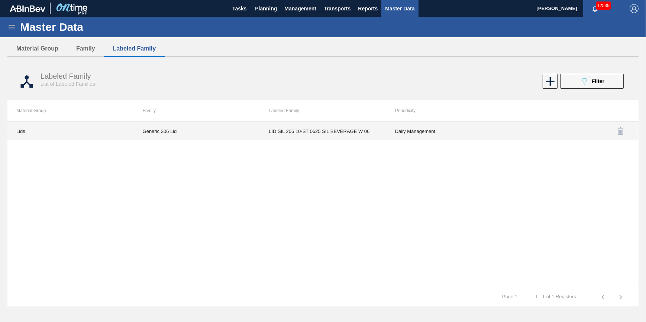
click at [18, 132] on td "Lids" at bounding box center [70, 131] width 126 height 19
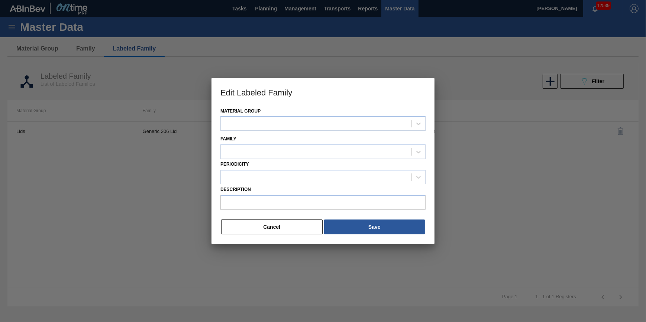
type input "LID SIL 206 10-ST 0625 SIL BEVERAGE W 06"
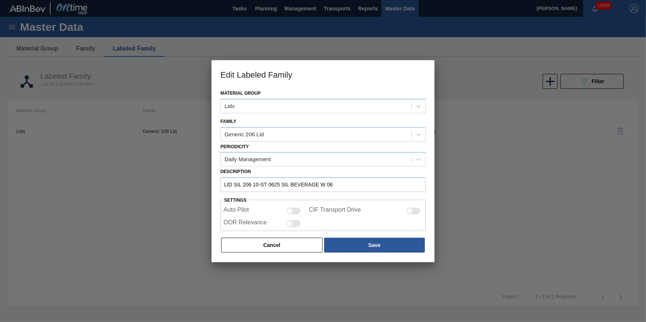
click at [292, 222] on div at bounding box center [290, 224] width 6 height 6
checkbox input "true"
click at [364, 245] on button "Save" at bounding box center [374, 245] width 101 height 15
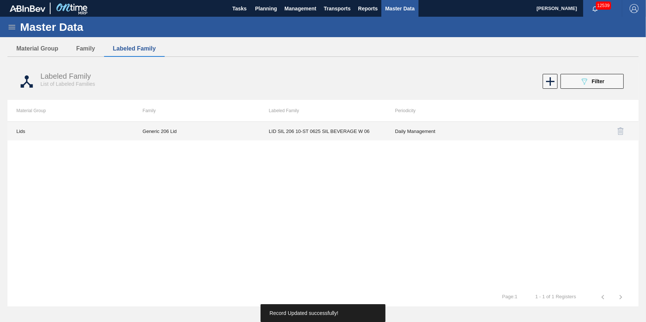
click at [161, 131] on td "Generic 206 Lid" at bounding box center [197, 131] width 126 height 19
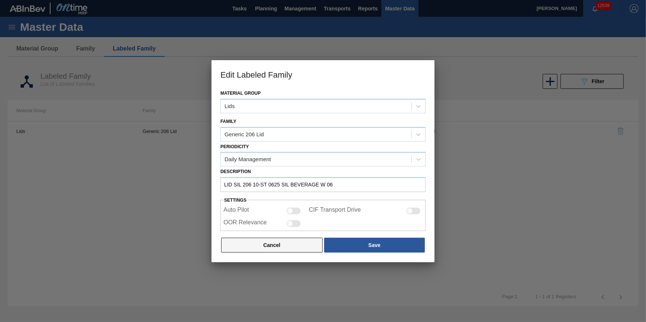
click at [304, 243] on button "Cancel" at bounding box center [272, 245] width 102 height 15
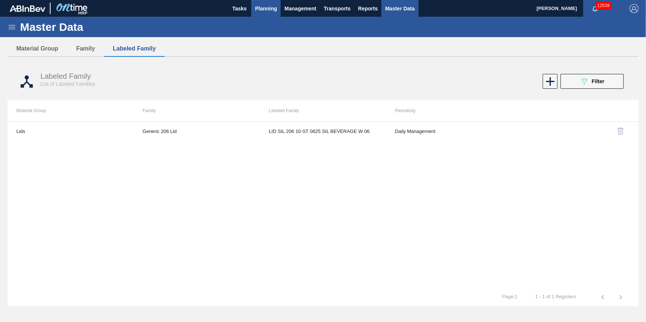
click at [269, 8] on span "Planning" at bounding box center [266, 8] width 22 height 9
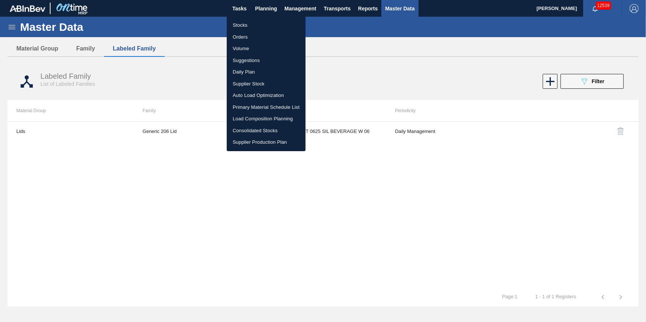
click at [266, 20] on li "Stocks" at bounding box center [266, 25] width 79 height 12
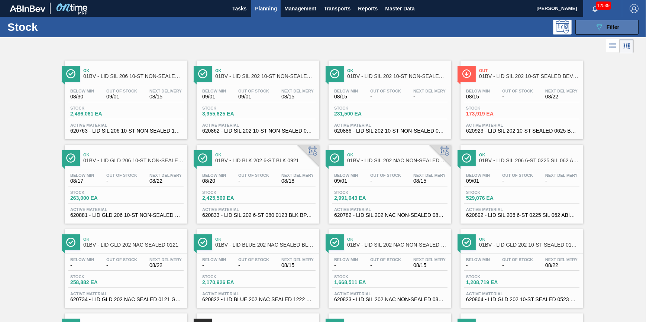
click at [580, 32] on button "089F7B8B-B2A5-4AFE-B5C0-19BA573D28AC Filter" at bounding box center [607, 27] width 63 height 15
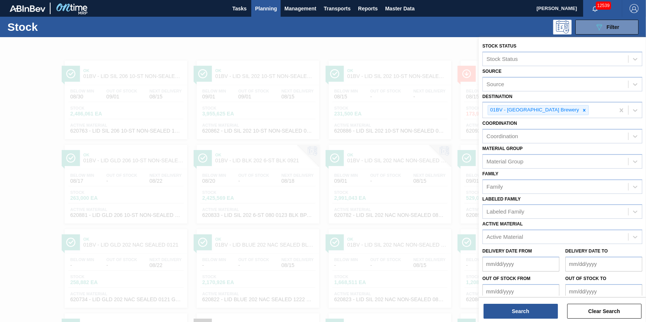
click at [354, 47] on div at bounding box center [323, 198] width 646 height 322
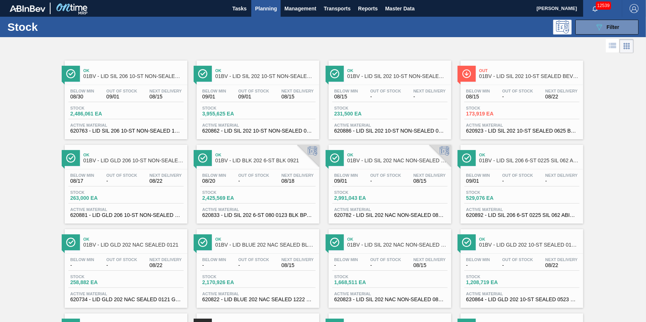
click at [268, 15] on button "Planning" at bounding box center [265, 8] width 29 height 17
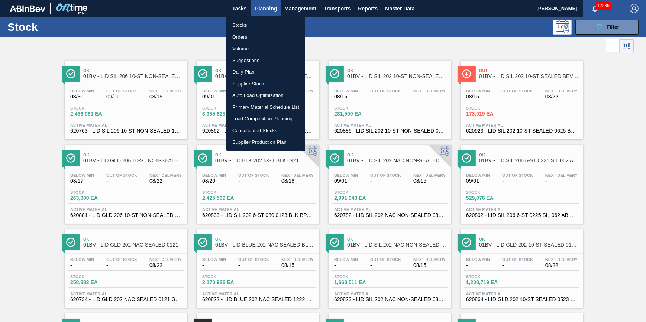
click at [267, 23] on li "Stocks" at bounding box center [266, 25] width 79 height 12
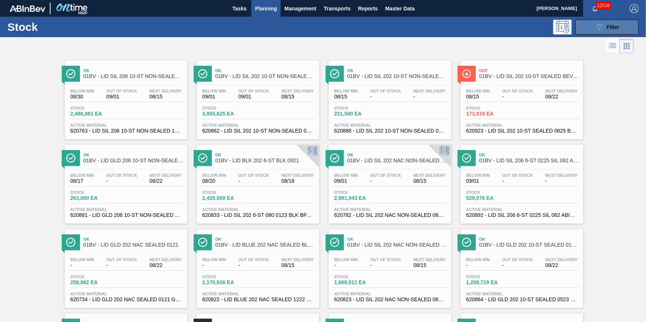
click at [603, 30] on icon "089F7B8B-B2A5-4AFE-B5C0-19BA573D28AC" at bounding box center [599, 27] width 9 height 9
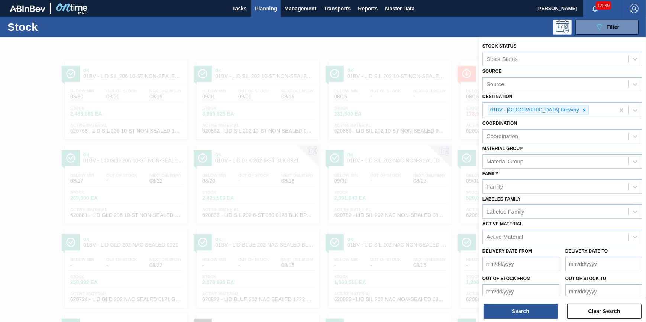
click at [381, 31] on div "089F7B8B-B2A5-4AFE-B5C0-19BA573D28AC Filter" at bounding box center [380, 27] width 526 height 15
click at [533, 317] on button "Search" at bounding box center [521, 311] width 74 height 15
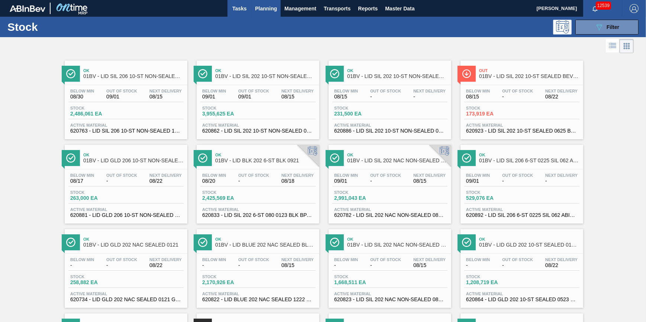
click at [239, 12] on span "Tasks" at bounding box center [239, 8] width 16 height 9
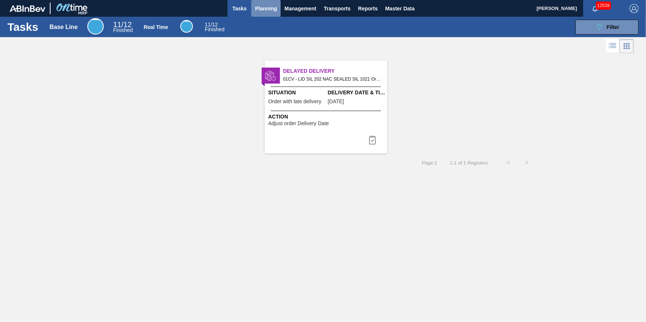
click at [275, 11] on span "Planning" at bounding box center [266, 8] width 22 height 9
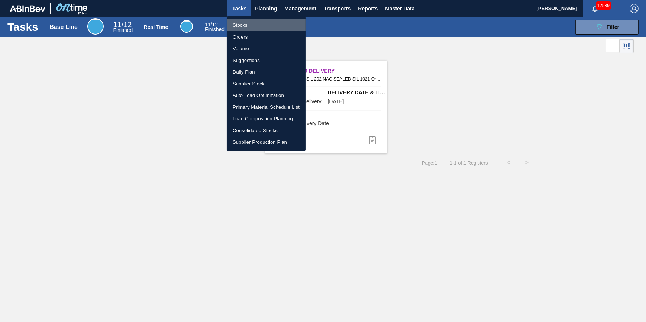
click at [275, 23] on li "Stocks" at bounding box center [266, 25] width 79 height 12
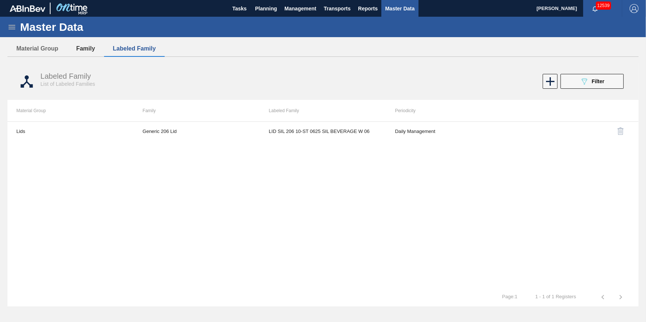
click at [91, 49] on button "Family" at bounding box center [85, 49] width 37 height 16
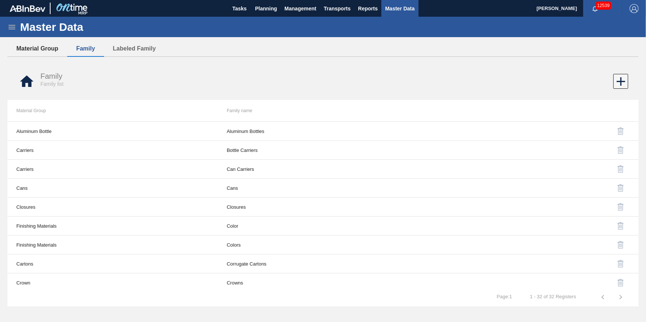
click at [46, 48] on button "Material Group" at bounding box center [37, 49] width 60 height 16
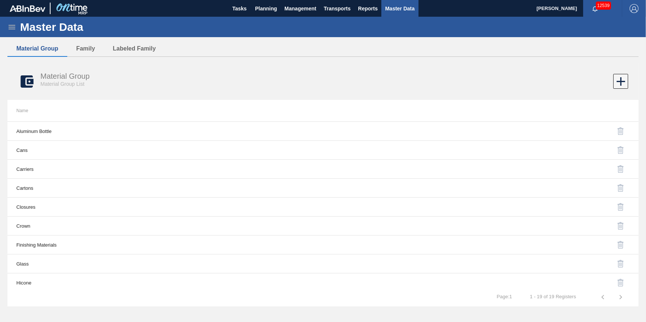
click at [17, 26] on div "Master Data" at bounding box center [323, 27] width 646 height 20
click at [14, 26] on icon at bounding box center [11, 27] width 9 height 9
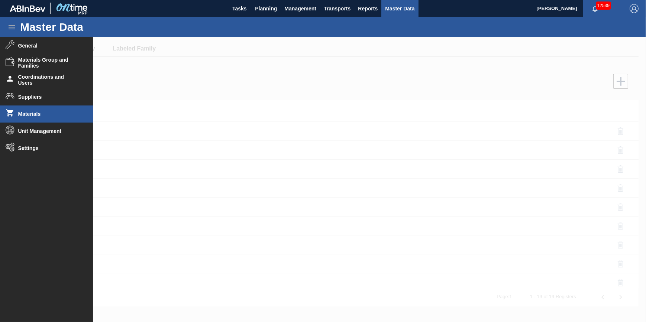
click at [52, 116] on span "Materials" at bounding box center [48, 114] width 61 height 6
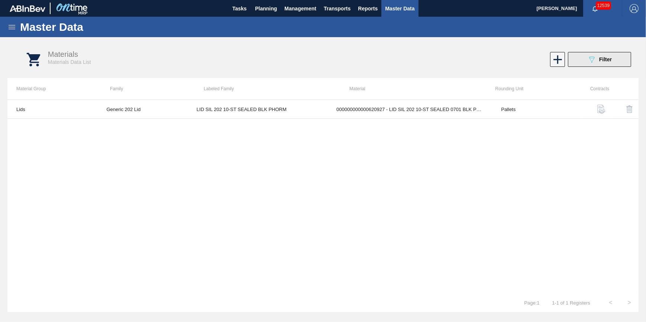
click at [588, 56] on icon "089F7B8B-B2A5-4AFE-B5C0-19BA573D28AC" at bounding box center [592, 59] width 9 height 9
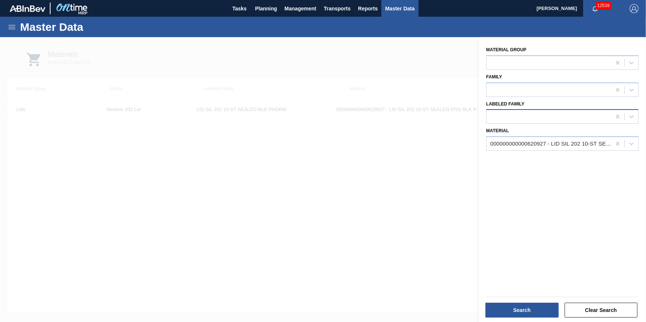
click at [561, 117] on div at bounding box center [549, 117] width 125 height 11
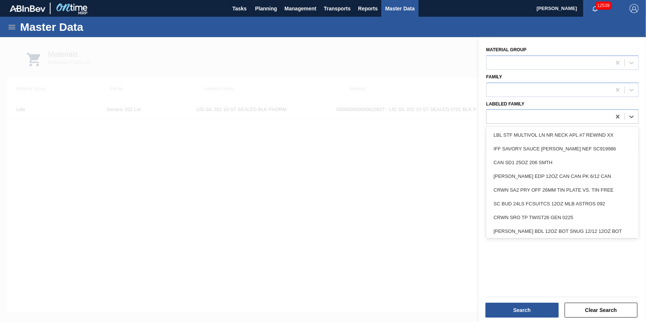
drag, startPoint x: 397, startPoint y: 189, endPoint x: 402, endPoint y: 187, distance: 5.4
click at [398, 189] on div at bounding box center [323, 198] width 646 height 322
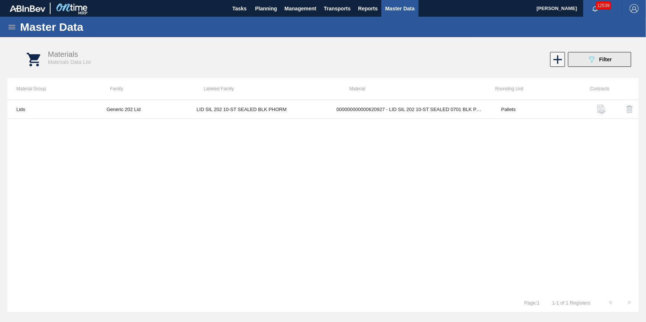
click at [598, 61] on div "089F7B8B-B2A5-4AFE-B5C0-19BA573D28AC Filter" at bounding box center [600, 59] width 25 height 9
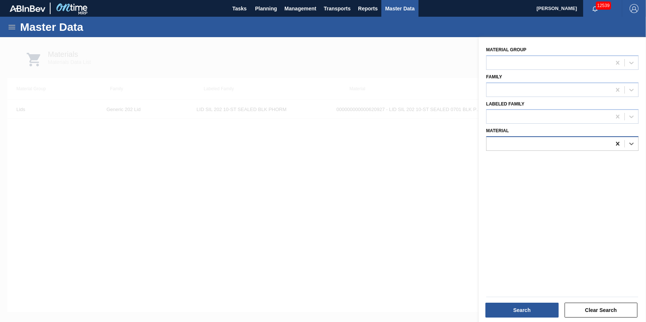
click at [612, 144] on div at bounding box center [617, 143] width 13 height 13
click at [572, 124] on div "Material" at bounding box center [563, 137] width 158 height 27
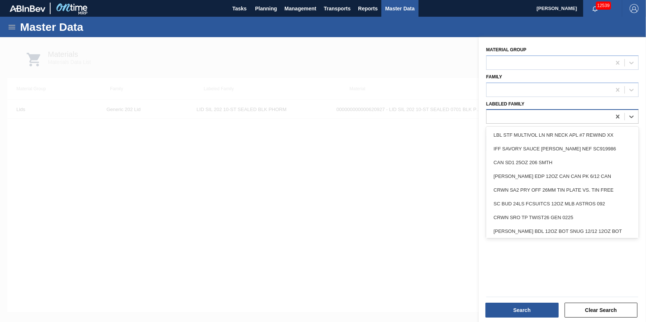
click at [567, 116] on div at bounding box center [549, 117] width 125 height 11
type Family "b"
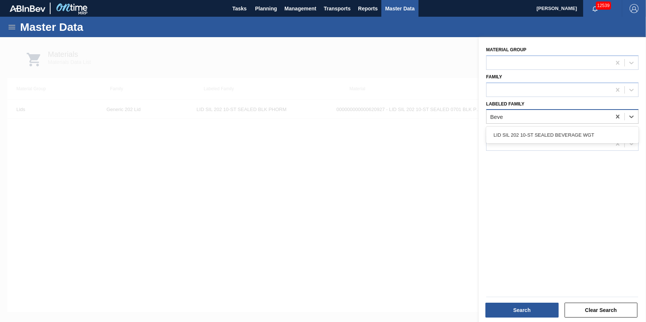
type Family "Bever"
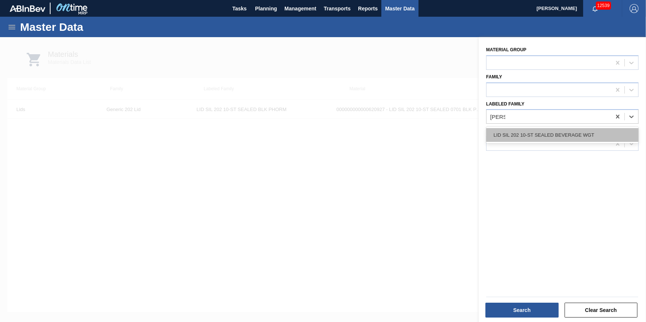
click at [568, 131] on div "LID SIL 202 10-ST SEALED BEVERAGE WGT" at bounding box center [563, 135] width 153 height 14
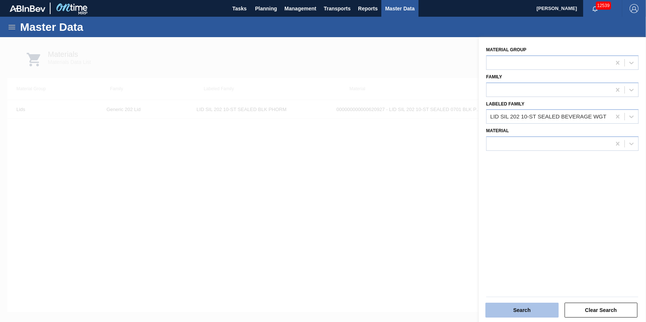
click at [526, 308] on button "Search" at bounding box center [522, 310] width 73 height 15
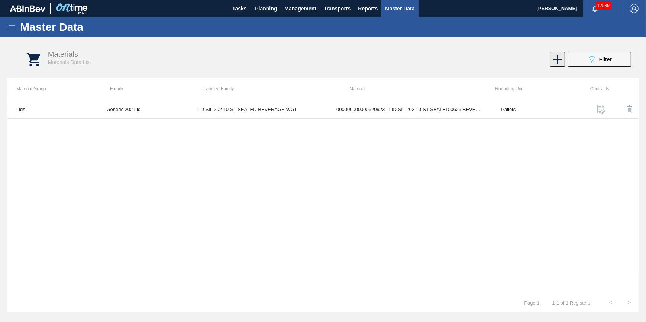
click at [556, 60] on icon at bounding box center [558, 59] width 9 height 9
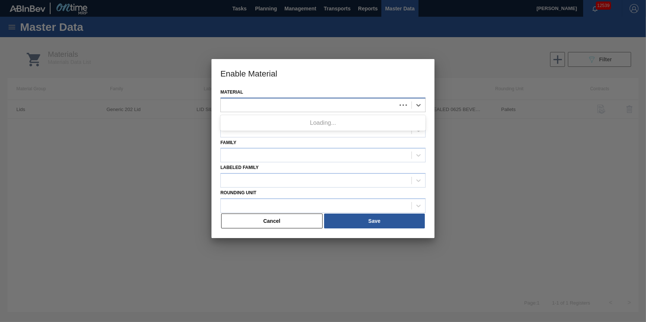
click at [305, 104] on div at bounding box center [309, 105] width 176 height 11
click at [259, 289] on div at bounding box center [323, 161] width 646 height 322
click at [280, 226] on button "Cancel" at bounding box center [272, 221] width 102 height 15
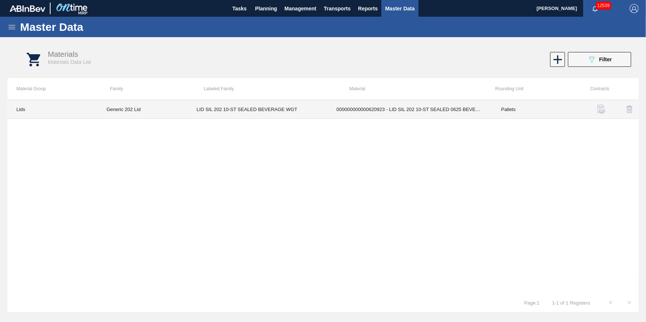
click at [215, 108] on td "LID SIL 202 10-ST SEALED BEVERAGE WGT" at bounding box center [258, 109] width 140 height 19
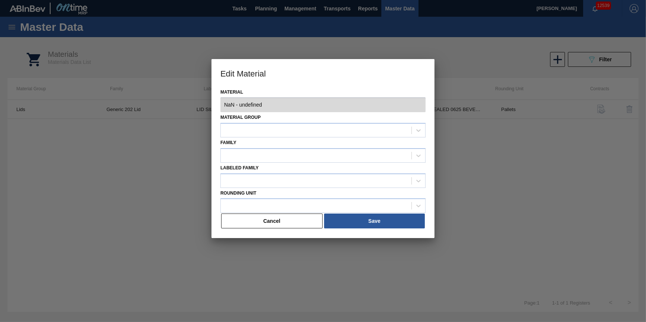
type input "620923 - 000000000000620923 - LID SIL 202 10-ST SEALED 0625 BEVERAGE W"
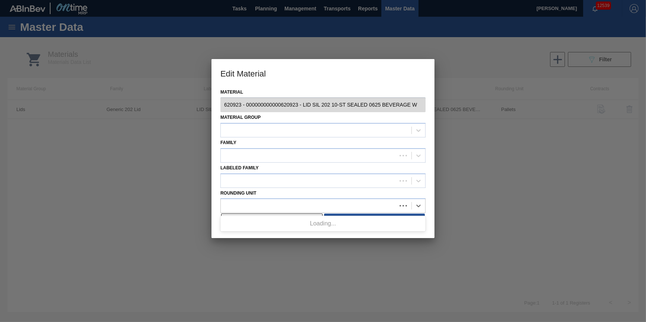
click at [259, 212] on div at bounding box center [323, 206] width 205 height 15
drag, startPoint x: 261, startPoint y: 222, endPoint x: 352, endPoint y: 195, distance: 95.4
click at [261, 222] on div "Loading..." at bounding box center [323, 224] width 205 height 13
click at [244, 292] on div at bounding box center [323, 161] width 646 height 322
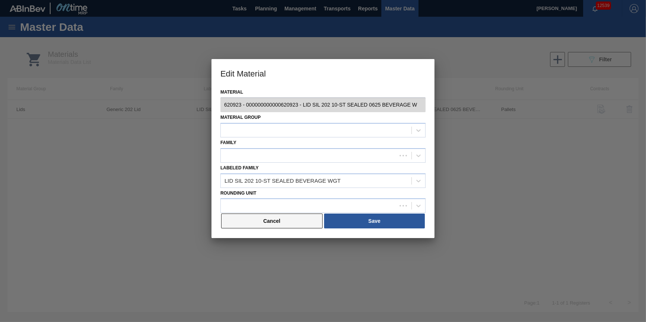
click at [288, 225] on button "Cancel" at bounding box center [272, 221] width 102 height 15
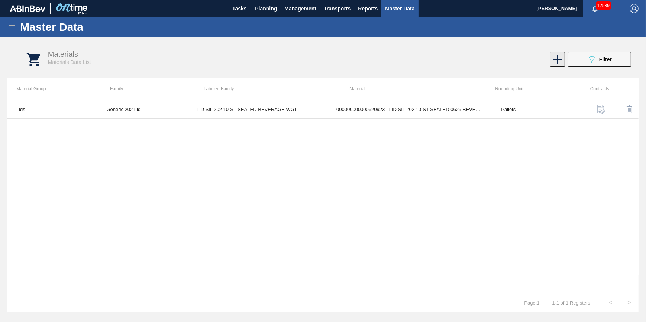
click at [553, 61] on icon at bounding box center [558, 59] width 15 height 15
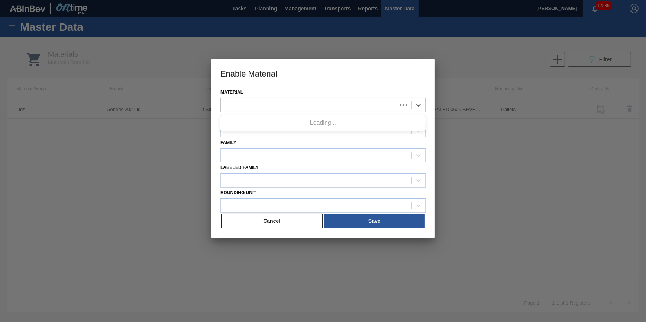
click at [366, 98] on div at bounding box center [323, 105] width 205 height 15
type input "620924"
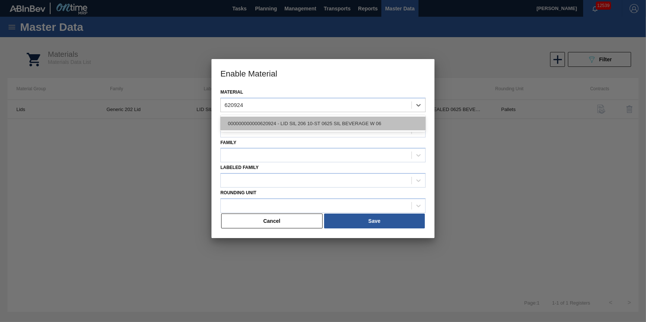
click at [322, 125] on div "000000000000620924 - LID SIL 206 10-ST 0625 SIL BEVERAGE W 06" at bounding box center [323, 124] width 205 height 14
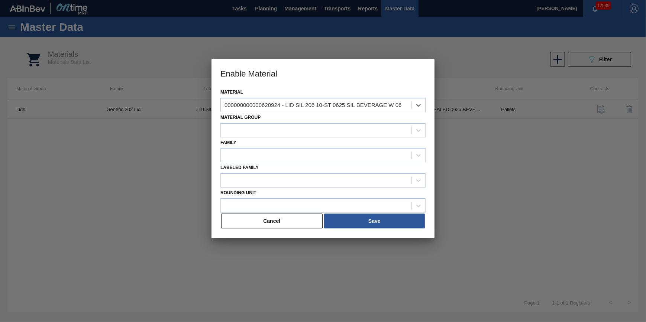
click at [318, 139] on div "Family" at bounding box center [323, 150] width 205 height 25
click at [319, 133] on div at bounding box center [316, 130] width 191 height 11
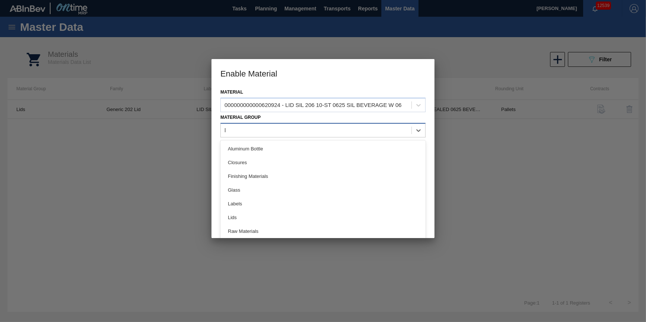
type Group "li"
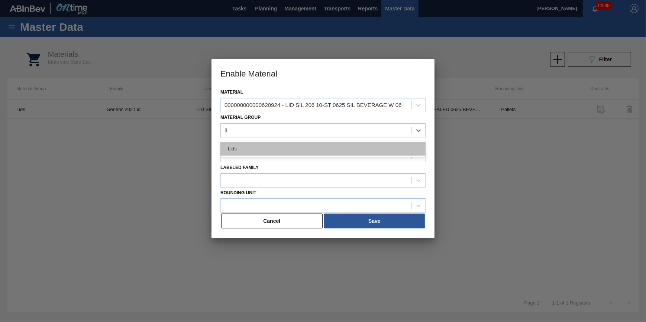
click at [304, 146] on div "Lids" at bounding box center [323, 149] width 205 height 14
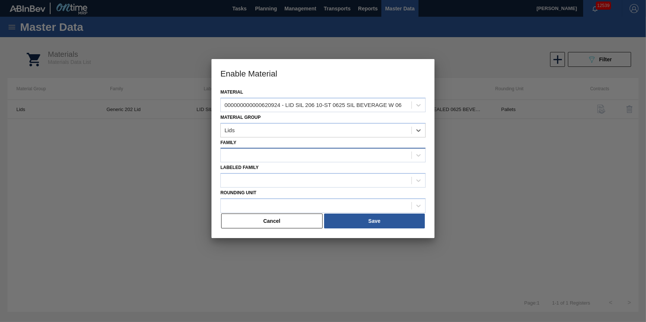
click at [298, 160] on div at bounding box center [316, 155] width 191 height 11
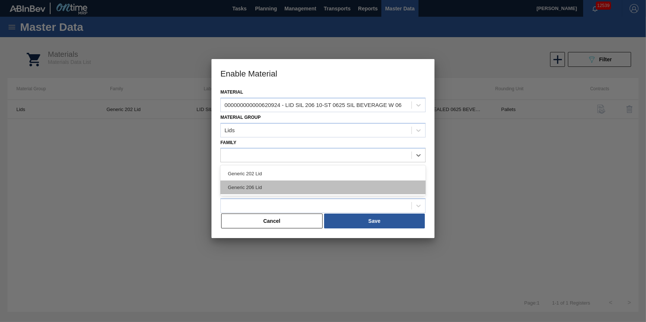
click at [283, 189] on div "Generic 206 Lid" at bounding box center [323, 188] width 205 height 14
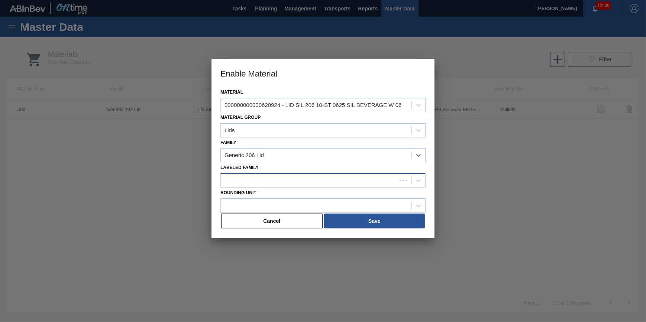
click at [290, 179] on div at bounding box center [309, 181] width 176 height 11
type Family "bever"
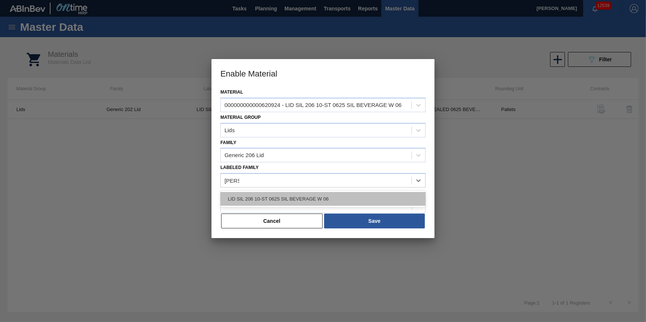
click at [292, 198] on div "LID SIL 206 10-ST 0625 SIL BEVERAGE W 06" at bounding box center [323, 199] width 205 height 14
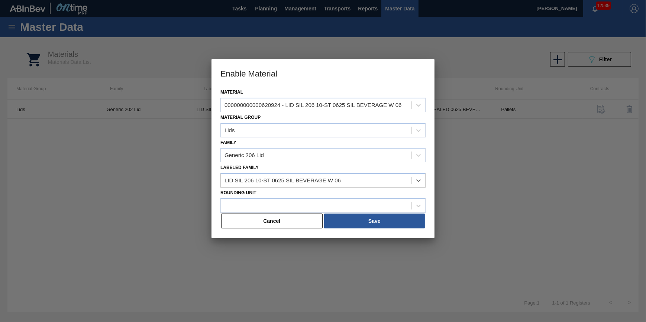
click at [292, 199] on div at bounding box center [323, 206] width 205 height 15
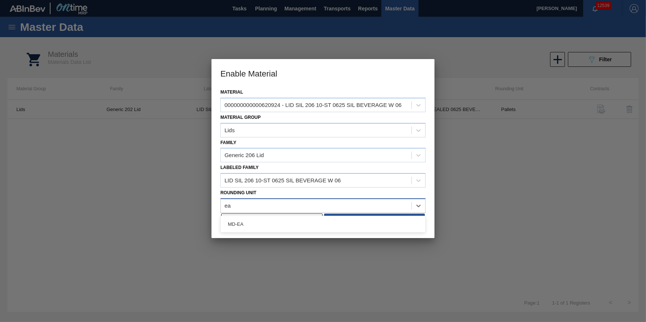
type Unit "e"
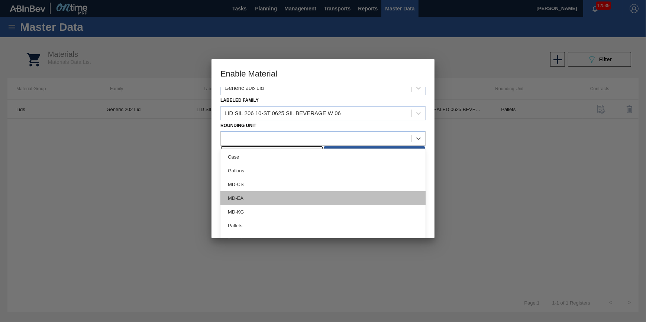
scroll to position [15, 0]
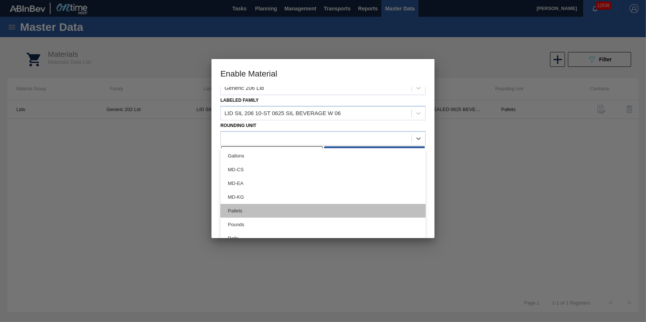
click at [324, 208] on div "Pallets" at bounding box center [323, 211] width 205 height 14
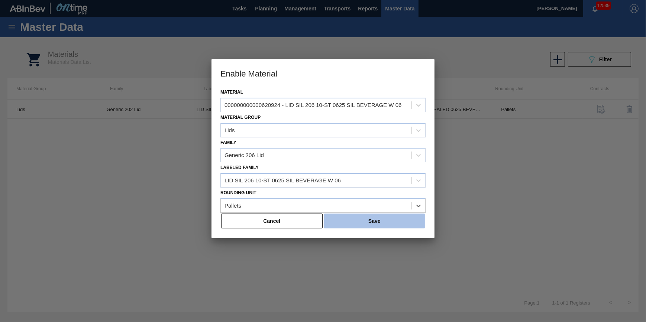
click at [356, 222] on button "Save" at bounding box center [374, 221] width 101 height 15
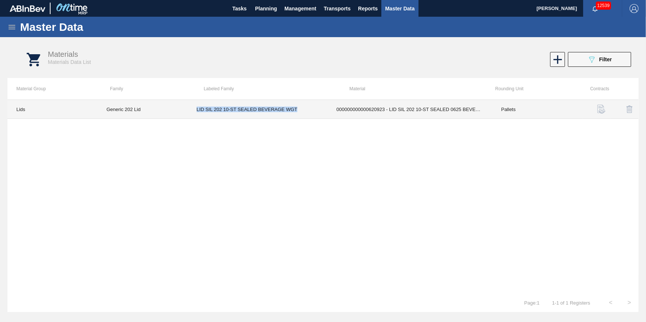
drag, startPoint x: 299, startPoint y: 110, endPoint x: 197, endPoint y: 111, distance: 101.5
click at [197, 111] on td "LID SIL 202 10-ST SEALED BEVERAGE WGT" at bounding box center [258, 109] width 140 height 19
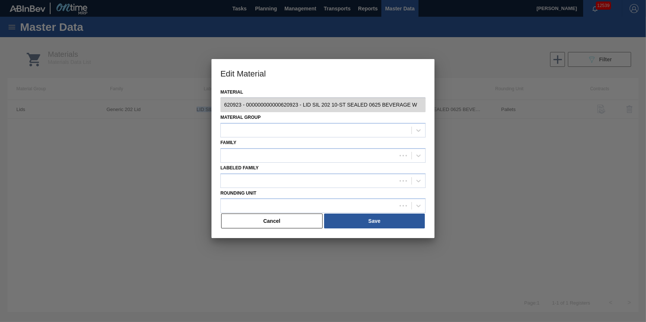
type input "620923 - 000000000000620923 - LID SIL 202 10-ST SEALED 0625 BEVERAGE W"
click at [269, 224] on button "Cancel" at bounding box center [272, 221] width 102 height 15
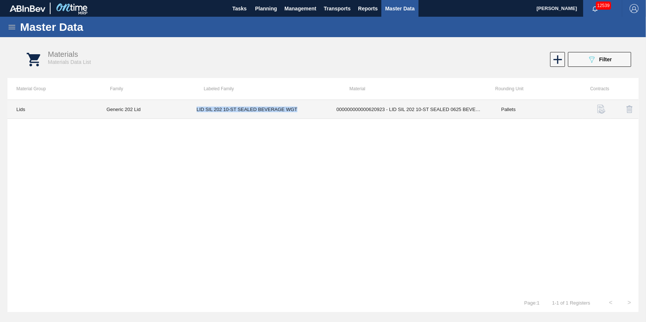
copy td "LID SIL 202 10-ST SEALED BEVERAGE WGT"
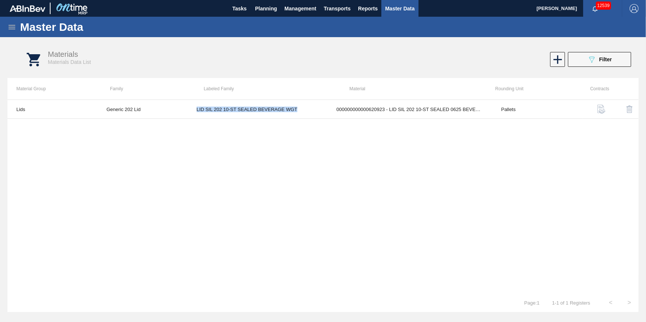
click at [7, 25] on icon at bounding box center [11, 27] width 9 height 9
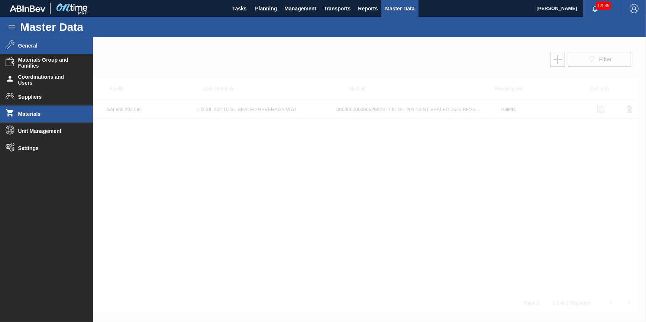
click at [30, 47] on span "General" at bounding box center [48, 46] width 61 height 6
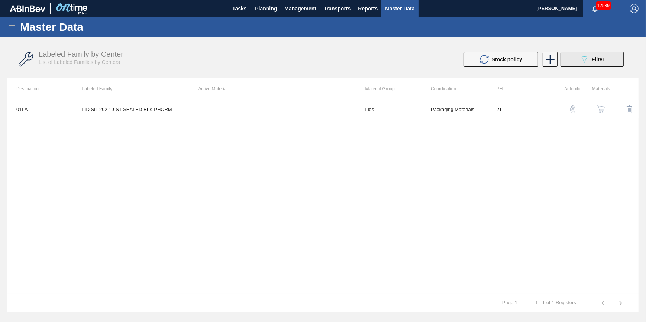
click at [580, 63] on button "089F7B8B-B2A5-4AFE-B5C0-19BA573D28AC Filter" at bounding box center [592, 59] width 63 height 15
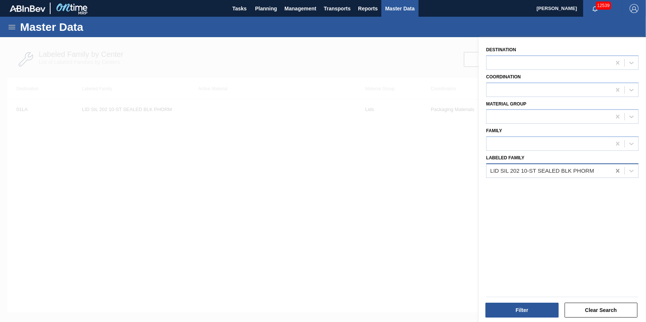
click at [618, 171] on icon at bounding box center [617, 171] width 3 height 4
paste Family "LID SIL 202 10-ST SEALED BEVERAGE WGT"
type Family "LID SIL 202 10-ST SEALED BEVERAGE WGT"
click at [569, 184] on div "LID SIL 202 10-ST SEALED BEVERAGE WGT" at bounding box center [563, 190] width 153 height 14
click at [527, 307] on button "Filter" at bounding box center [522, 310] width 73 height 15
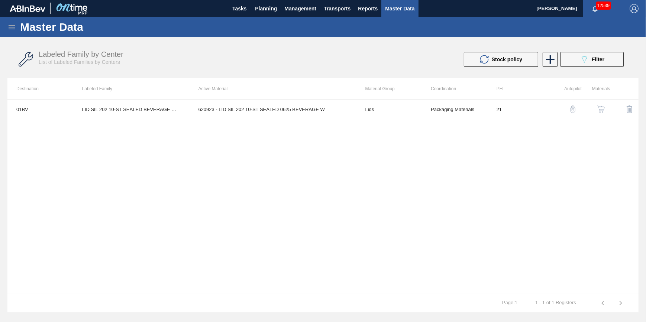
click at [603, 109] on img "button" at bounding box center [601, 109] width 7 height 7
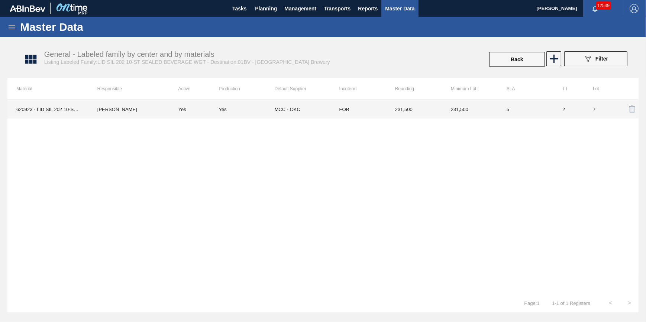
click at [38, 112] on td "620923 - LID SIL 202 10-ST SEALED 0625 BEVERAGE W" at bounding box center [47, 109] width 81 height 19
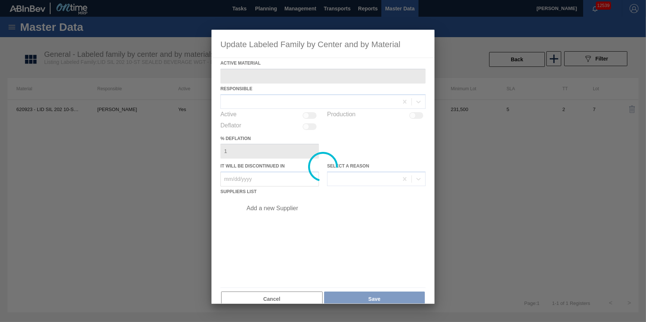
type Material "620923 - LID SIL 202 10-ST SEALED 0625 BEVERAGE W"
checkbox input "true"
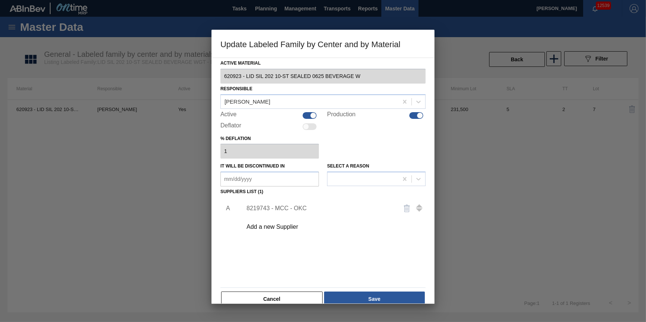
click at [285, 291] on div "Cancel Save" at bounding box center [323, 299] width 205 height 16
click at [288, 296] on button "Cancel" at bounding box center [272, 299] width 102 height 15
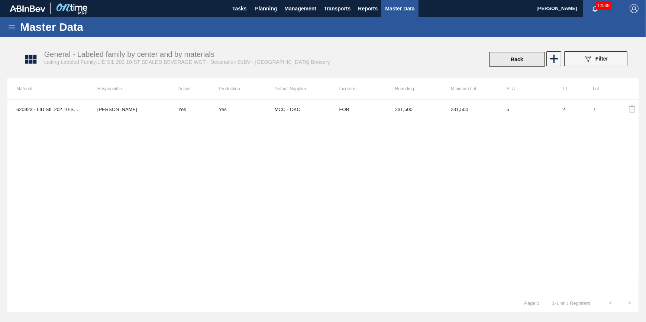
click at [510, 64] on button "Back" at bounding box center [517, 59] width 56 height 15
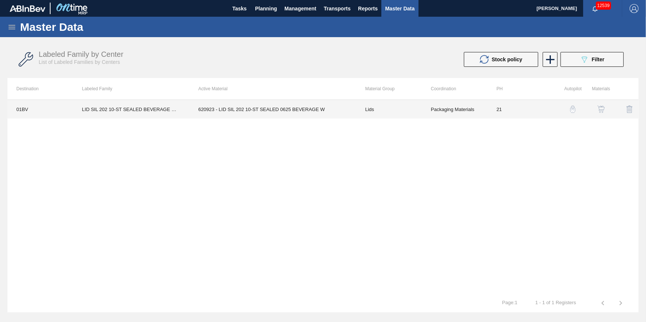
click at [153, 108] on td "LID SIL 202 10-ST SEALED BEVERAGE WGT" at bounding box center [131, 109] width 116 height 19
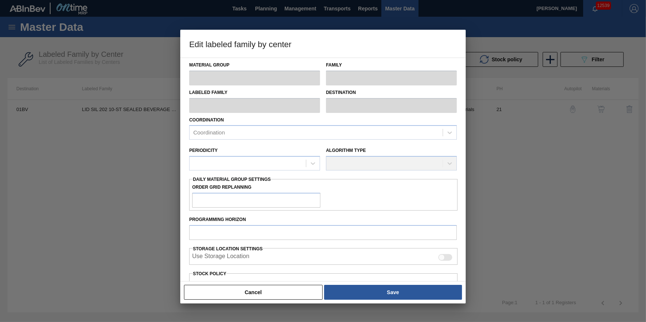
type input "Lids"
type input "Generic 202 Lid"
type input "LID SIL 202 10-ST SEALED BEVERAGE WGT"
type input "01BV - [GEOGRAPHIC_DATA] Brewery"
type input "21"
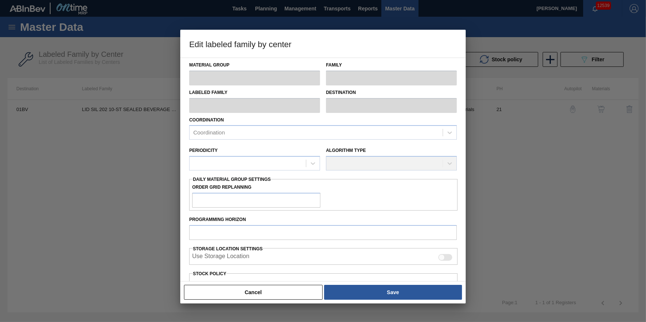
type input "231,500"
type input "4,000,000"
type input "10"
type input "608,350"
checkbox input "true"
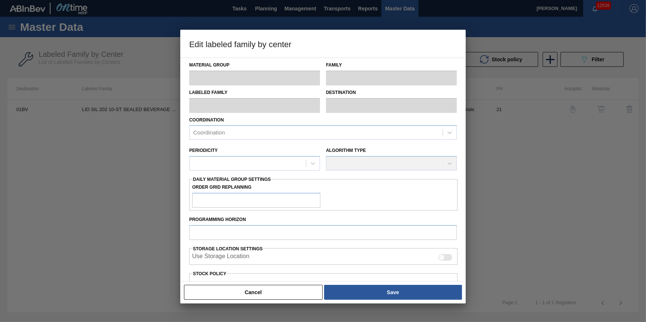
checkbox input "true"
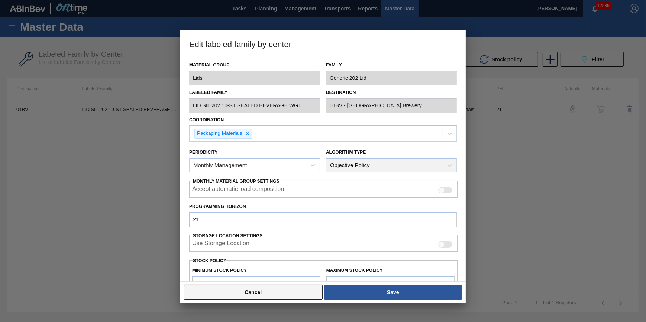
click at [232, 298] on button "Cancel" at bounding box center [253, 292] width 139 height 15
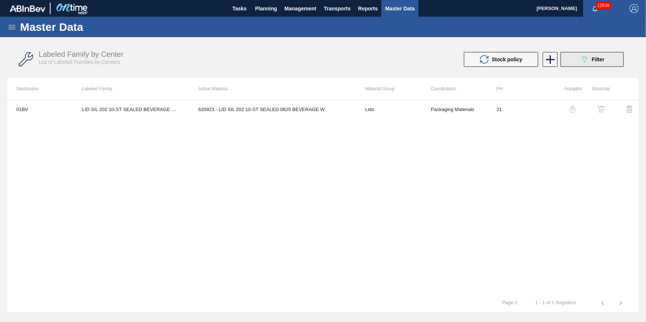
click at [583, 58] on icon at bounding box center [585, 60] width 6 height 6
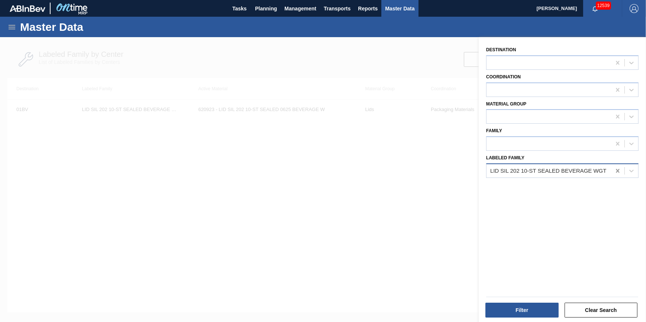
click at [614, 169] on icon at bounding box center [617, 170] width 7 height 7
type Family "b"
type Family "Lid 206"
click at [400, 242] on div at bounding box center [323, 198] width 646 height 322
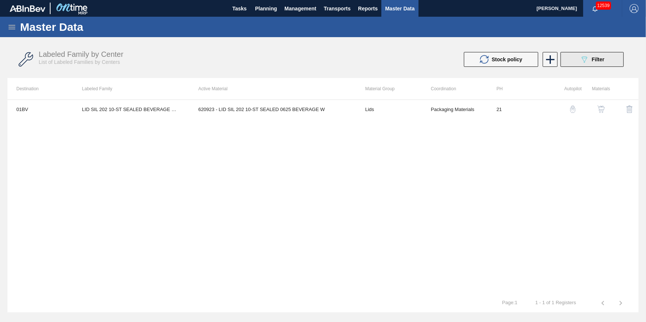
click at [598, 60] on span "Filter" at bounding box center [598, 60] width 13 height 6
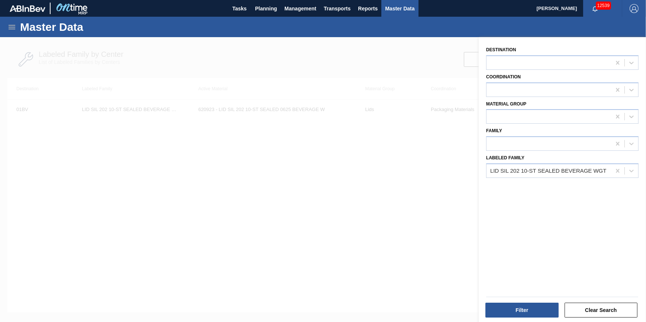
click at [414, 173] on div at bounding box center [323, 198] width 646 height 322
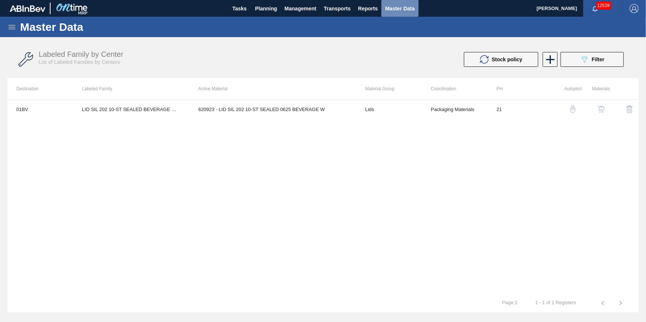
click at [397, 10] on span "Master Data" at bounding box center [399, 8] width 29 height 9
click at [576, 59] on button "089F7B8B-B2A5-4AFE-B5C0-19BA573D28AC Filter" at bounding box center [592, 59] width 63 height 15
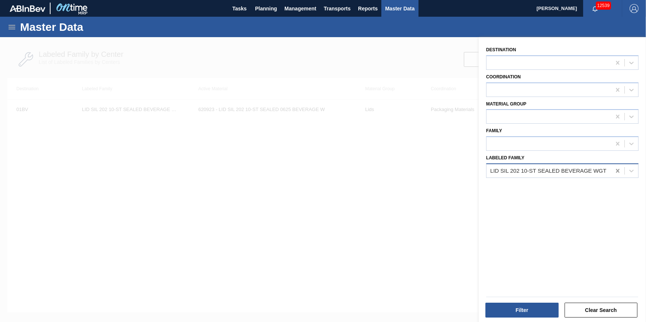
click at [613, 171] on div at bounding box center [617, 170] width 13 height 13
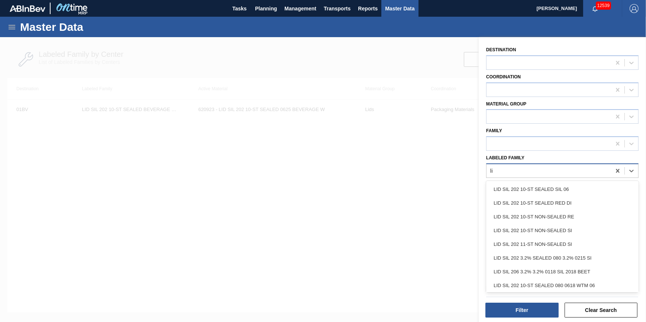
type Family "l"
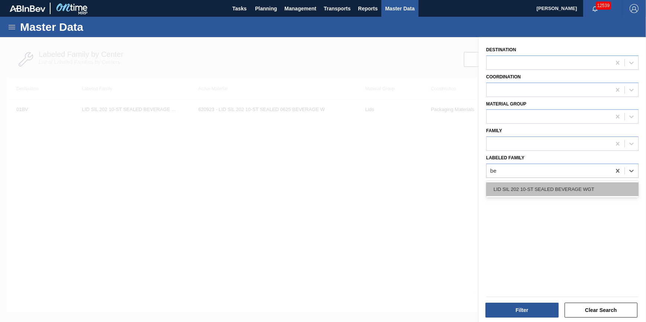
type Family "b"
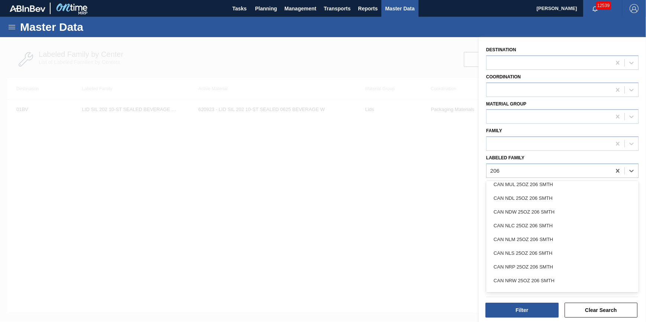
scroll to position [1183, 0]
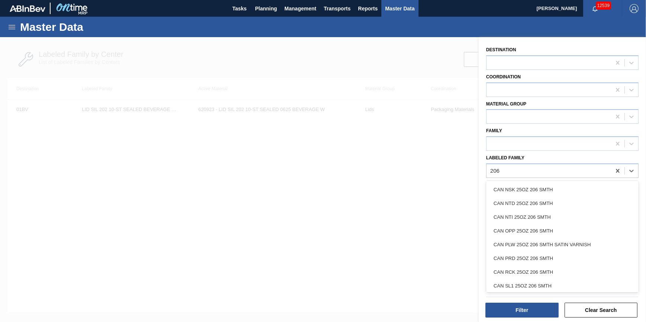
type Family "206"
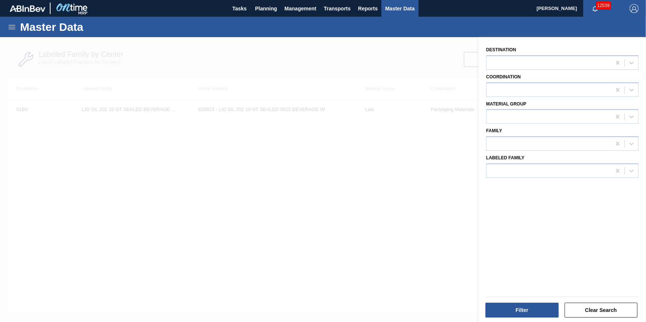
click at [409, 254] on div at bounding box center [323, 198] width 646 height 322
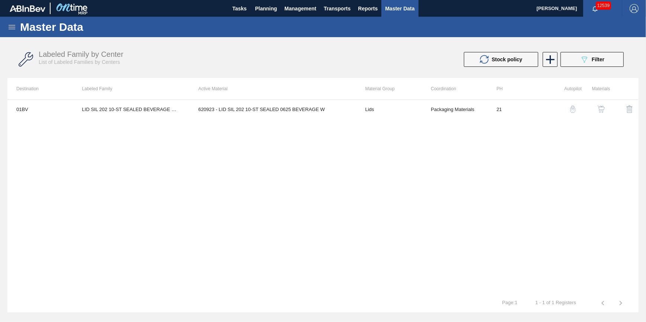
click at [12, 28] on icon at bounding box center [11, 27] width 9 height 9
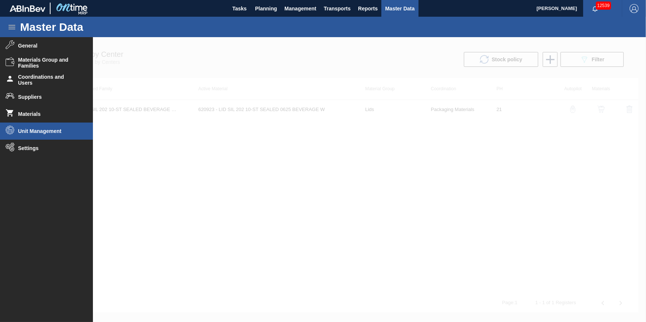
click at [42, 130] on span "Unit Management" at bounding box center [48, 131] width 61 height 6
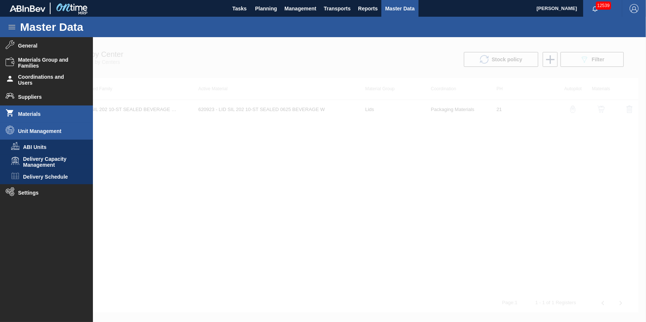
click at [43, 116] on span "Materials" at bounding box center [48, 114] width 61 height 6
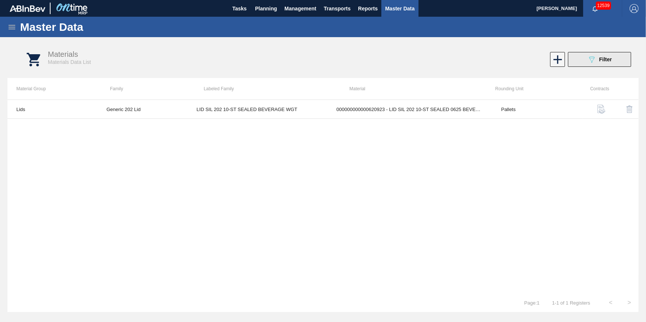
click at [616, 64] on button "089F7B8B-B2A5-4AFE-B5C0-19BA573D28AC Filter" at bounding box center [599, 59] width 63 height 15
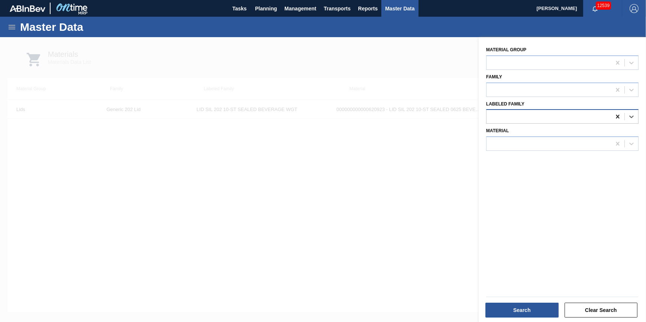
click at [617, 117] on icon at bounding box center [617, 117] width 3 height 4
type Family "l"
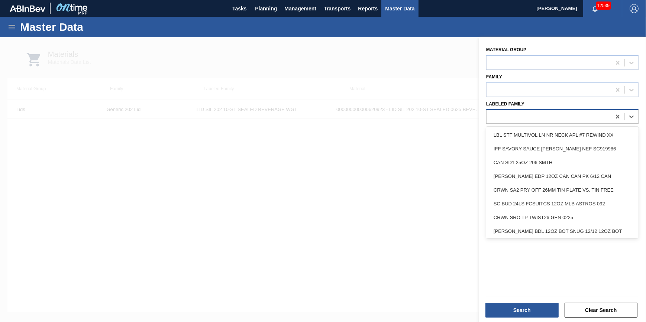
type Family "v"
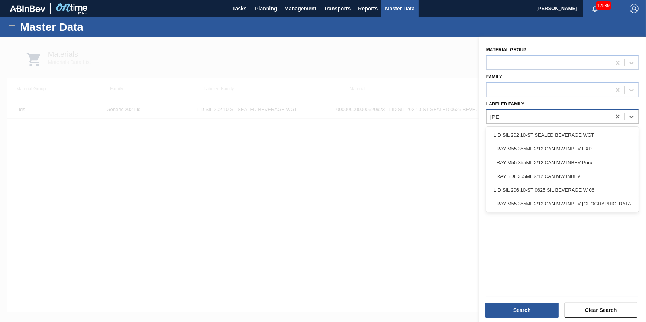
type Family "beve"
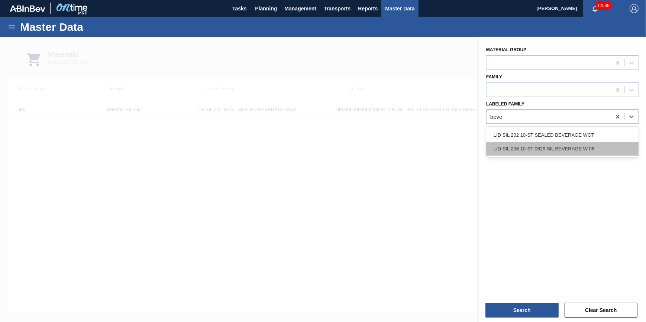
click at [574, 153] on div "LID SIL 206 10-ST 0625 SIL BEVERAGE W 06" at bounding box center [563, 149] width 153 height 14
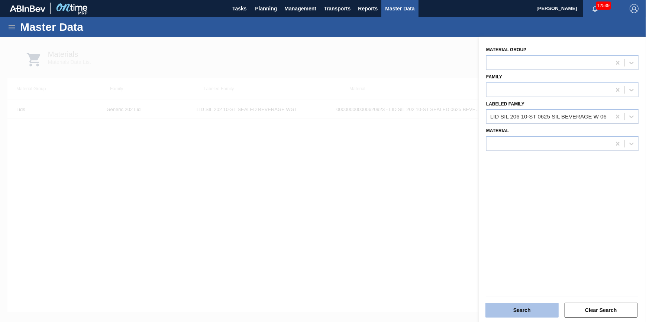
click at [537, 305] on button "Search" at bounding box center [522, 310] width 73 height 15
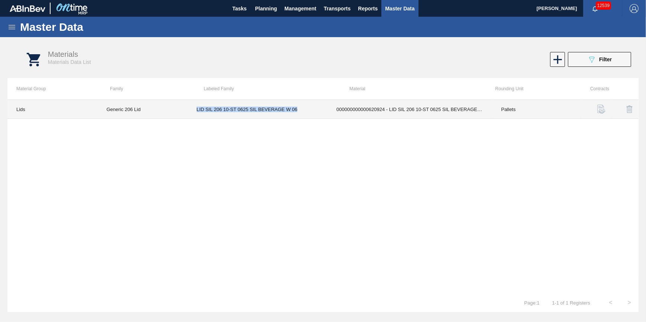
drag, startPoint x: 298, startPoint y: 110, endPoint x: 196, endPoint y: 112, distance: 101.6
click at [196, 112] on td "LID SIL 206 10-ST 0625 SIL BEVERAGE W 06" at bounding box center [258, 109] width 140 height 19
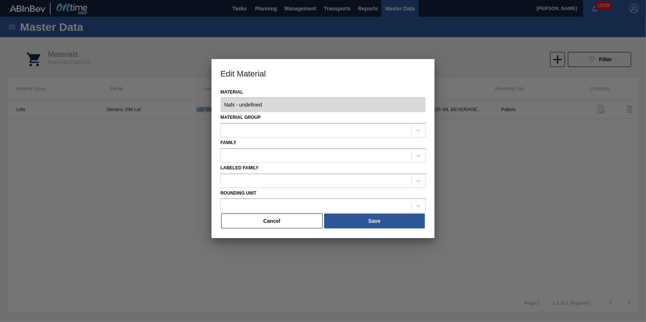
type input "620924 - 000000000000620924 - LID SIL 206 10-ST 0625 SIL BEVERAGE W 06"
click at [256, 223] on button "Cancel" at bounding box center [272, 221] width 102 height 15
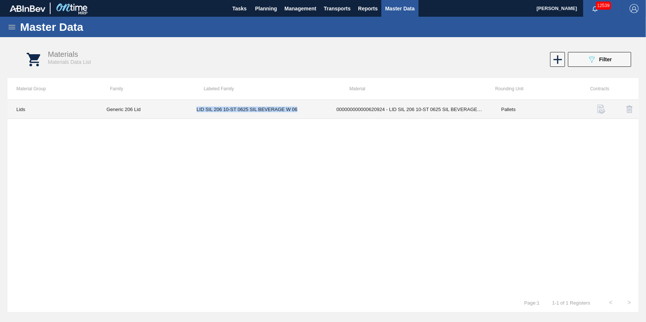
copy td "LID SIL 206 10-ST 0625 SIL BEVERAGE W 06"
click at [391, 109] on td "000000000000620924 - LID SIL 206 10-ST 0625 SIL BEVERAGE W 06" at bounding box center [410, 109] width 165 height 19
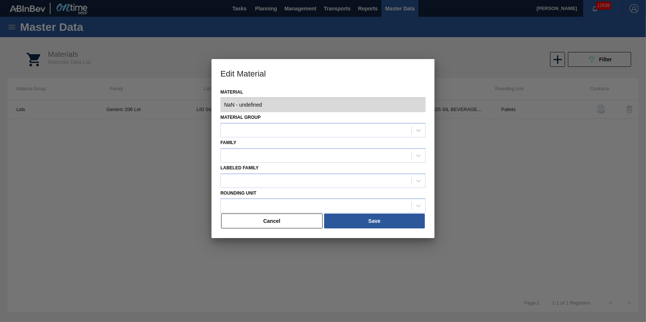
type input "620924 - 000000000000620924 - LID SIL 206 10-ST 0625 SIL BEVERAGE W 06"
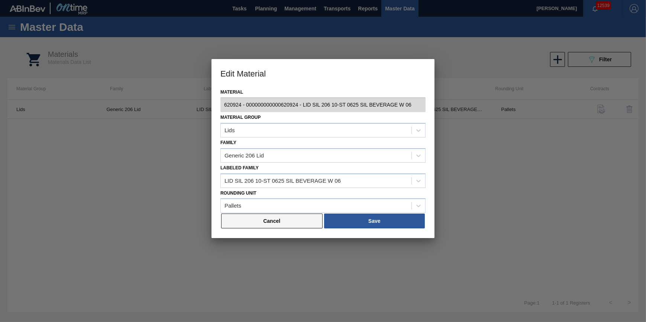
click at [300, 219] on button "Cancel" at bounding box center [272, 221] width 102 height 15
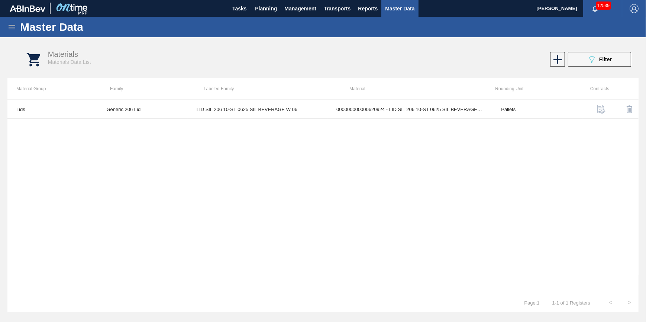
click at [11, 26] on icon at bounding box center [11, 27] width 9 height 9
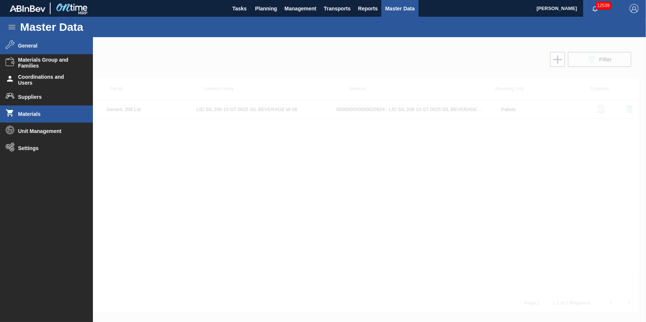
click at [72, 47] on span "General" at bounding box center [48, 46] width 61 height 6
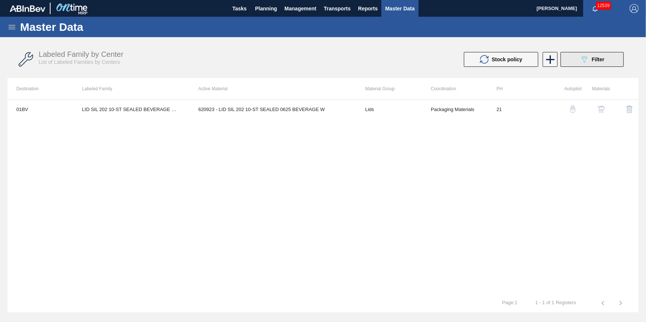
click at [602, 58] on span "Filter" at bounding box center [598, 60] width 13 height 6
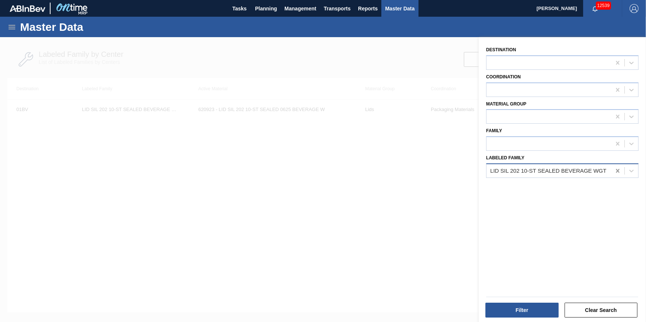
click at [617, 170] on icon at bounding box center [617, 171] width 3 height 4
paste Family "LID SIL 206 10-ST 0625 SIL BEVERAGE W 06"
click at [562, 186] on div "No options" at bounding box center [563, 189] width 153 height 13
type Family "LID SIL 206 10-ST 0625 SIL BEVERAGE W 06"
click at [554, 243] on div "Destination Coordination Material Group Family Labeled Family Use Up and Down t…" at bounding box center [562, 180] width 167 height 287
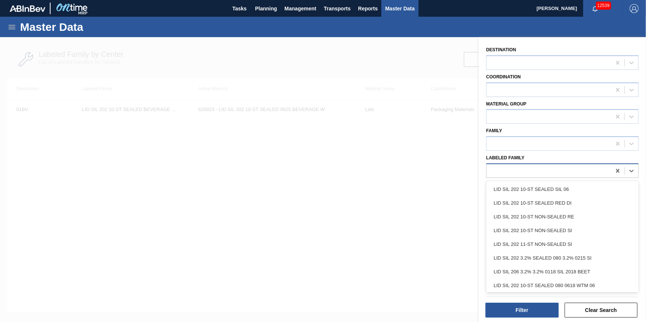
click at [540, 175] on div at bounding box center [549, 171] width 125 height 11
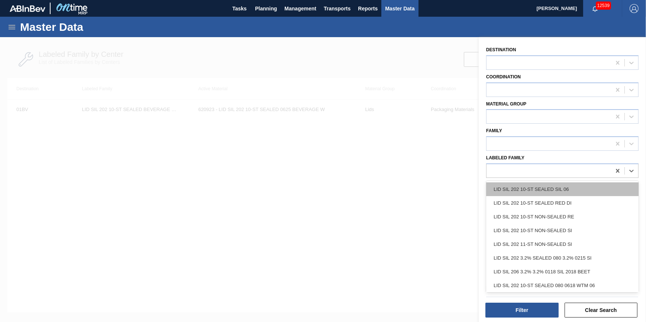
paste Family "LID SIL 206 10-ST 0625 SIL BEVERAGE W 06"
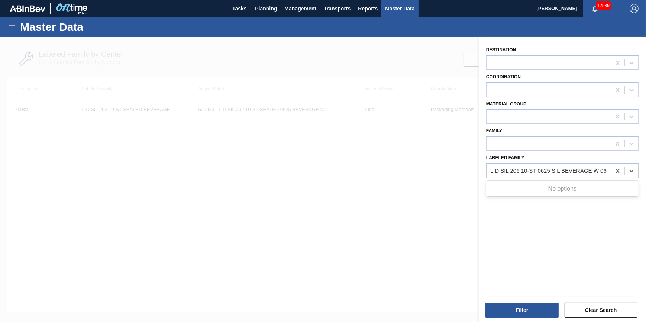
click at [513, 190] on div "No options" at bounding box center [563, 189] width 153 height 13
type Family "LID SIL 206 10-ST 0625 SIL BEVERAGE W 06"
click at [337, 174] on div at bounding box center [323, 198] width 646 height 322
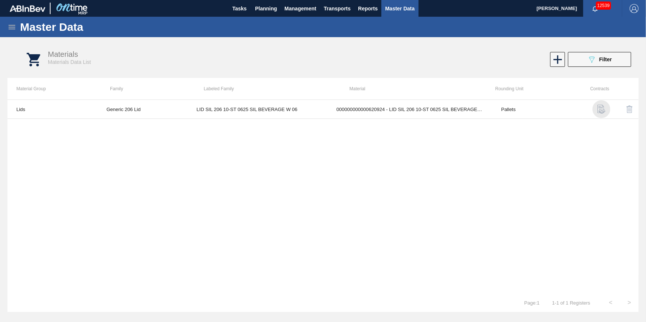
click at [599, 110] on img "button" at bounding box center [601, 109] width 9 height 9
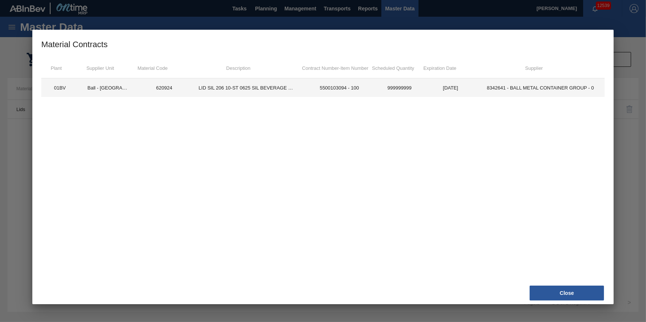
click at [146, 87] on td "620924" at bounding box center [164, 87] width 51 height 19
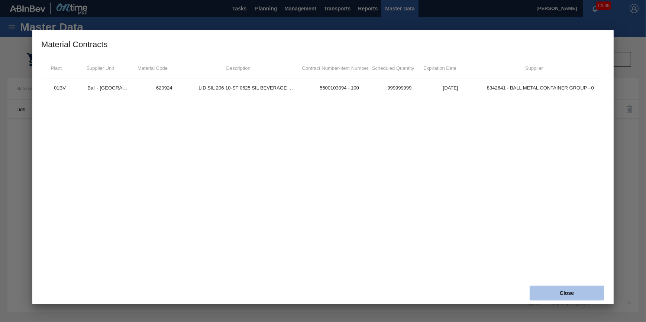
click at [545, 287] on button "Close" at bounding box center [567, 293] width 74 height 15
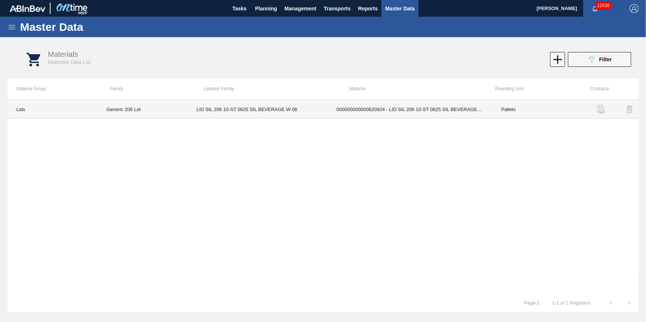
click at [244, 113] on td "LID SIL 206 10-ST 0625 SIL BEVERAGE W 06" at bounding box center [258, 109] width 140 height 19
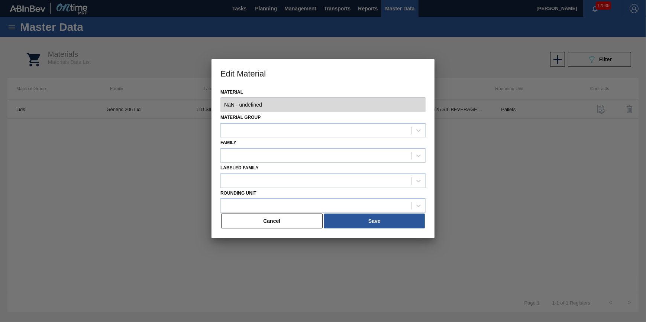
type input "620924 - 000000000000620924 - LID SIL 206 10-ST 0625 SIL BEVERAGE W 06"
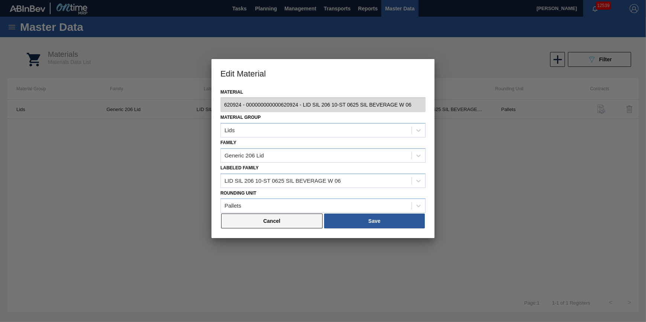
click at [294, 227] on button "Cancel" at bounding box center [272, 221] width 102 height 15
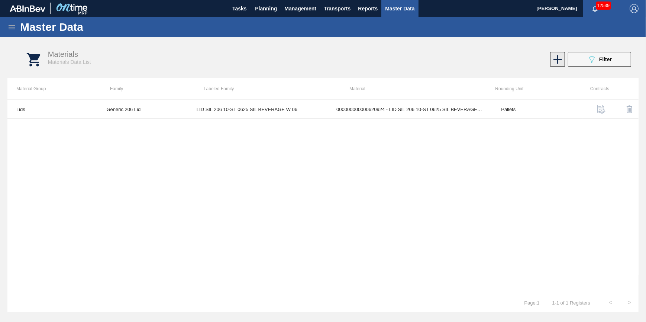
click at [552, 60] on icon at bounding box center [558, 59] width 15 height 15
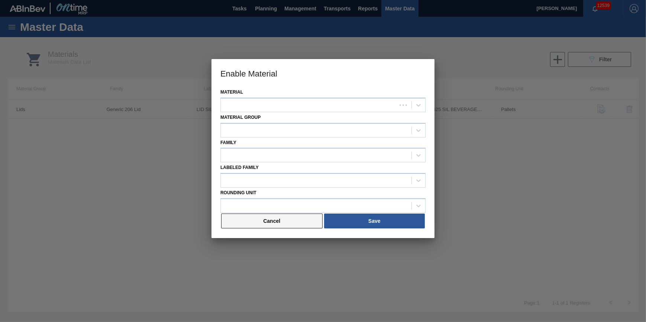
click at [271, 224] on button "Cancel" at bounding box center [272, 221] width 102 height 15
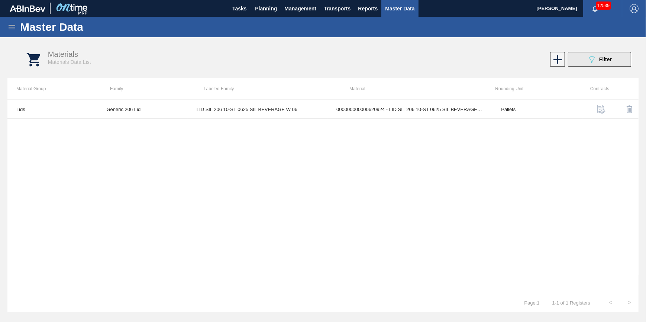
click at [584, 55] on button "089F7B8B-B2A5-4AFE-B5C0-19BA573D28AC Filter" at bounding box center [599, 59] width 63 height 15
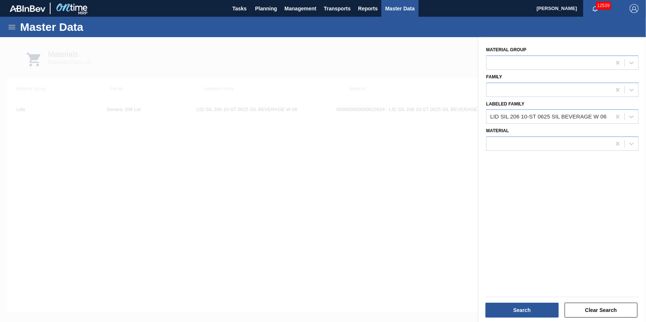
click at [421, 212] on div at bounding box center [323, 198] width 646 height 322
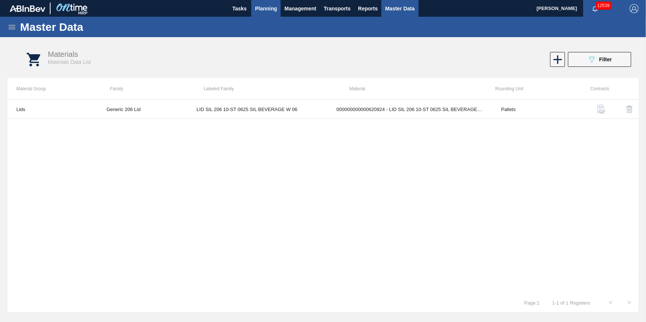
click at [266, 10] on span "Planning" at bounding box center [266, 8] width 22 height 9
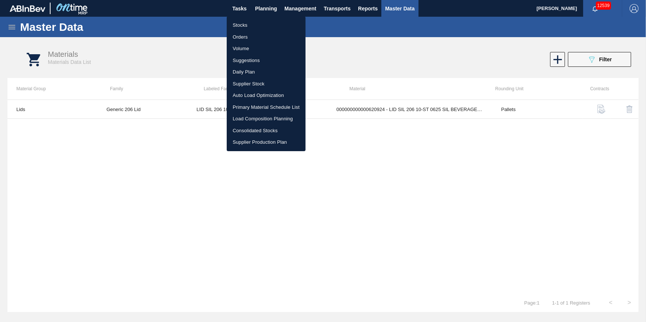
click at [263, 20] on li "Stocks" at bounding box center [266, 25] width 79 height 12
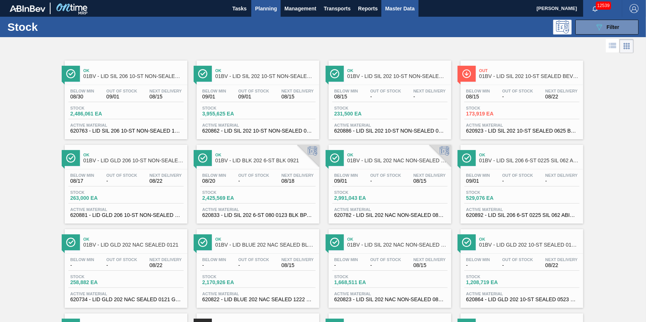
click at [394, 7] on span "Master Data" at bounding box center [399, 8] width 29 height 9
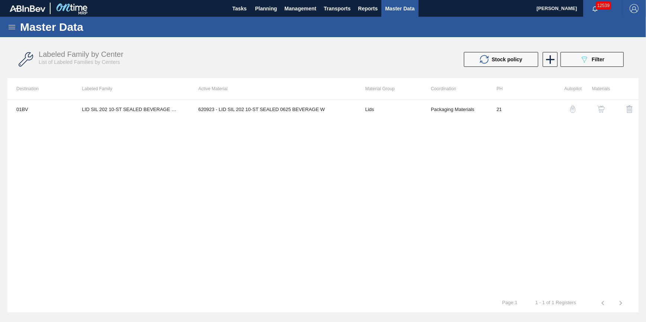
click at [13, 26] on icon at bounding box center [12, 27] width 7 height 4
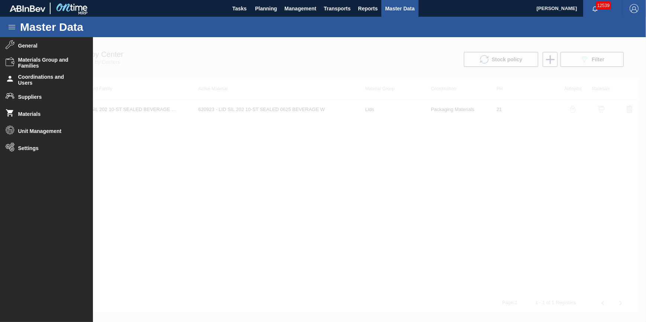
click at [208, 195] on div at bounding box center [323, 179] width 646 height 285
